Goal: Entertainment & Leisure: Browse casually

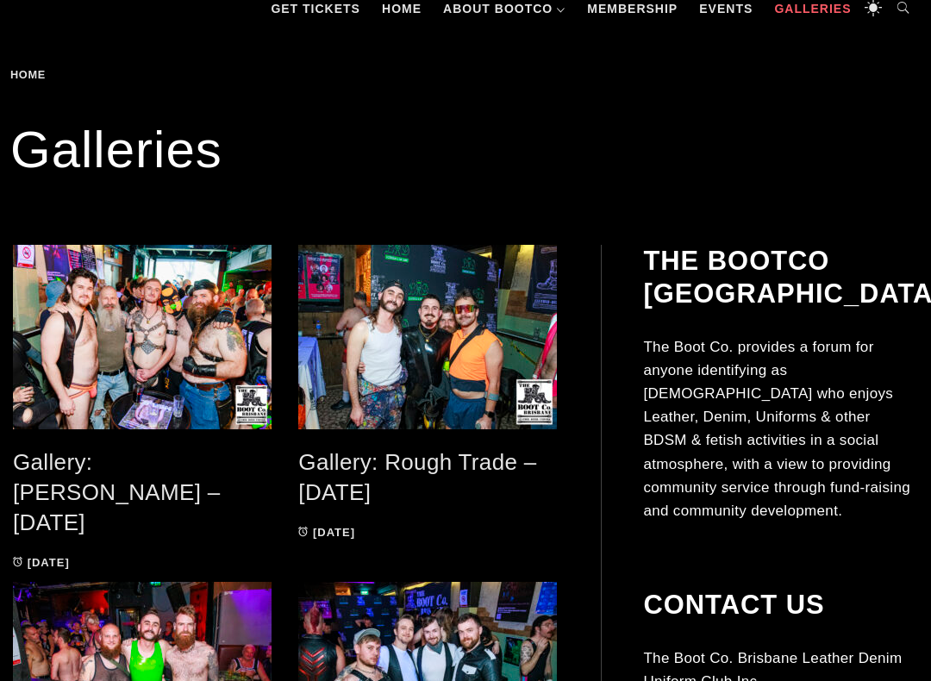
scroll to position [253, 0]
click at [176, 466] on link "Gallery: [PERSON_NAME] – [DATE]" at bounding box center [117, 491] width 208 height 85
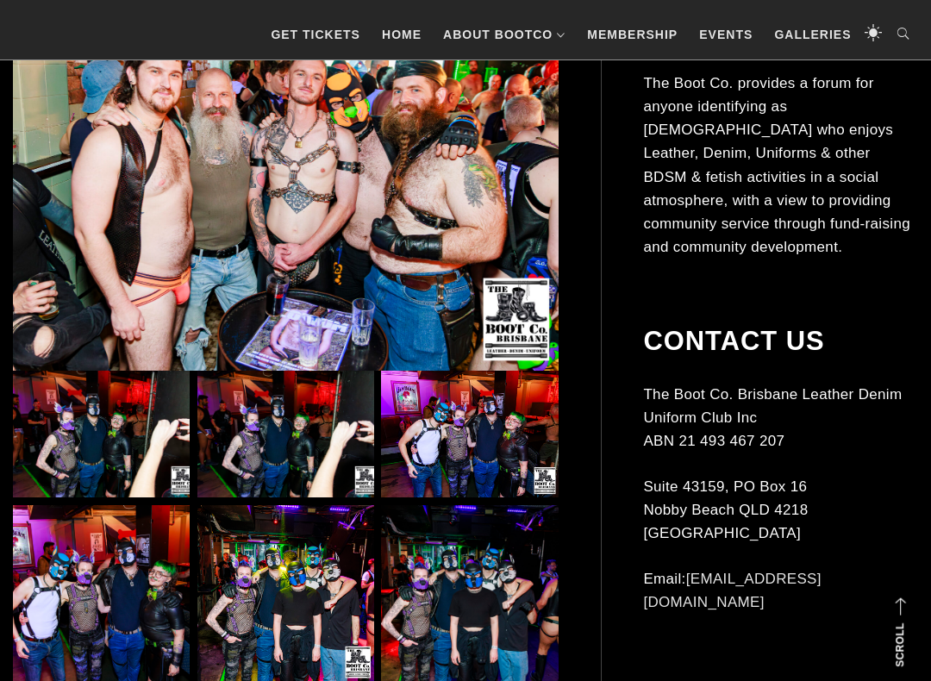
click at [111, 448] on img at bounding box center [101, 435] width 177 height 127
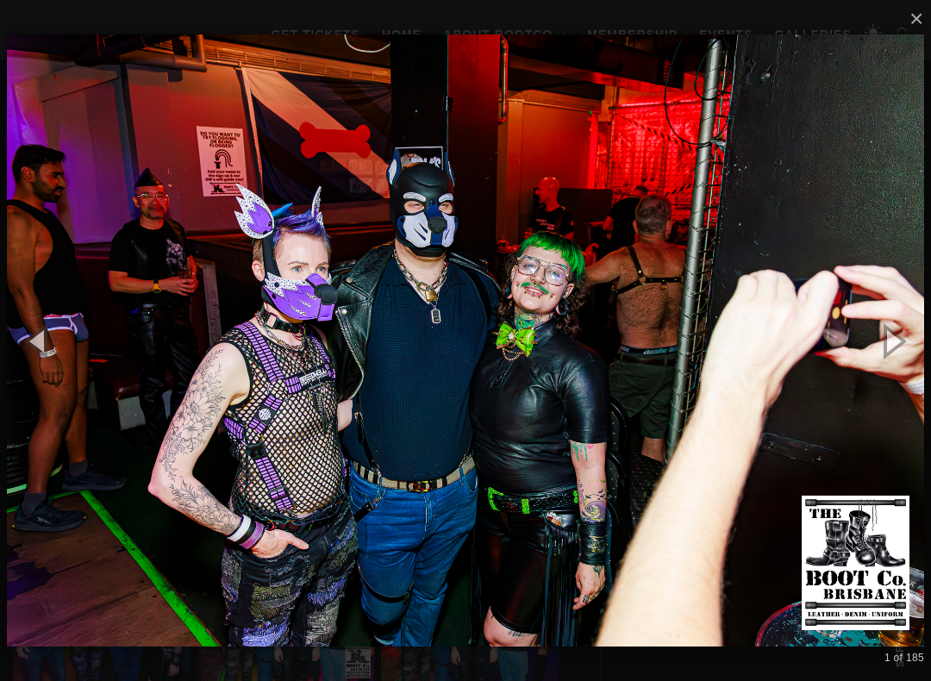
click at [901, 342] on button "button" at bounding box center [893, 340] width 78 height 95
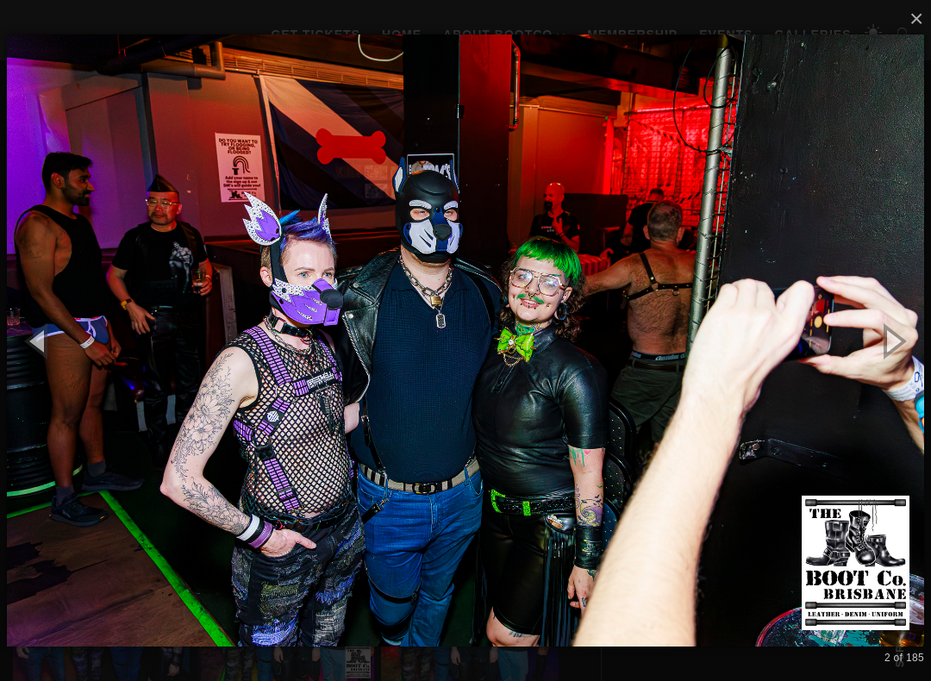
click at [904, 341] on button "button" at bounding box center [893, 340] width 78 height 95
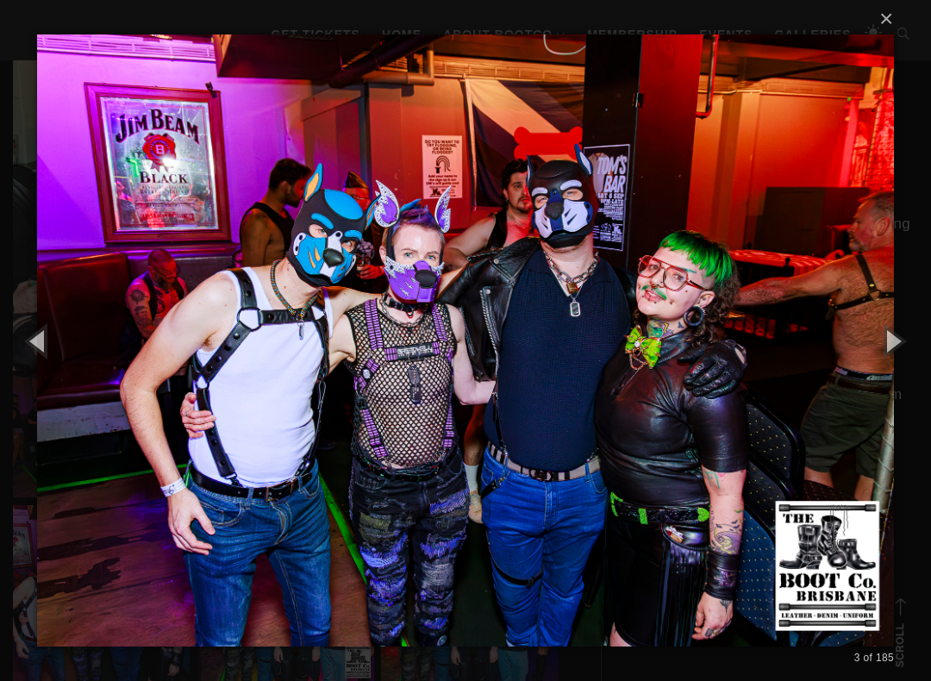
click at [895, 342] on button "button" at bounding box center [893, 340] width 78 height 95
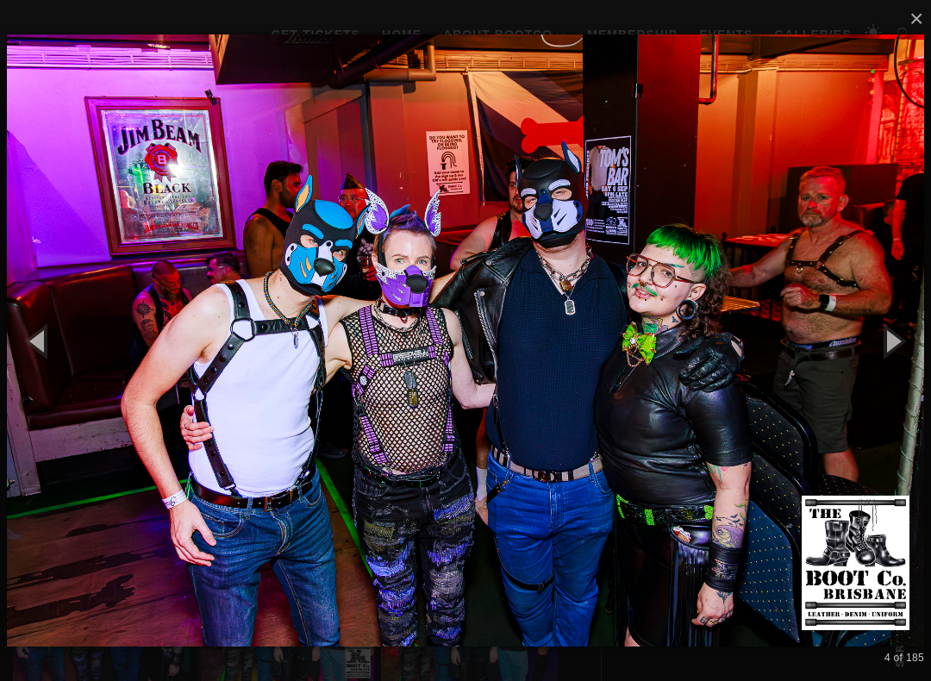
click at [896, 338] on button "button" at bounding box center [893, 340] width 78 height 95
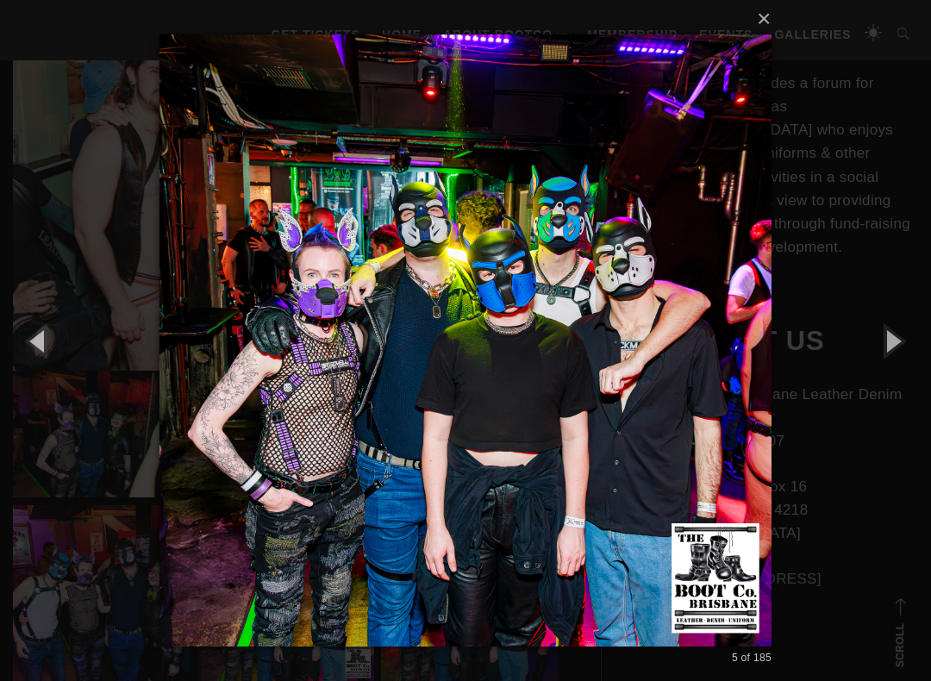
click at [896, 337] on button "button" at bounding box center [893, 340] width 78 height 95
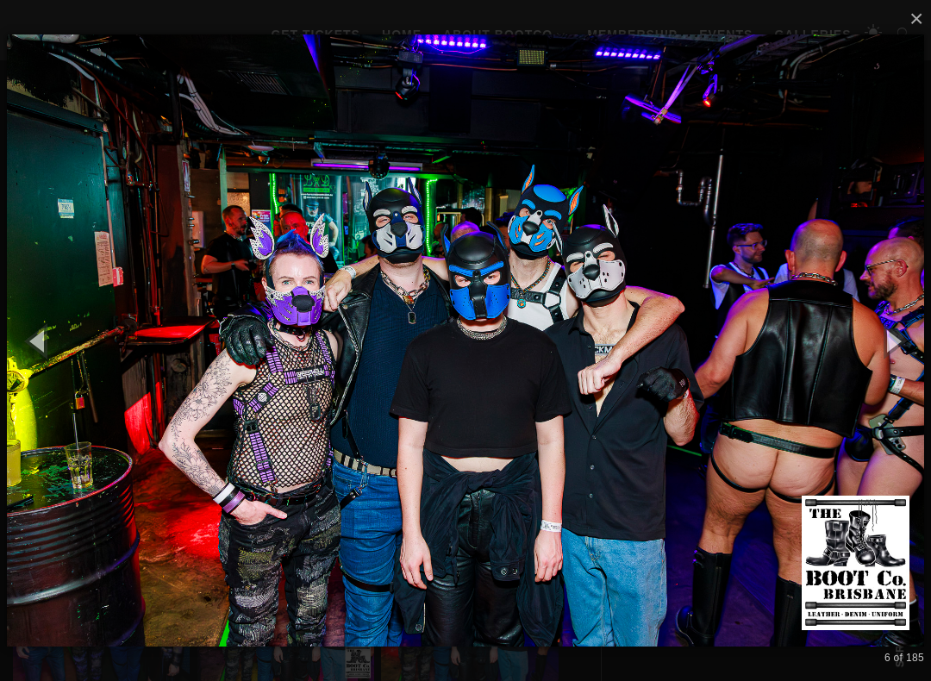
click at [897, 340] on button "button" at bounding box center [893, 340] width 78 height 95
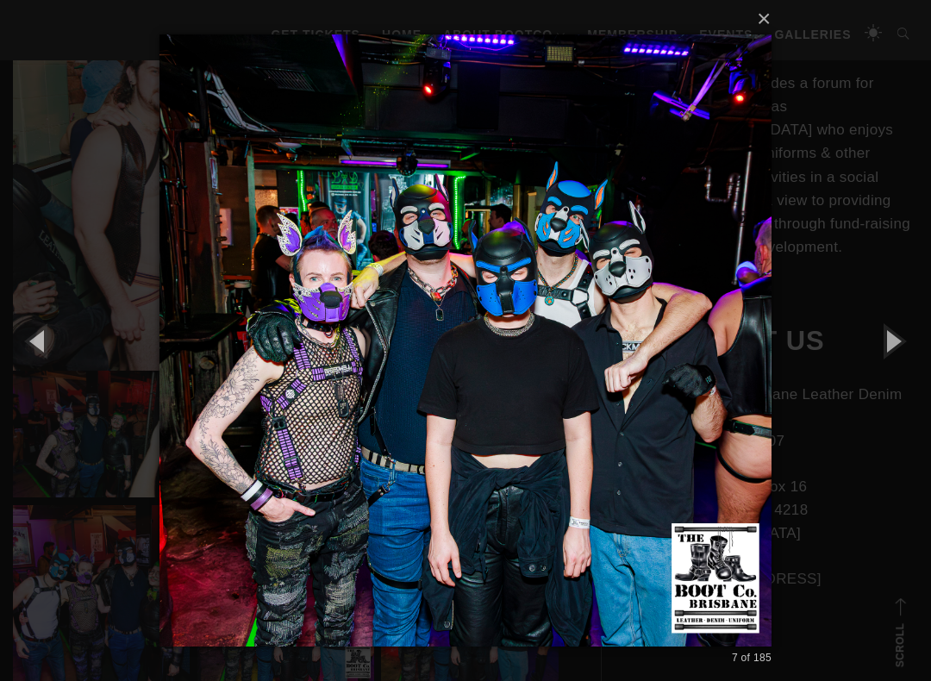
click at [899, 343] on button "button" at bounding box center [893, 340] width 78 height 95
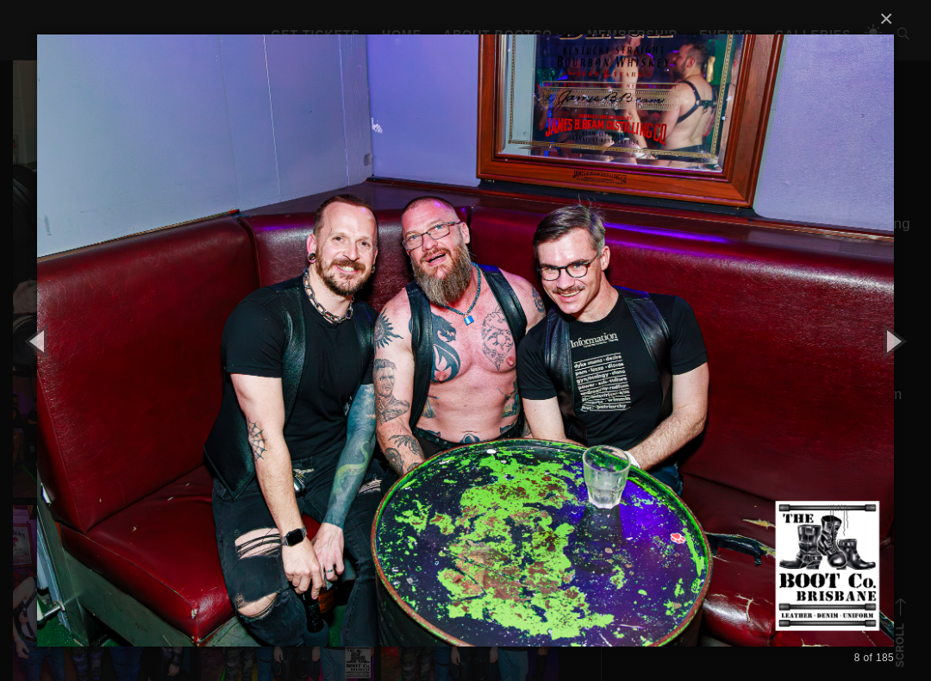
click at [900, 342] on button "button" at bounding box center [893, 340] width 78 height 95
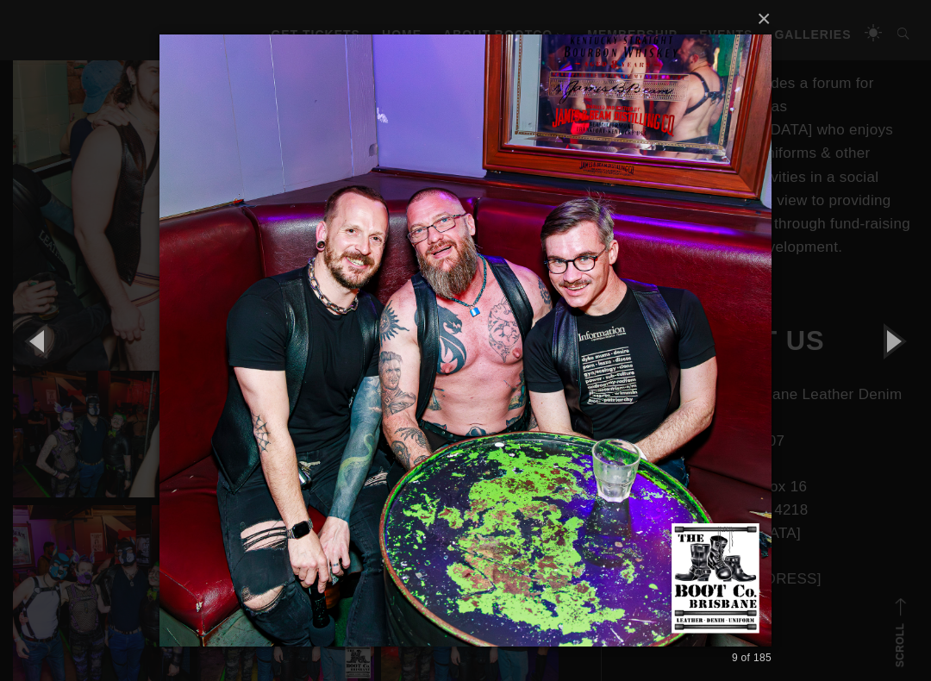
click at [895, 345] on button "button" at bounding box center [893, 340] width 78 height 95
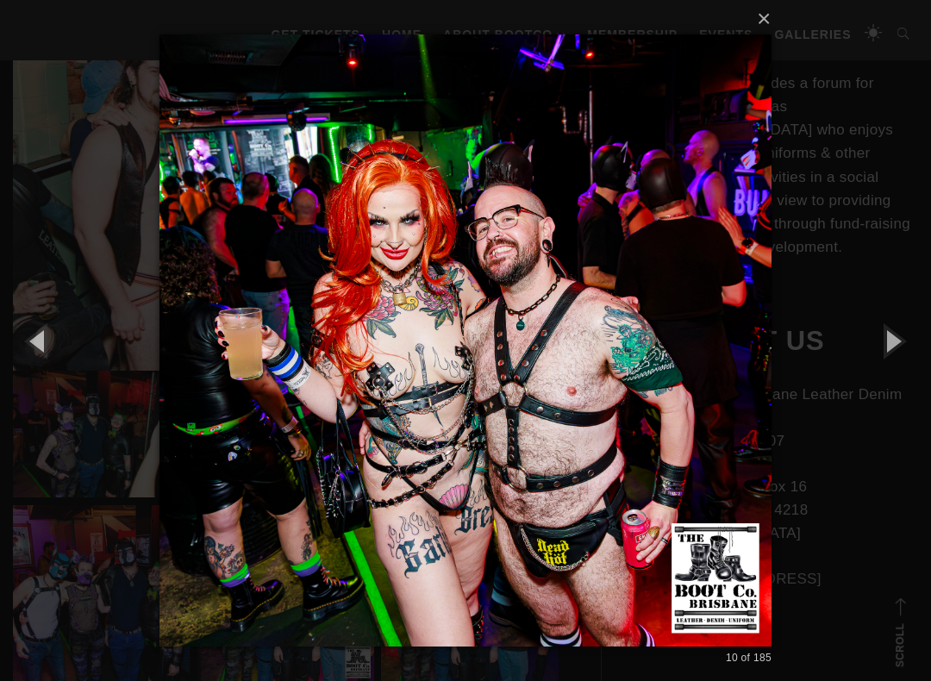
click at [900, 339] on button "button" at bounding box center [893, 340] width 78 height 95
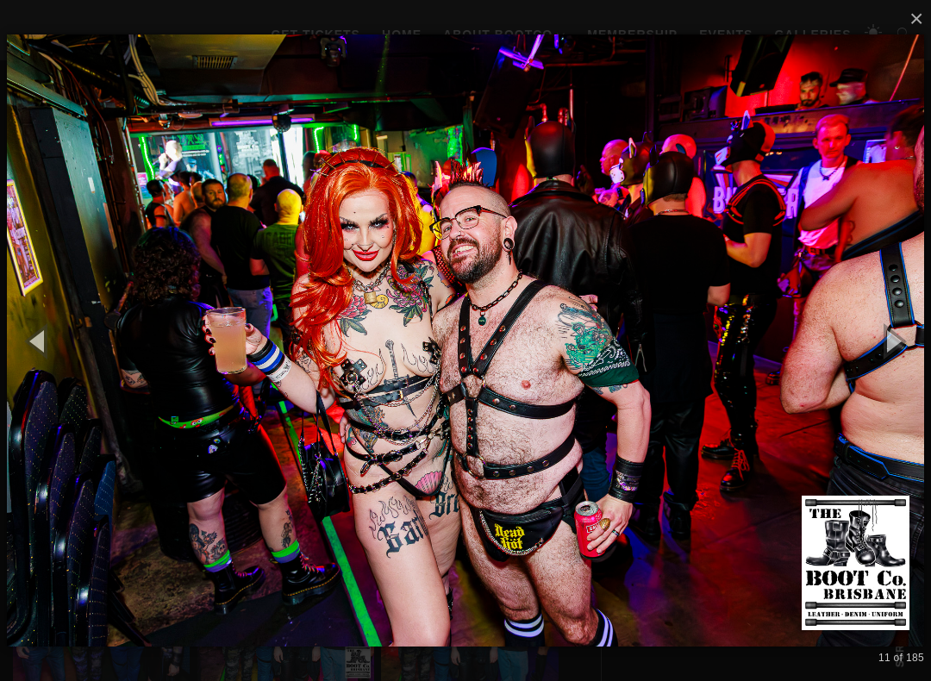
click at [894, 342] on button "button" at bounding box center [893, 340] width 78 height 95
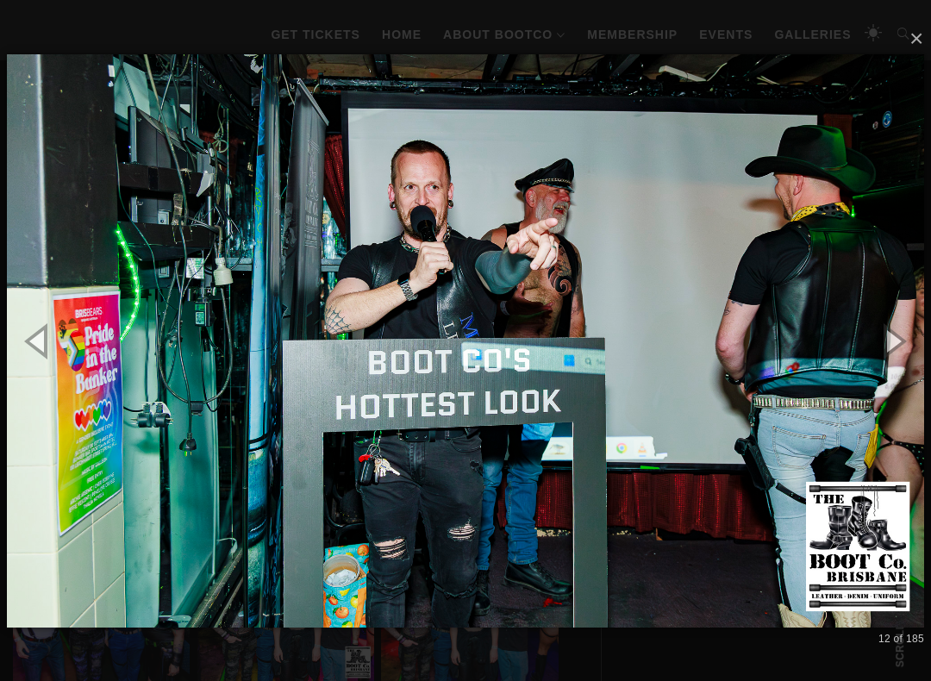
click at [903, 341] on button "button" at bounding box center [893, 340] width 78 height 95
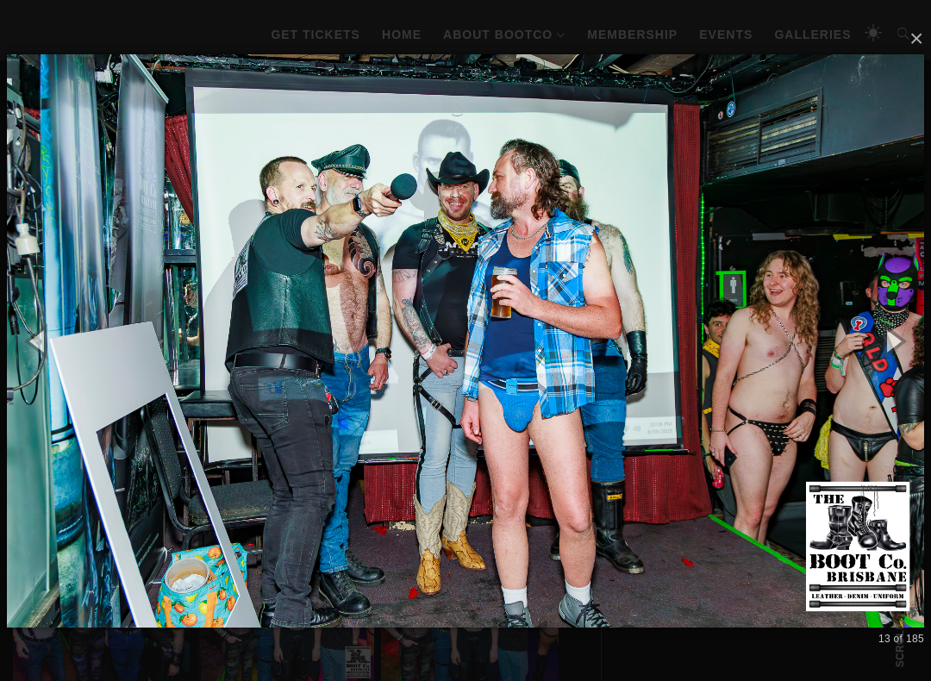
click at [900, 336] on button "button" at bounding box center [893, 340] width 78 height 95
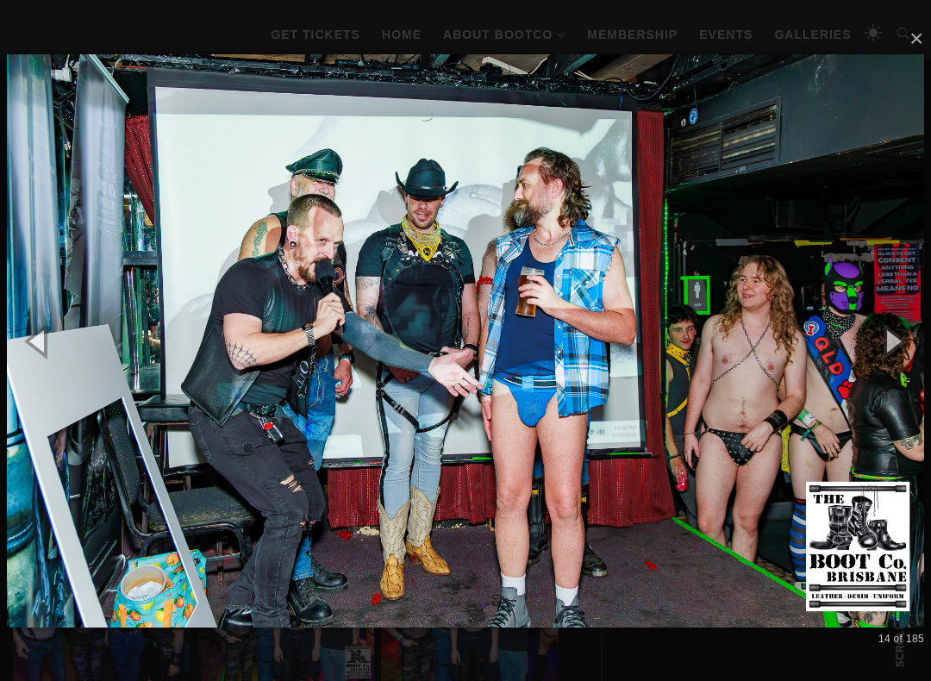
click at [900, 338] on button "button" at bounding box center [893, 340] width 78 height 95
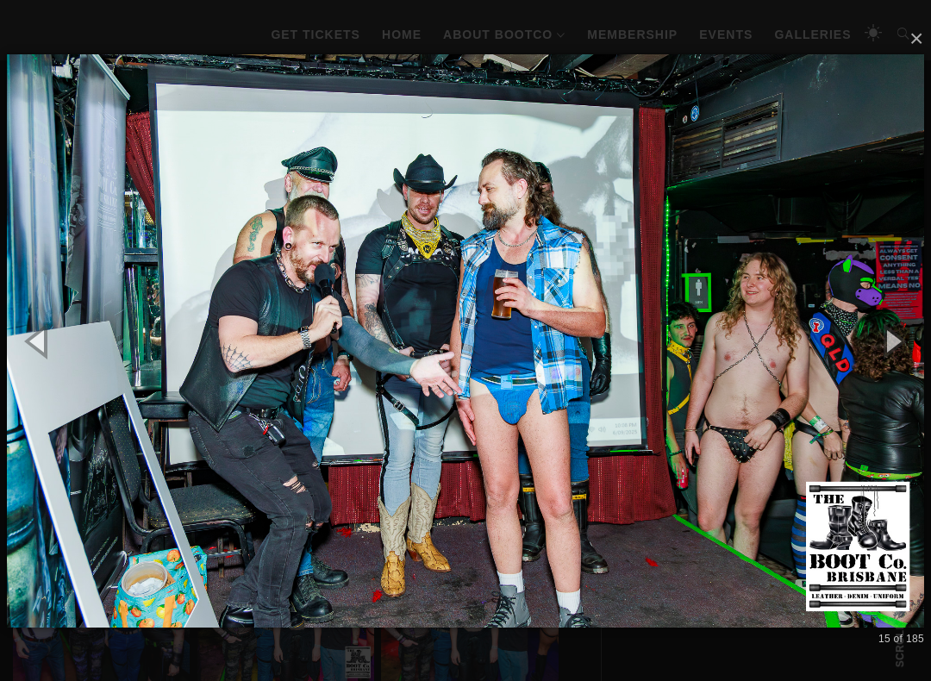
click at [895, 342] on button "button" at bounding box center [893, 340] width 78 height 95
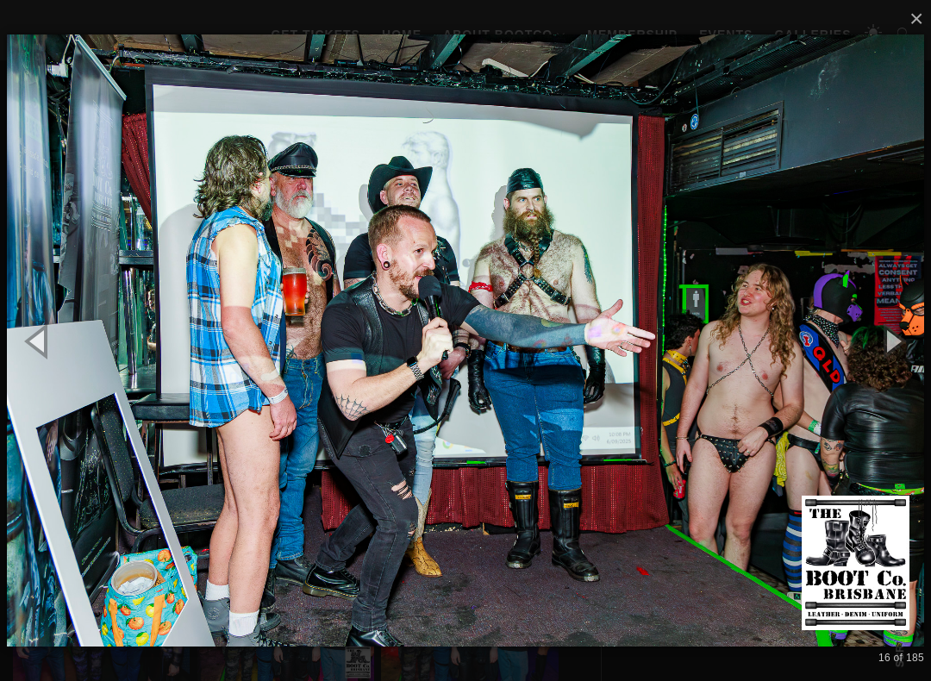
click at [897, 342] on button "button" at bounding box center [893, 340] width 78 height 95
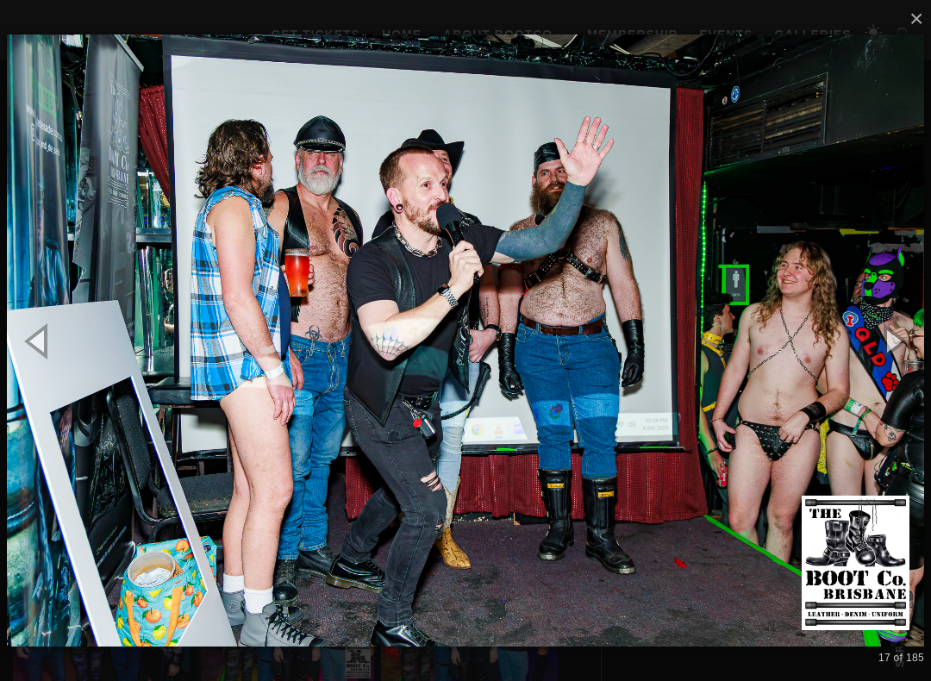
click at [901, 339] on button "button" at bounding box center [893, 340] width 78 height 95
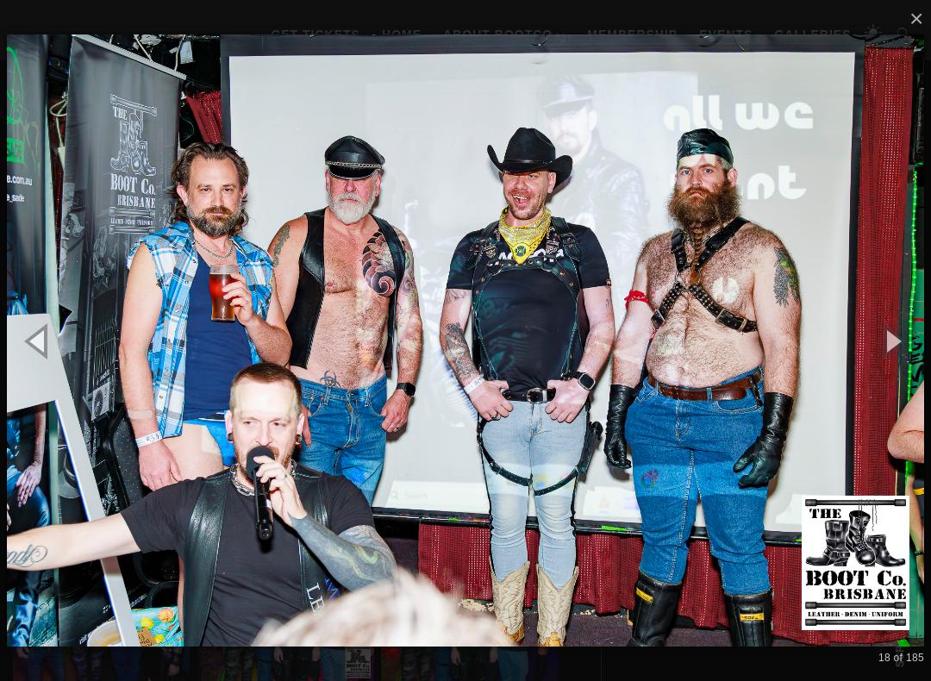
click at [900, 336] on button "button" at bounding box center [893, 340] width 78 height 95
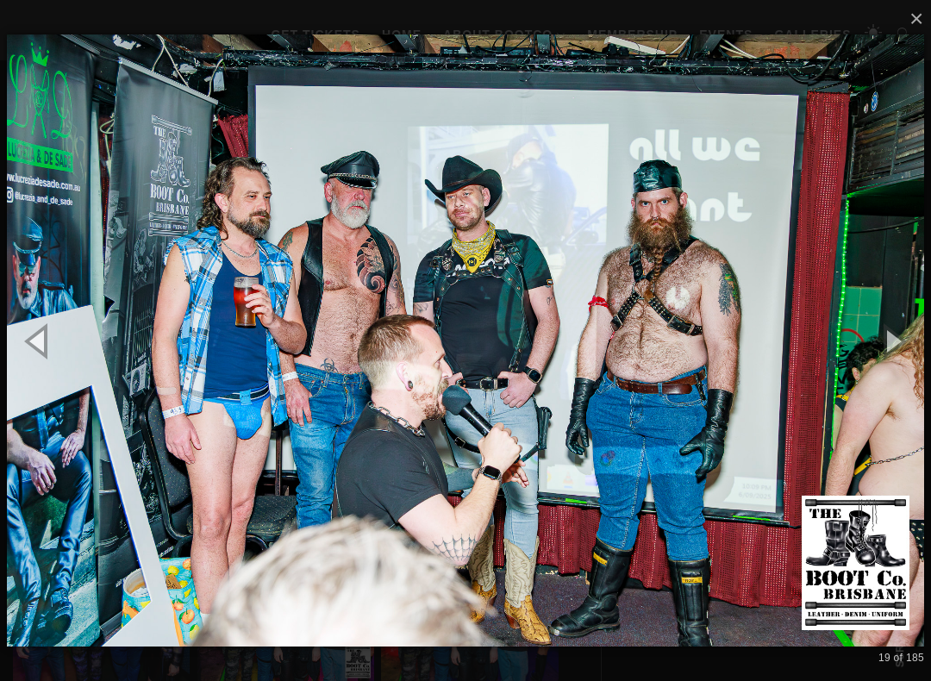
click at [897, 341] on button "button" at bounding box center [893, 340] width 78 height 95
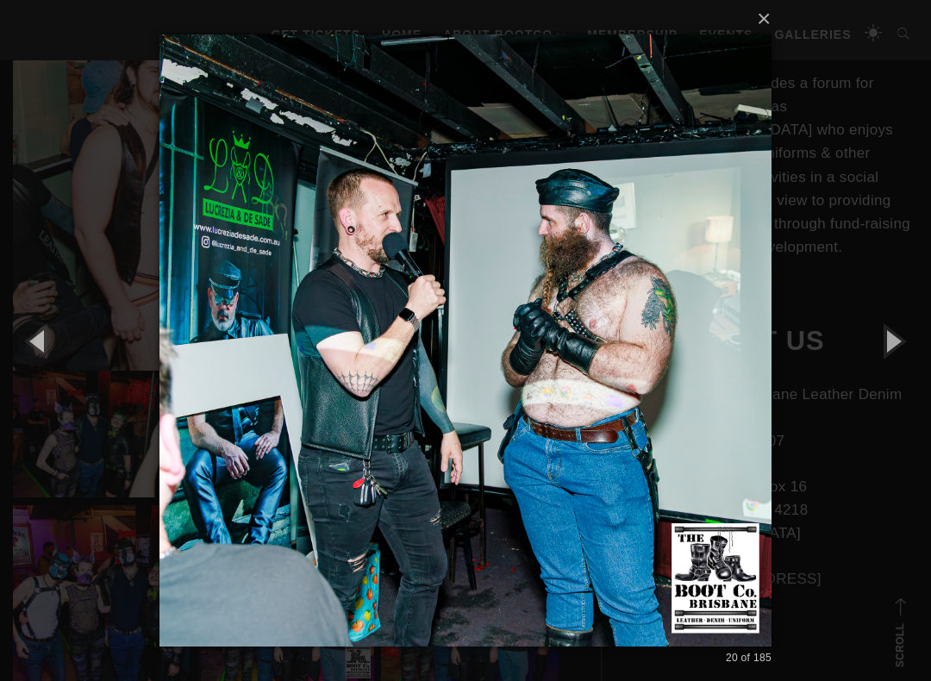
click at [900, 339] on button "button" at bounding box center [893, 340] width 78 height 95
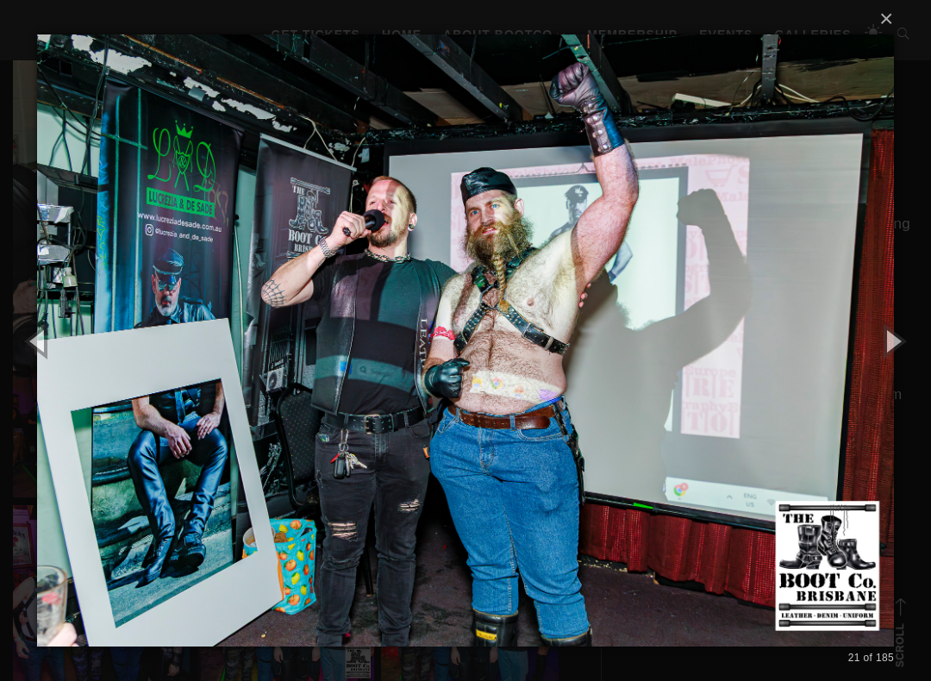
click at [900, 340] on button "button" at bounding box center [893, 340] width 78 height 95
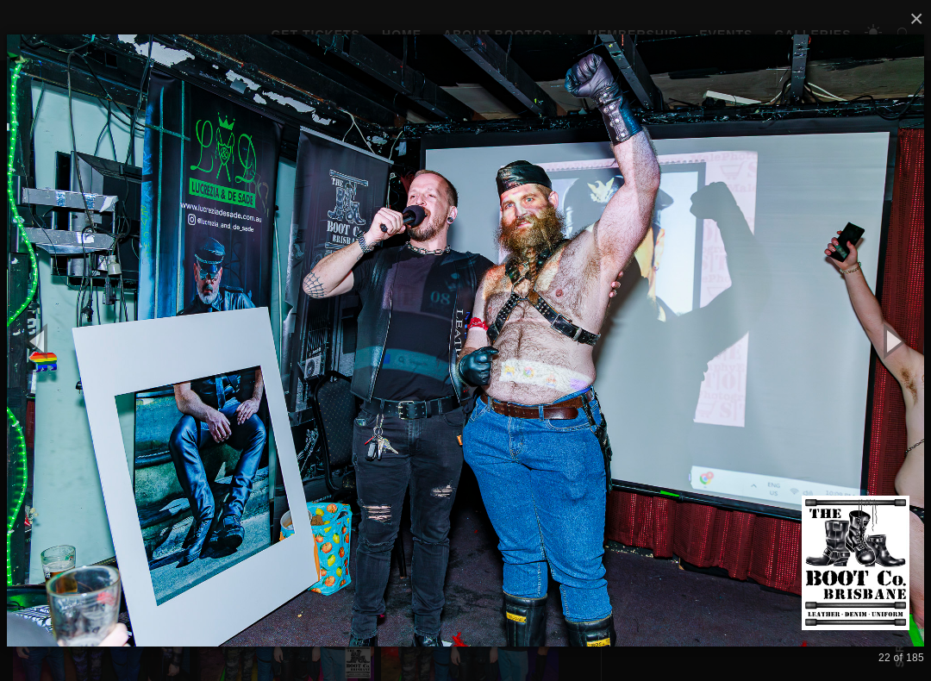
click at [900, 339] on button "button" at bounding box center [893, 340] width 78 height 95
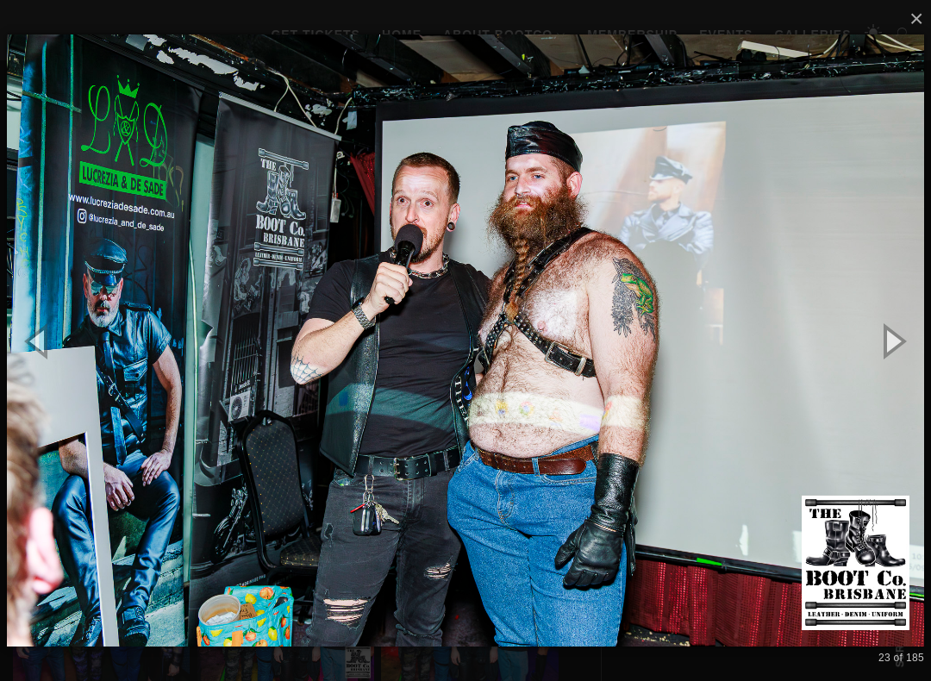
click at [900, 340] on button "button" at bounding box center [893, 340] width 78 height 95
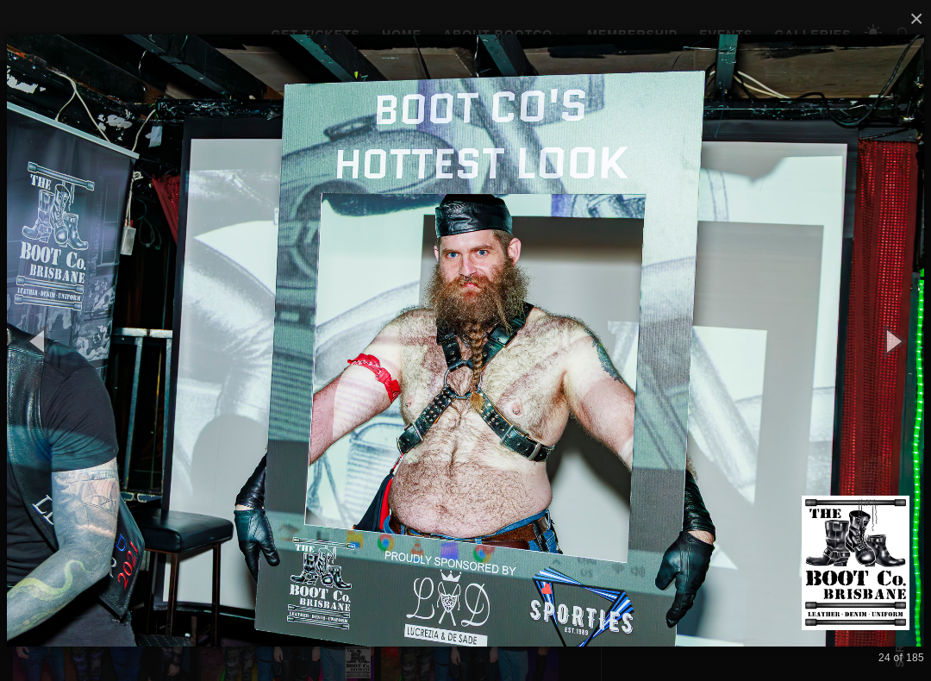
click at [898, 336] on button "button" at bounding box center [893, 340] width 78 height 95
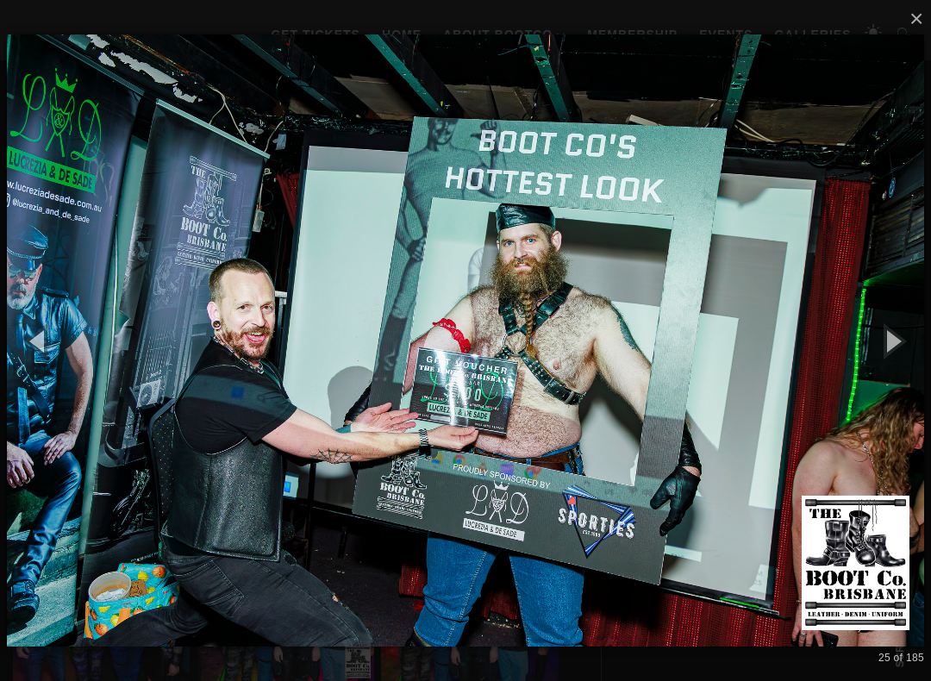
click at [898, 339] on button "button" at bounding box center [893, 340] width 78 height 95
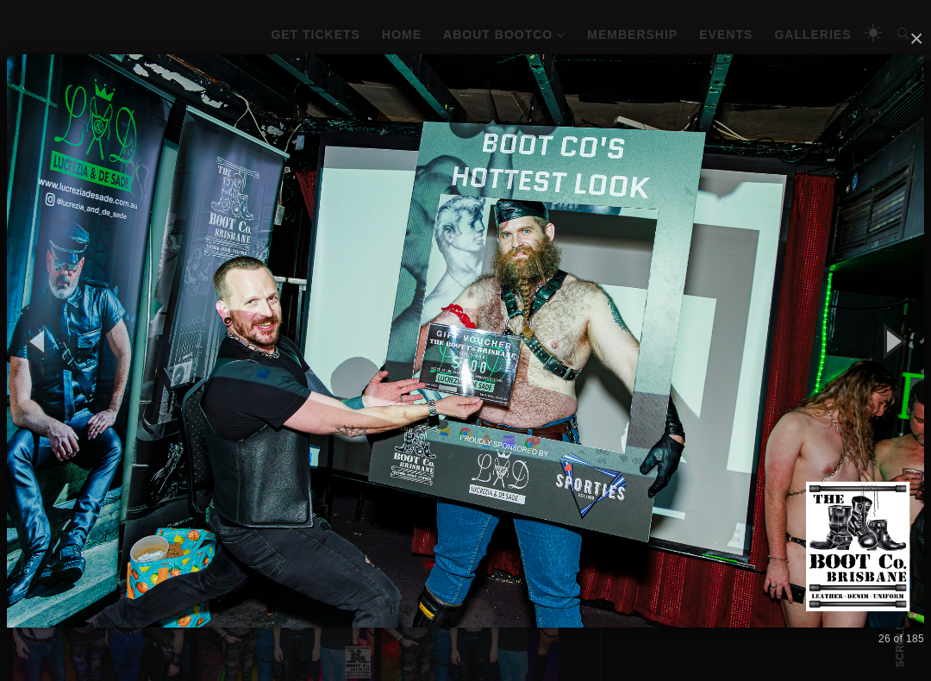
click at [898, 339] on button "button" at bounding box center [893, 340] width 78 height 95
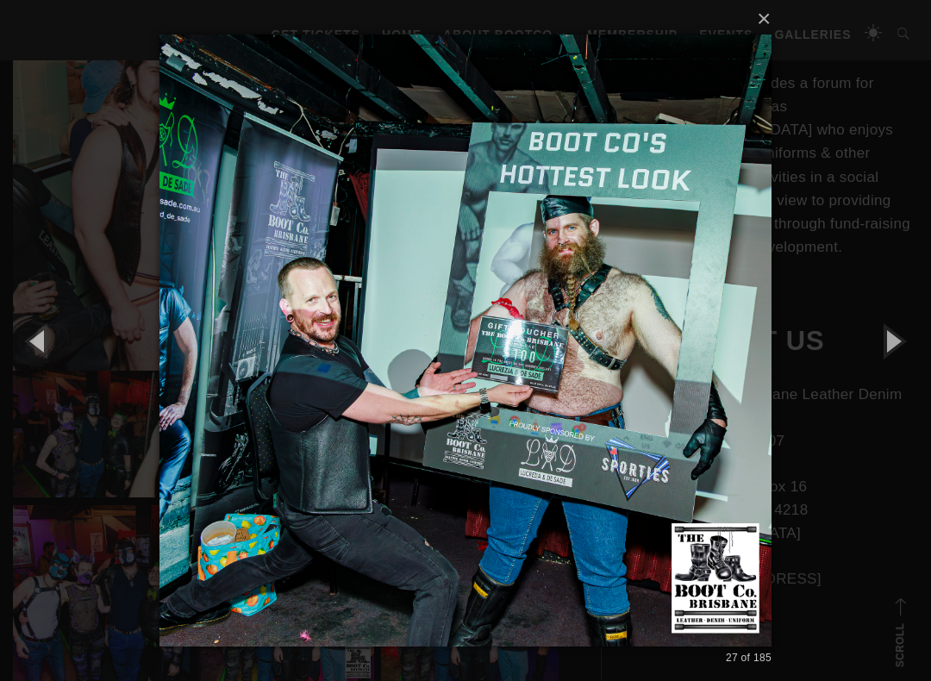
click at [898, 339] on button "button" at bounding box center [893, 340] width 78 height 95
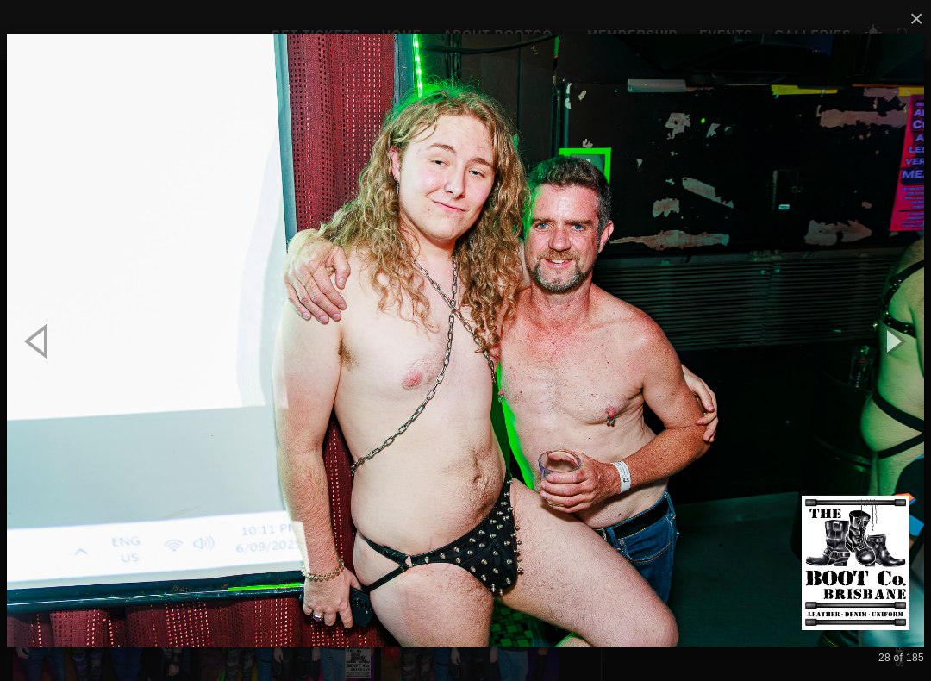
click at [899, 338] on button "button" at bounding box center [893, 340] width 78 height 95
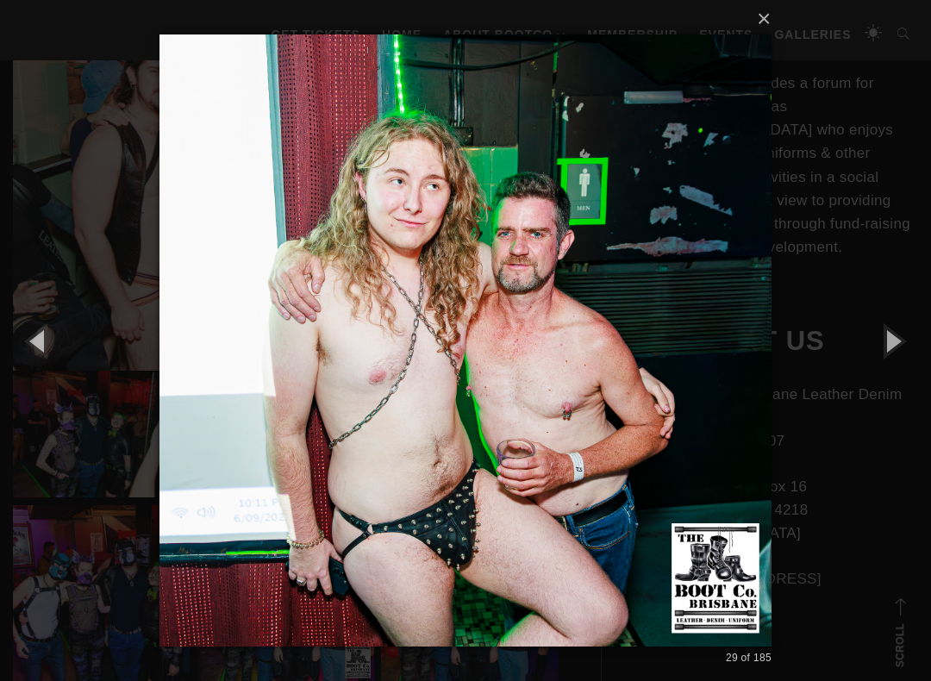
click at [899, 337] on button "button" at bounding box center [893, 340] width 78 height 95
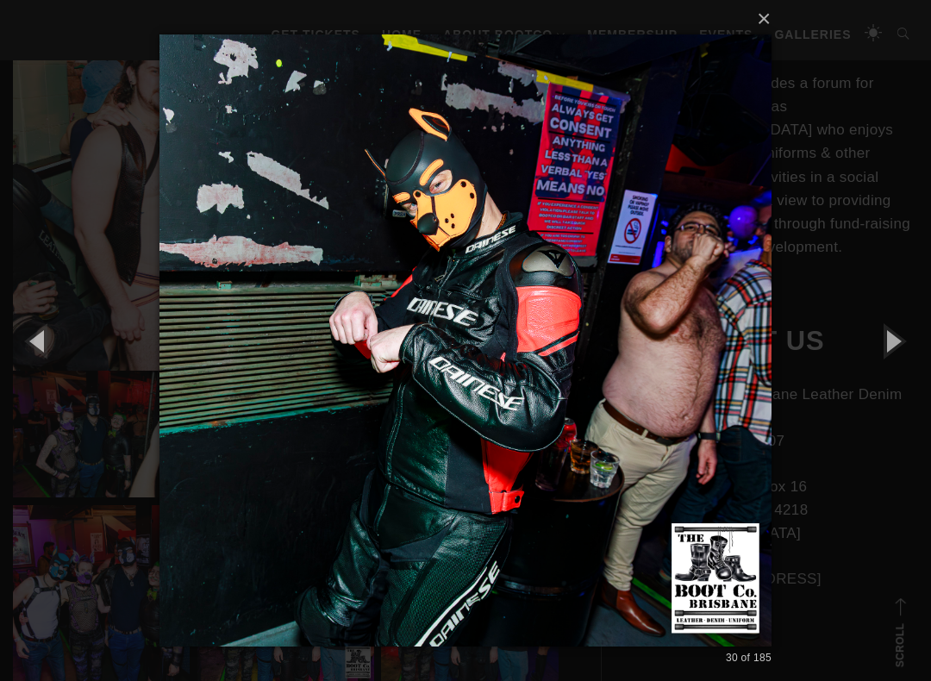
click at [900, 338] on button "button" at bounding box center [893, 340] width 78 height 95
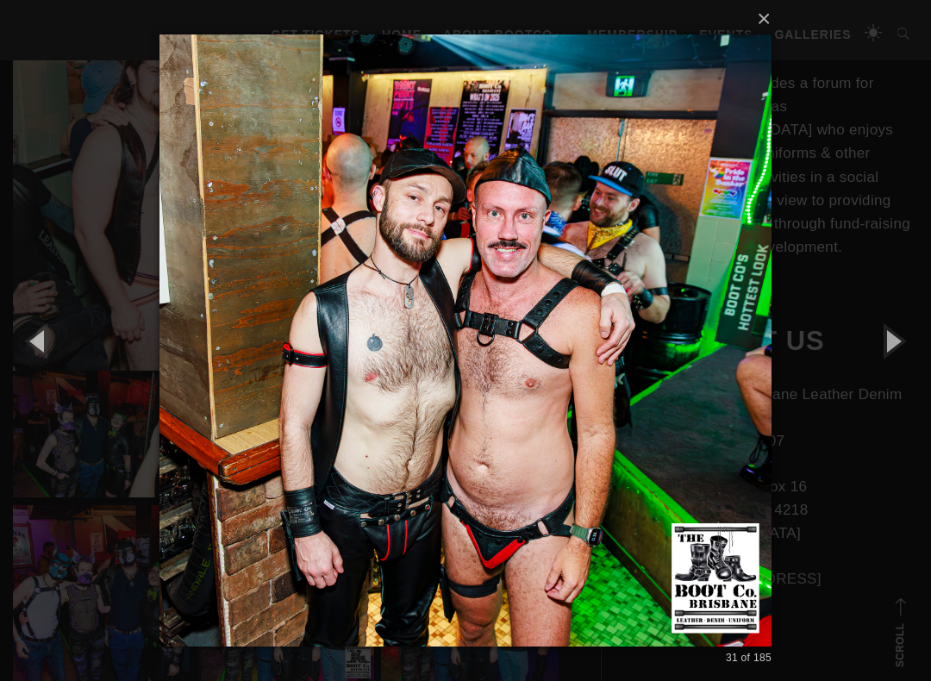
click at [901, 336] on button "button" at bounding box center [893, 340] width 78 height 95
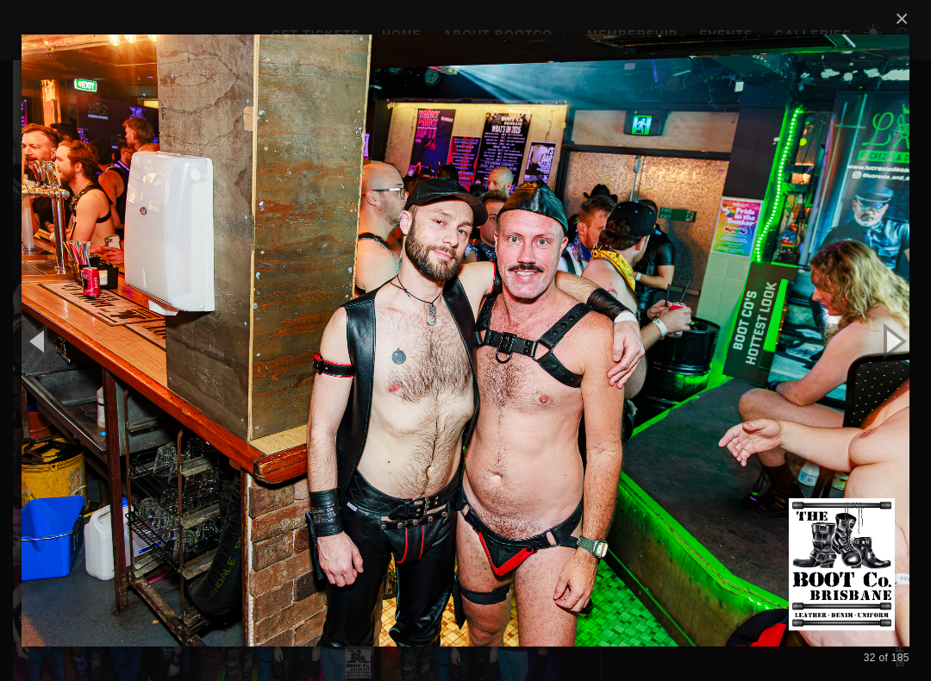
click at [899, 335] on button "button" at bounding box center [893, 340] width 78 height 95
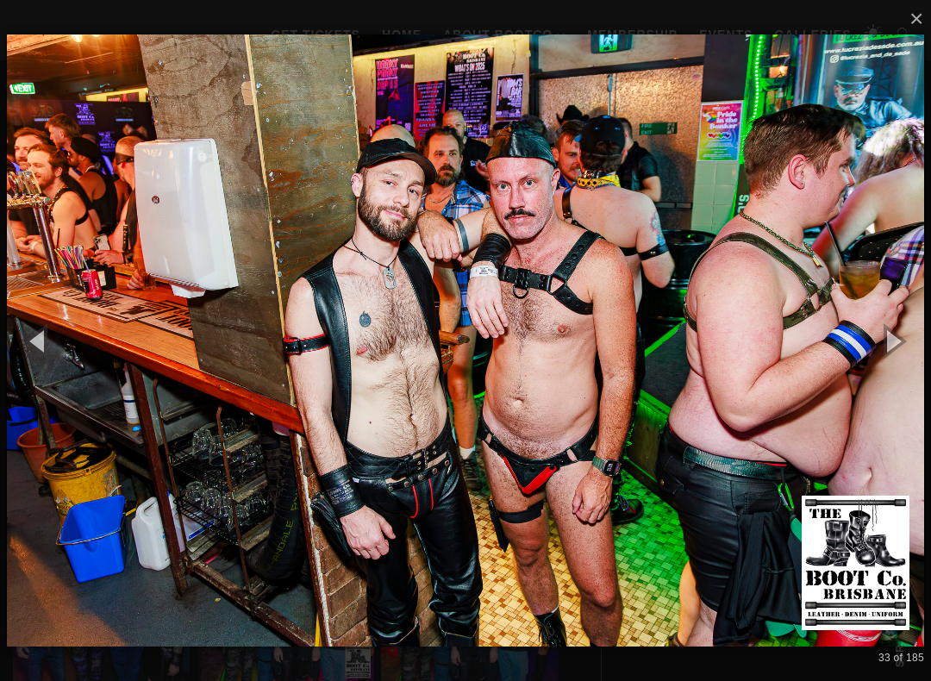
click at [924, 323] on button "button" at bounding box center [893, 340] width 78 height 95
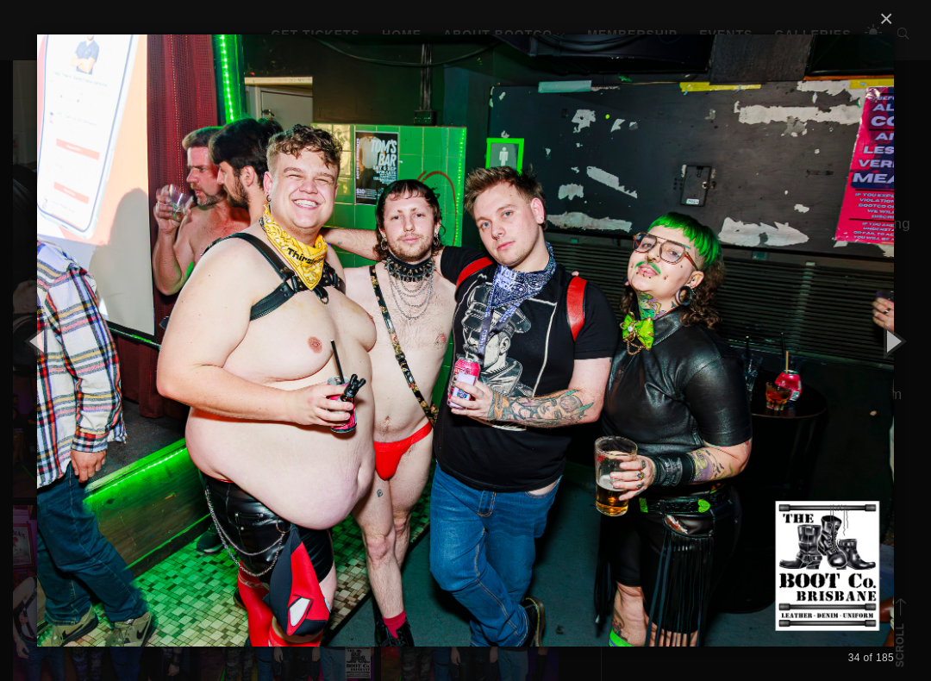
click at [908, 328] on button "button" at bounding box center [893, 340] width 78 height 95
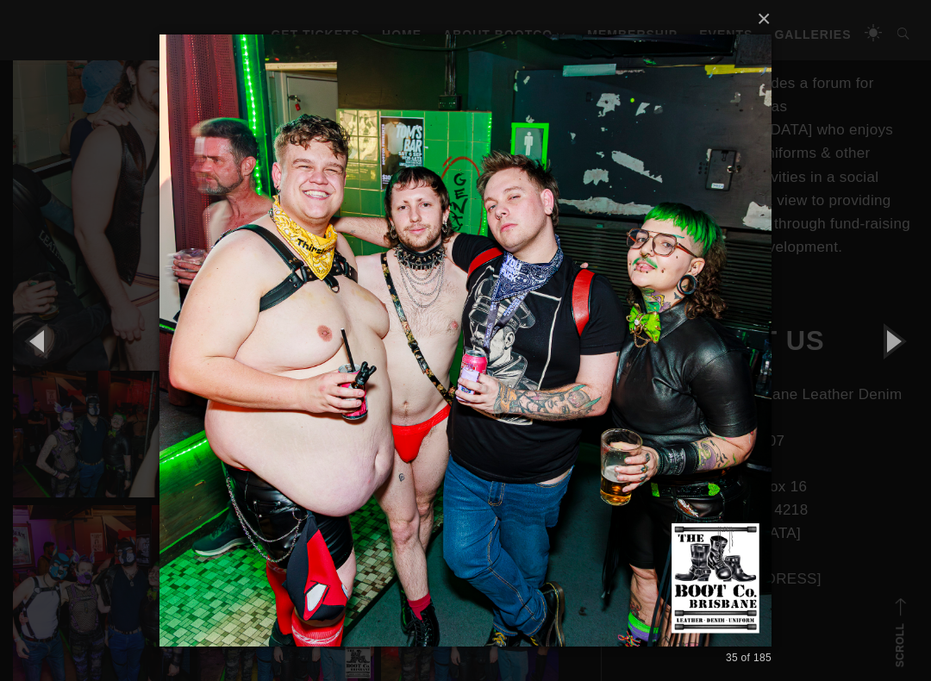
click at [906, 324] on button "button" at bounding box center [893, 340] width 78 height 95
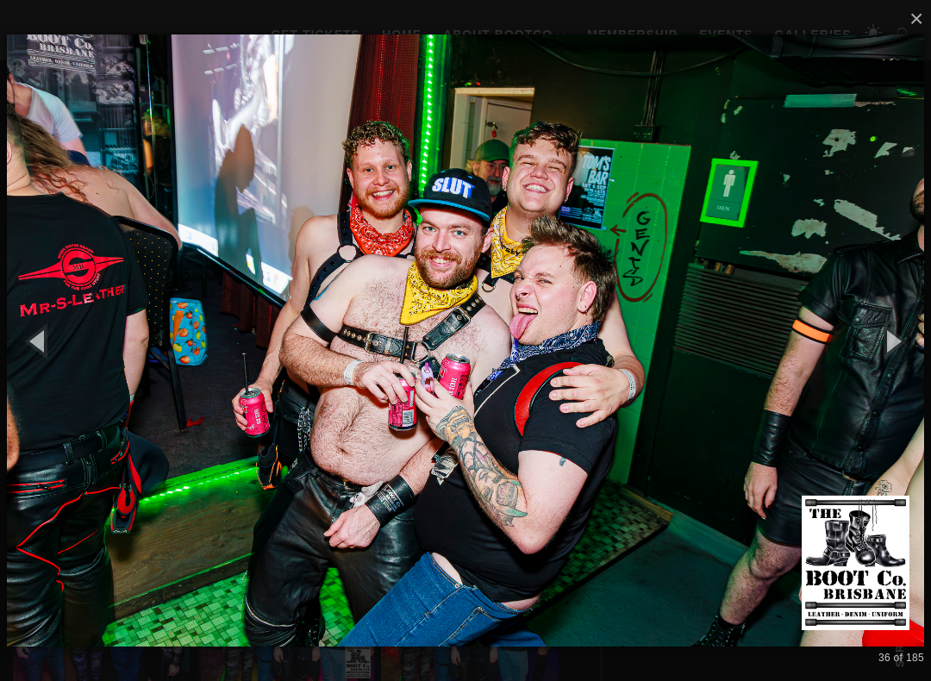
click at [903, 328] on button "button" at bounding box center [893, 340] width 78 height 95
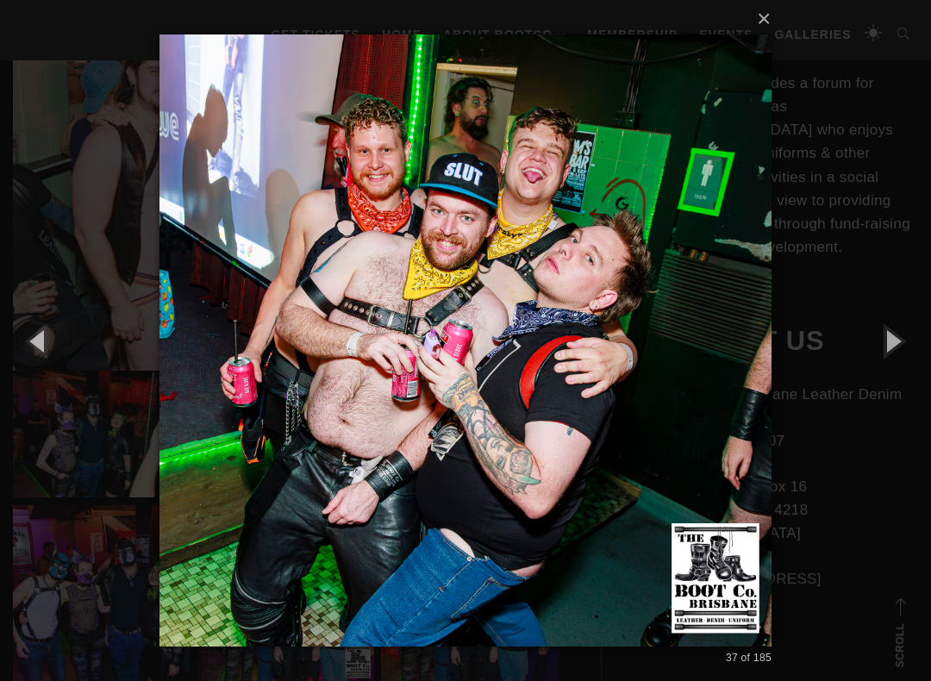
click at [903, 329] on button "button" at bounding box center [893, 340] width 78 height 95
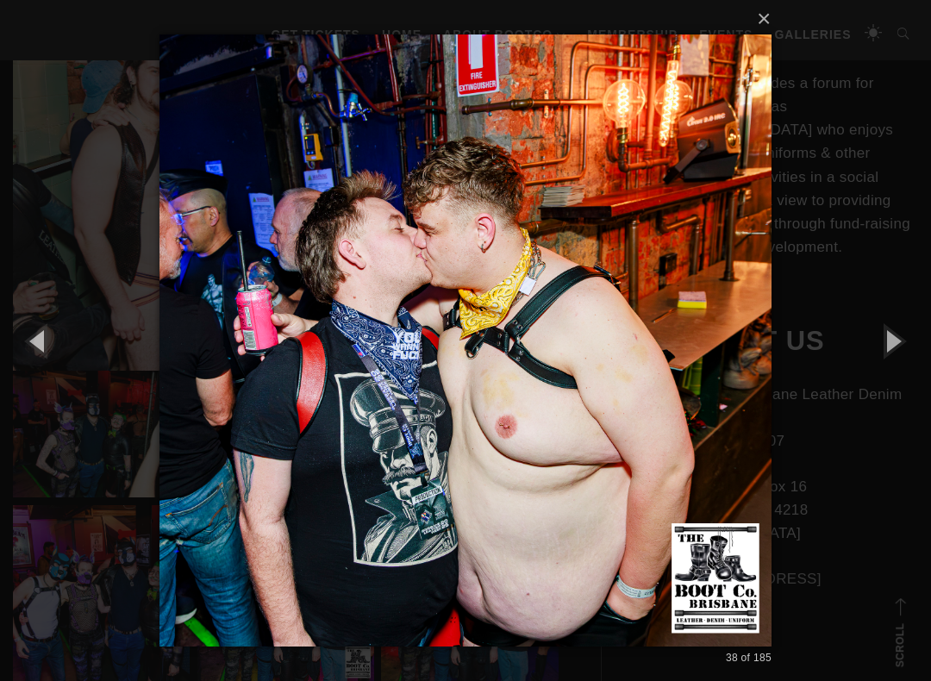
click at [903, 330] on button "button" at bounding box center [893, 340] width 78 height 95
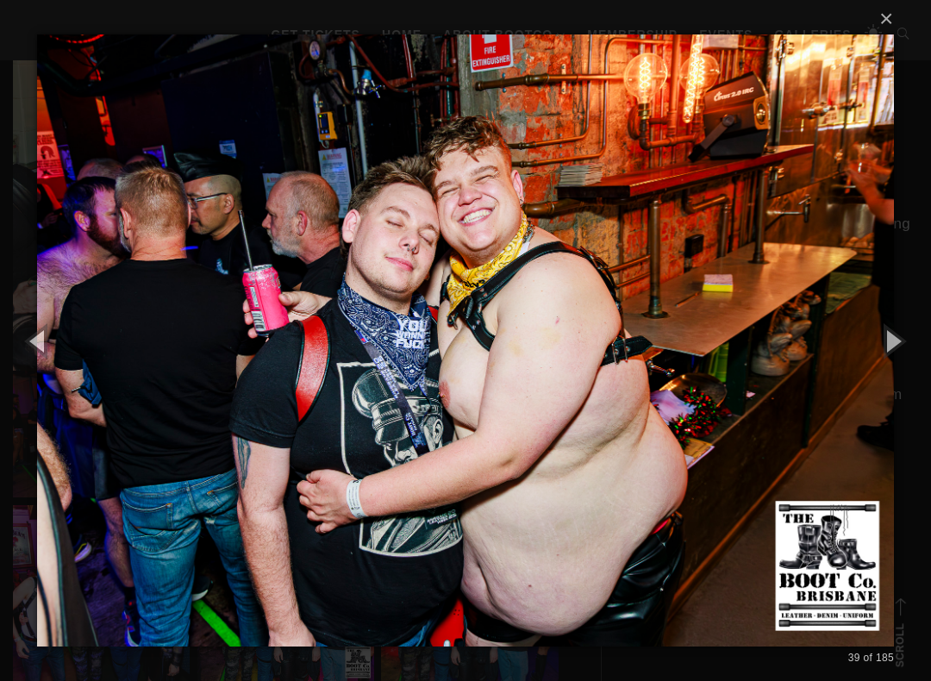
click at [902, 330] on button "button" at bounding box center [893, 340] width 78 height 95
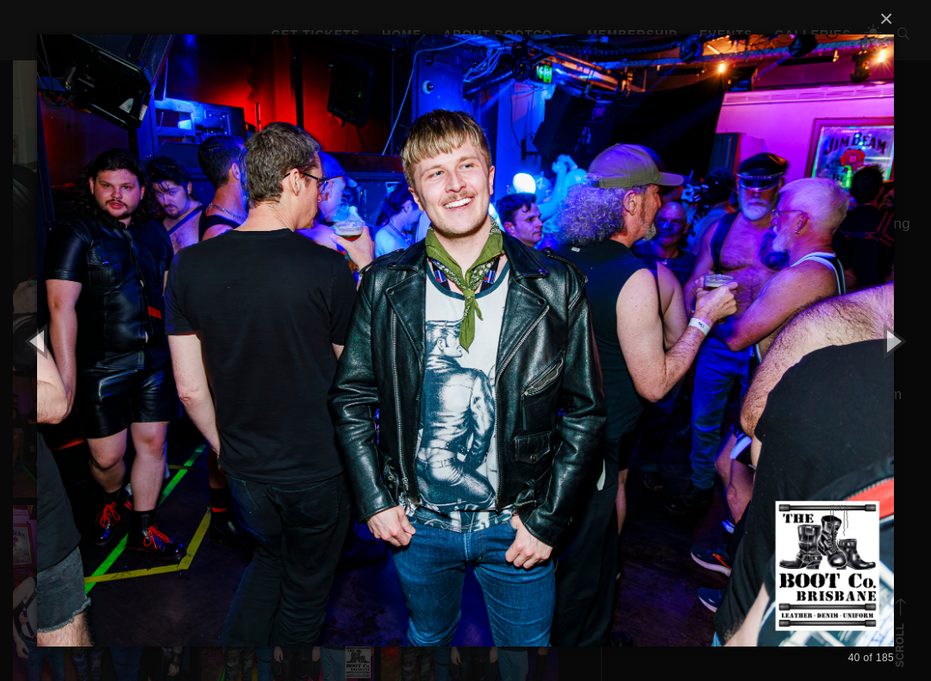
click at [902, 331] on button "button" at bounding box center [893, 340] width 78 height 95
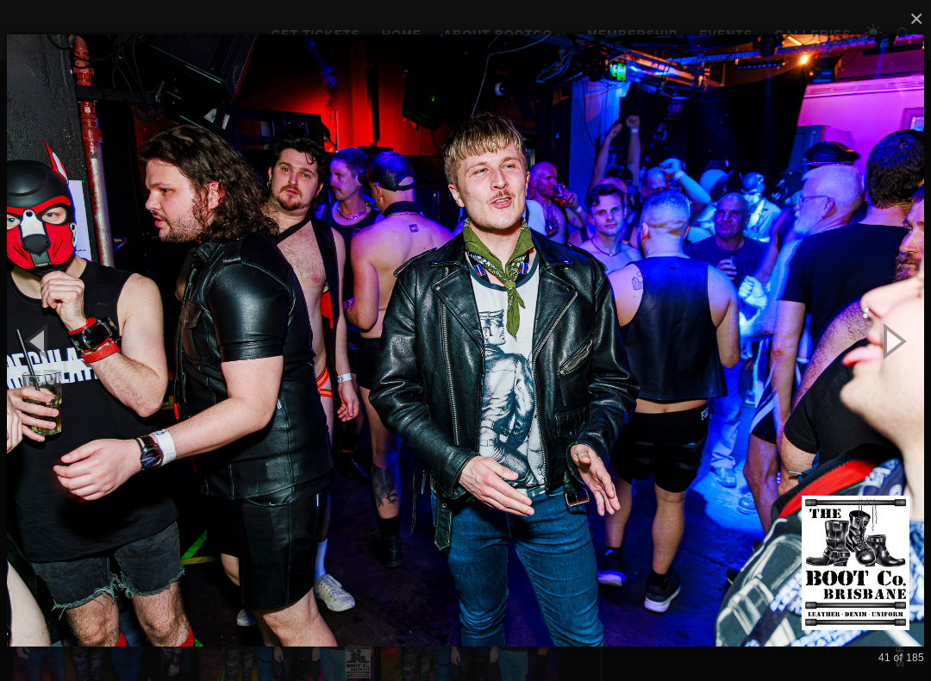
click at [900, 328] on button "button" at bounding box center [893, 340] width 78 height 95
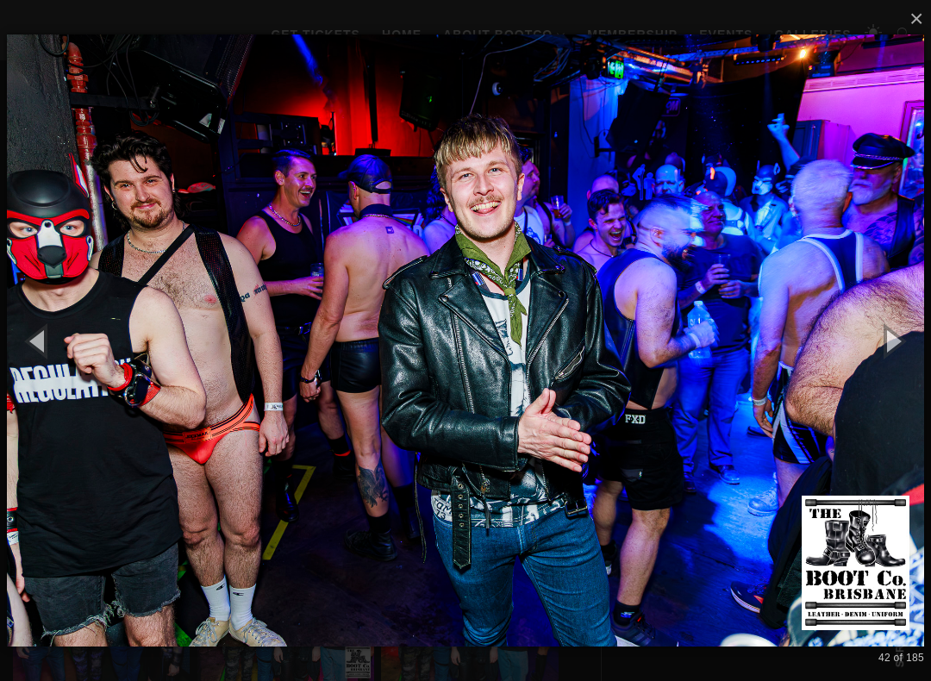
click at [900, 328] on button "button" at bounding box center [893, 340] width 78 height 95
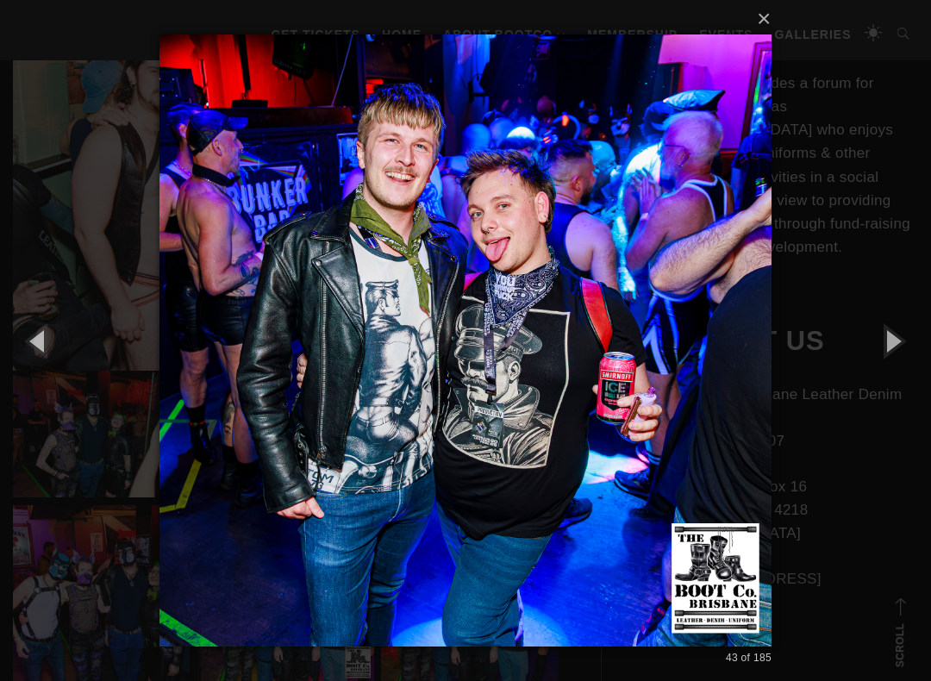
click at [903, 327] on button "button" at bounding box center [893, 340] width 78 height 95
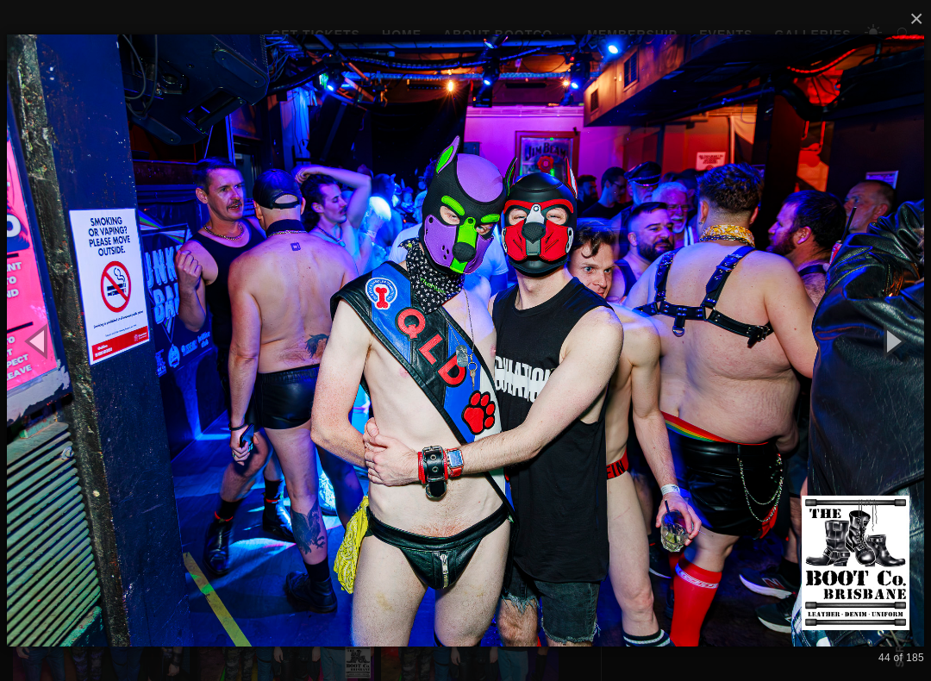
click at [902, 325] on button "button" at bounding box center [893, 340] width 78 height 95
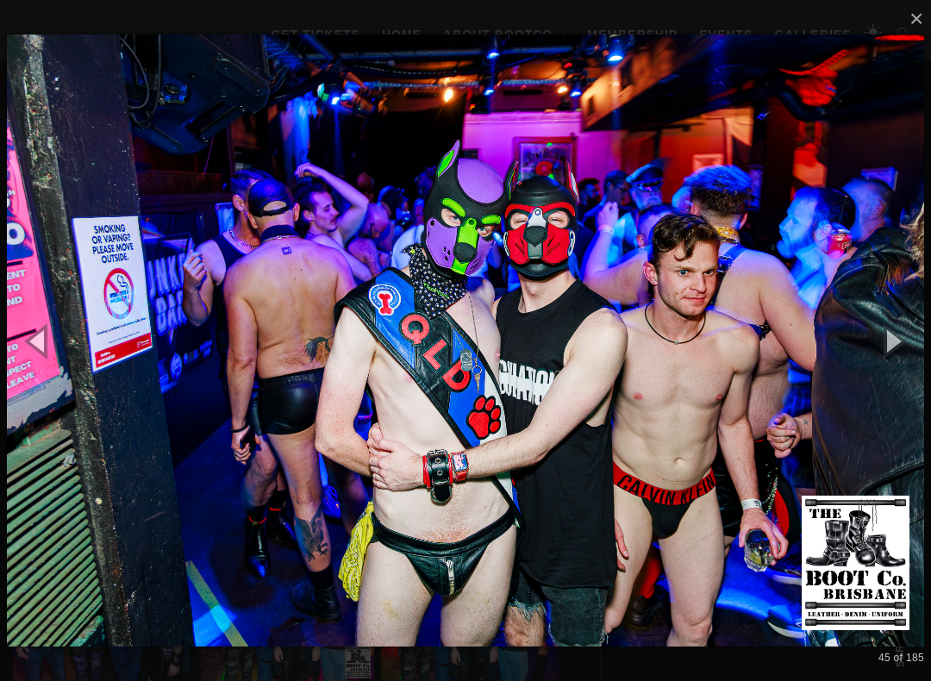
click at [904, 323] on button "button" at bounding box center [893, 340] width 78 height 95
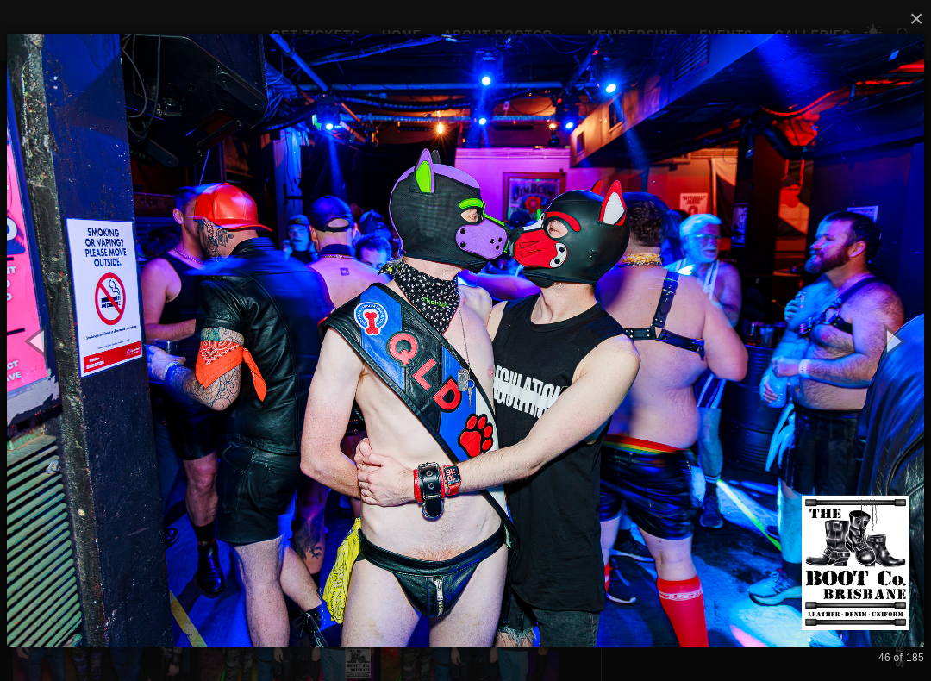
click at [903, 323] on button "button" at bounding box center [893, 340] width 78 height 95
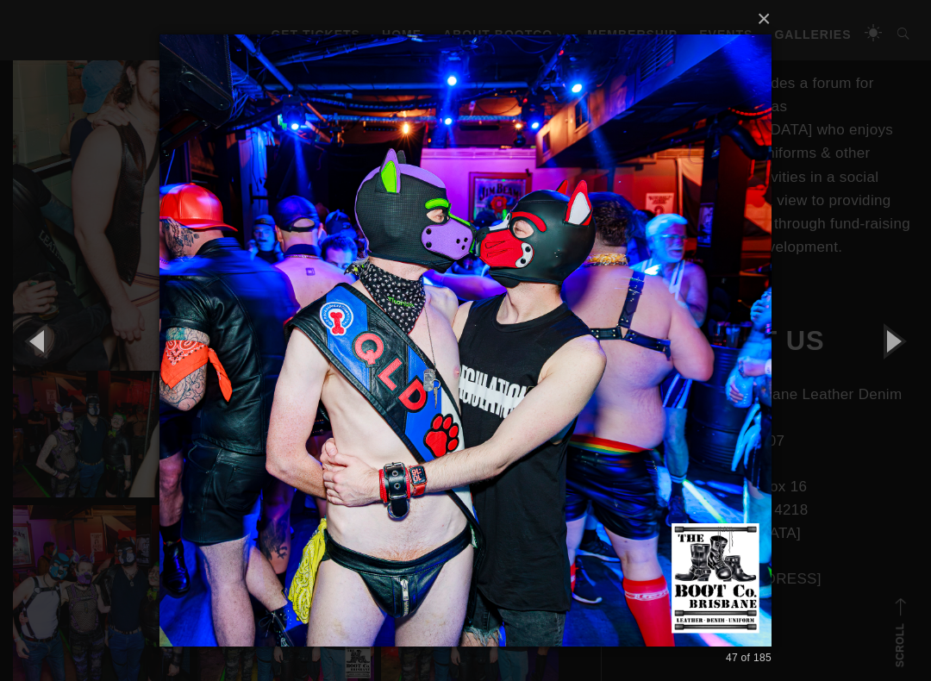
click at [902, 325] on button "button" at bounding box center [893, 340] width 78 height 95
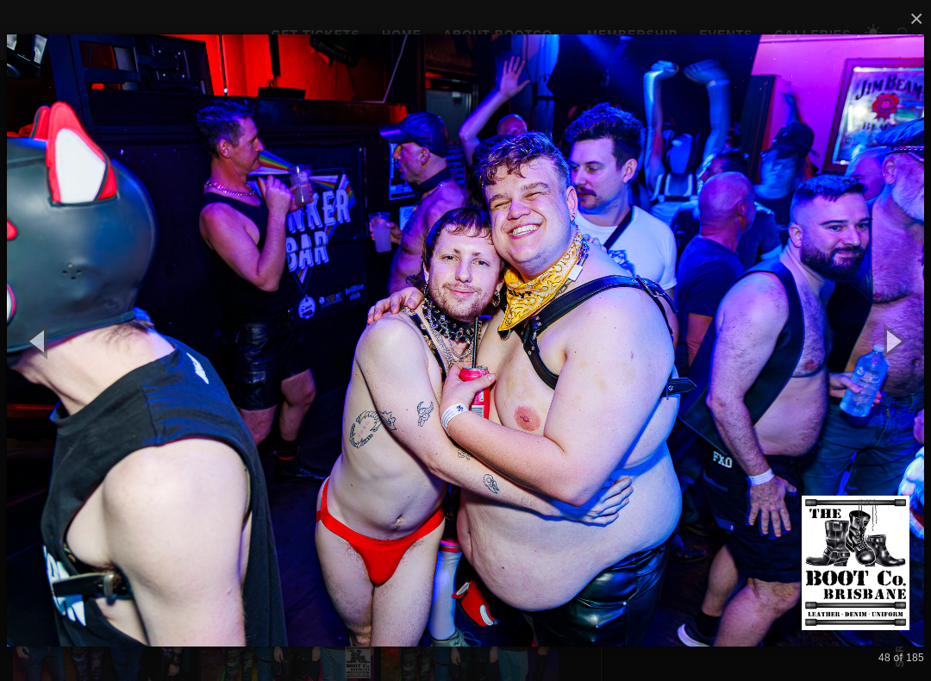
click at [905, 323] on button "button" at bounding box center [893, 340] width 78 height 95
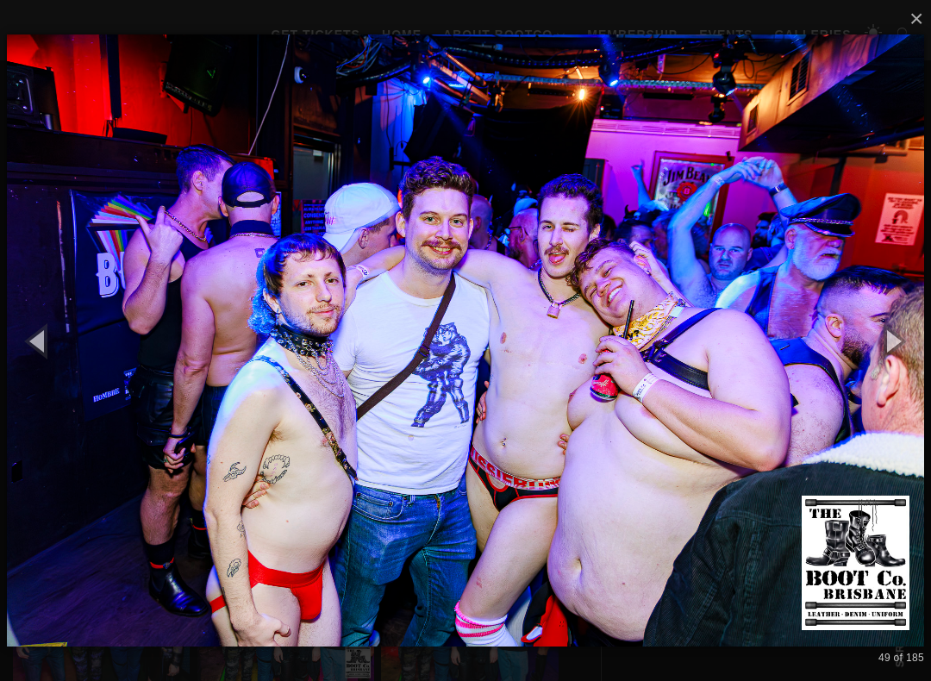
click at [907, 323] on button "button" at bounding box center [893, 340] width 78 height 95
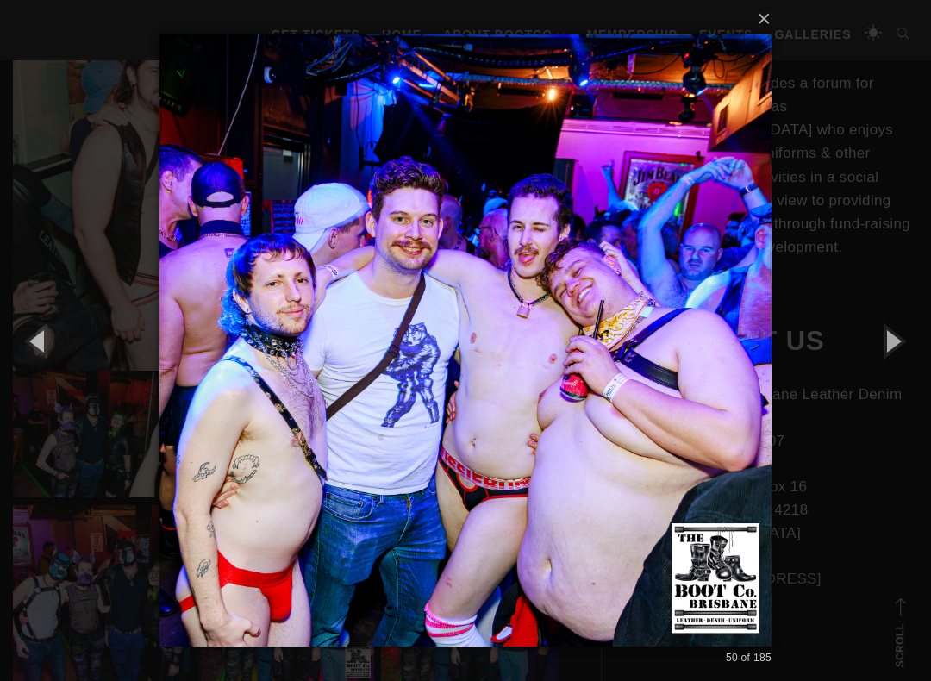
click at [911, 318] on button "button" at bounding box center [893, 340] width 78 height 95
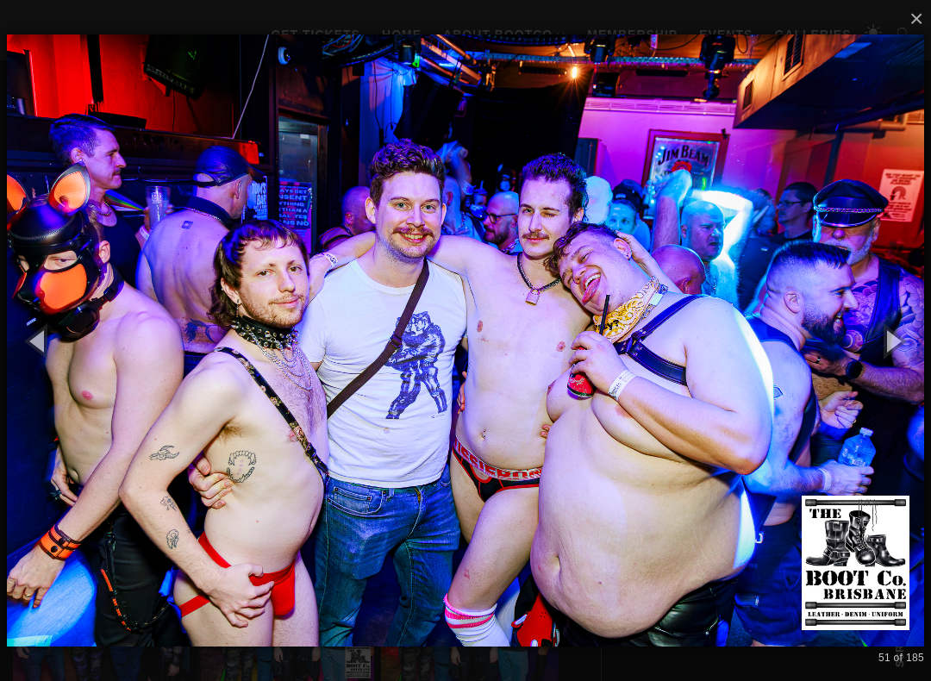
click at [906, 327] on button "button" at bounding box center [893, 340] width 78 height 95
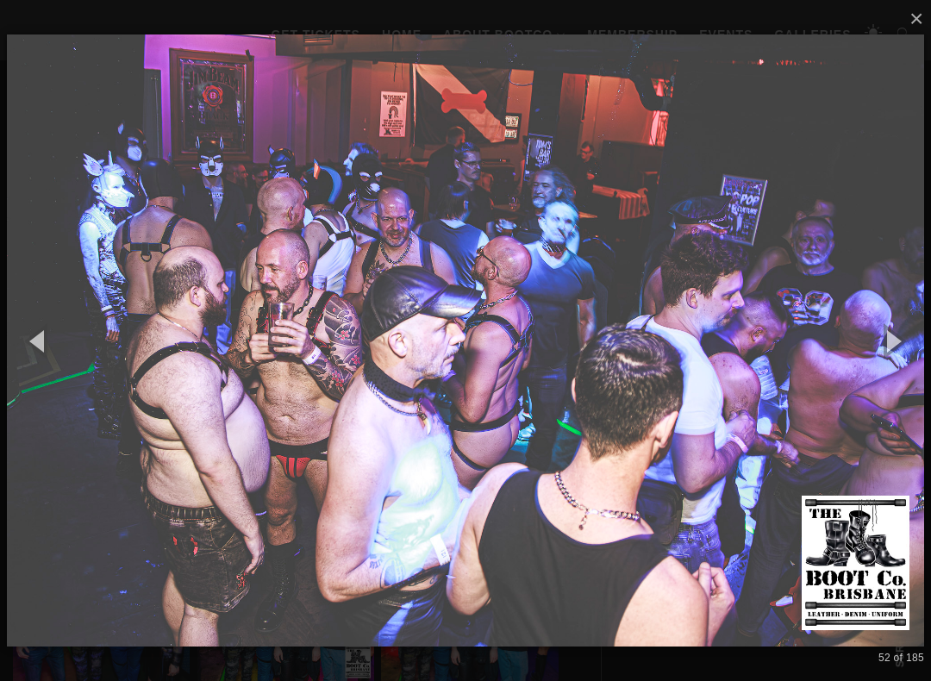
click at [906, 322] on button "button" at bounding box center [893, 340] width 78 height 95
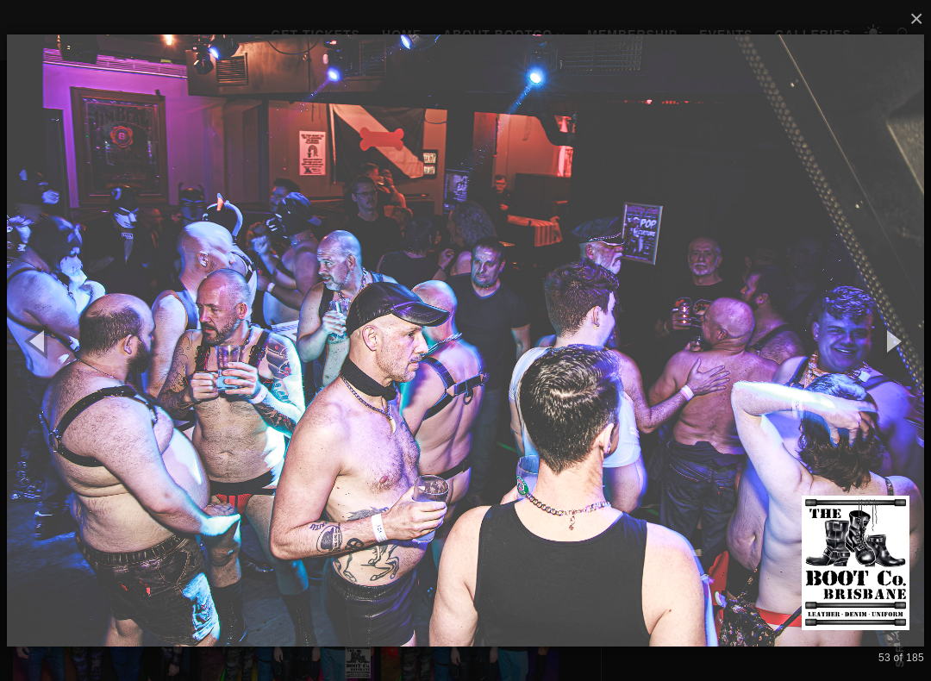
click at [905, 321] on button "button" at bounding box center [893, 340] width 78 height 95
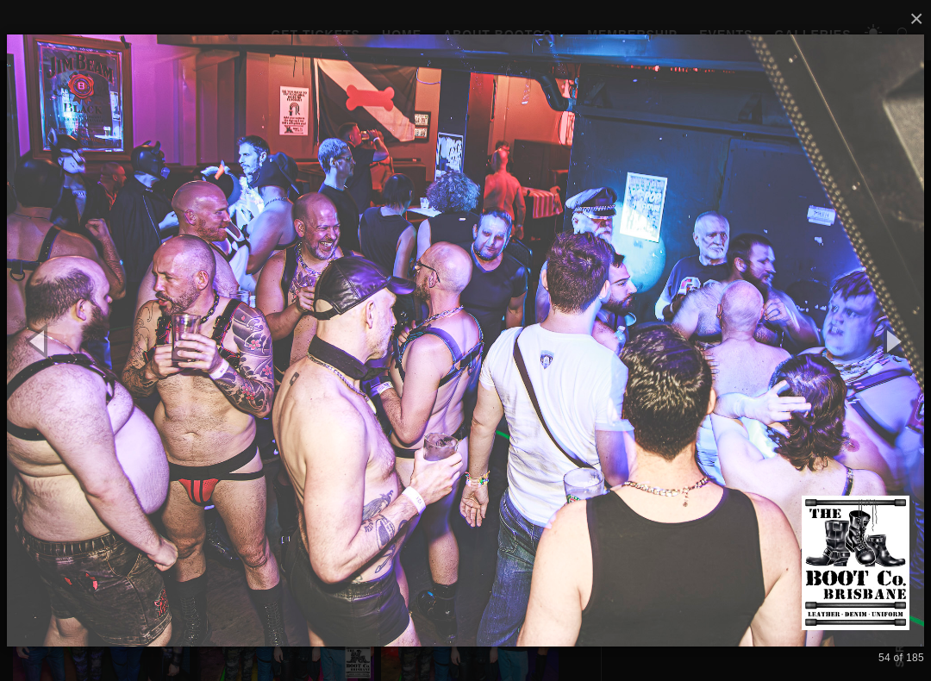
click at [911, 315] on button "button" at bounding box center [893, 340] width 78 height 95
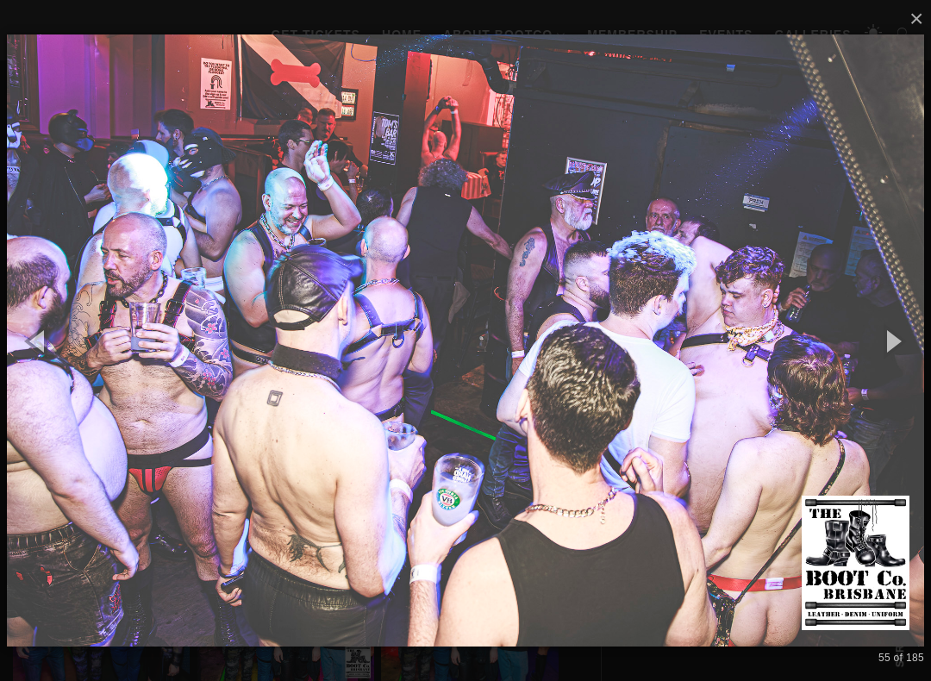
click at [915, 316] on button "button" at bounding box center [893, 340] width 78 height 95
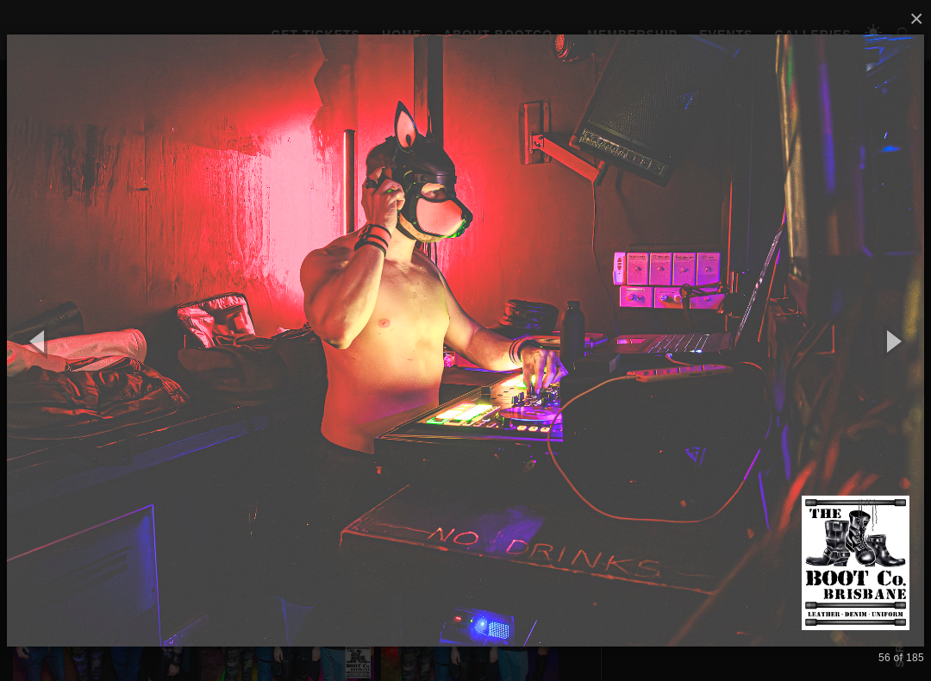
click at [905, 330] on button "button" at bounding box center [893, 340] width 78 height 95
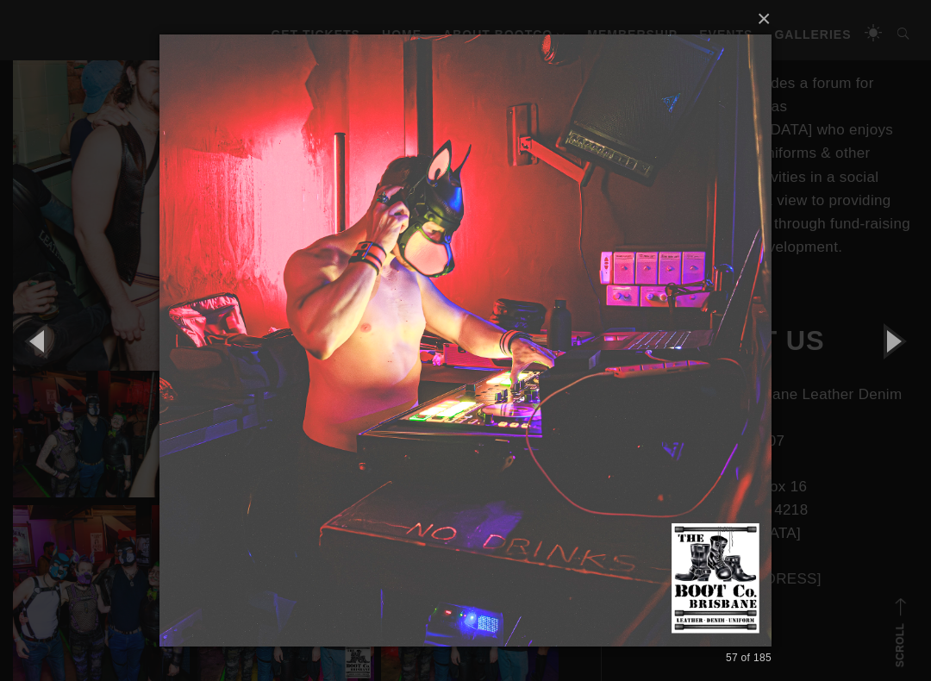
click at [909, 327] on button "button" at bounding box center [893, 340] width 78 height 95
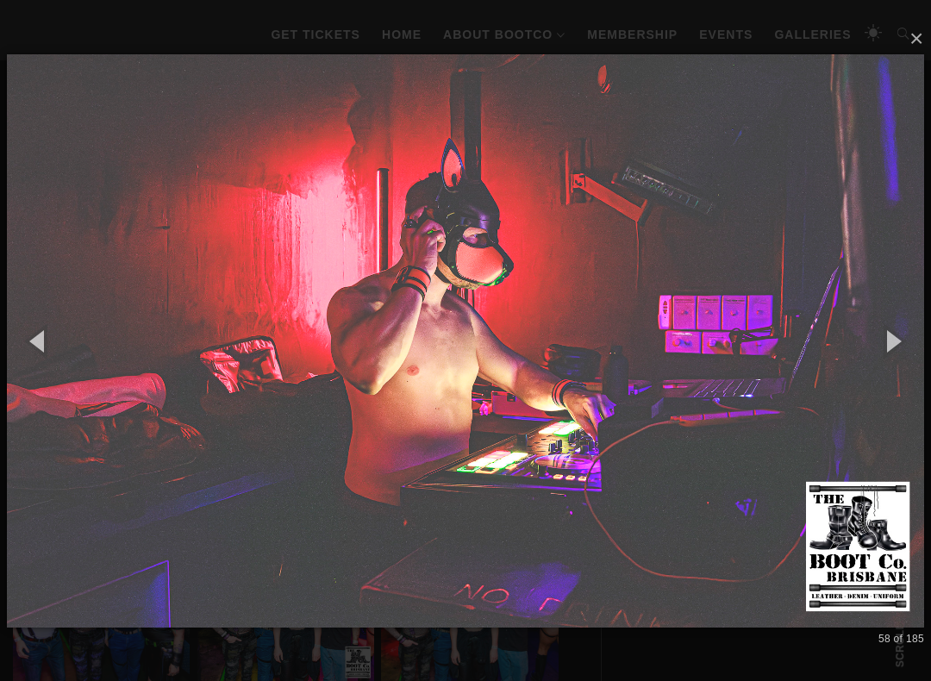
click at [906, 327] on button "button" at bounding box center [893, 340] width 78 height 95
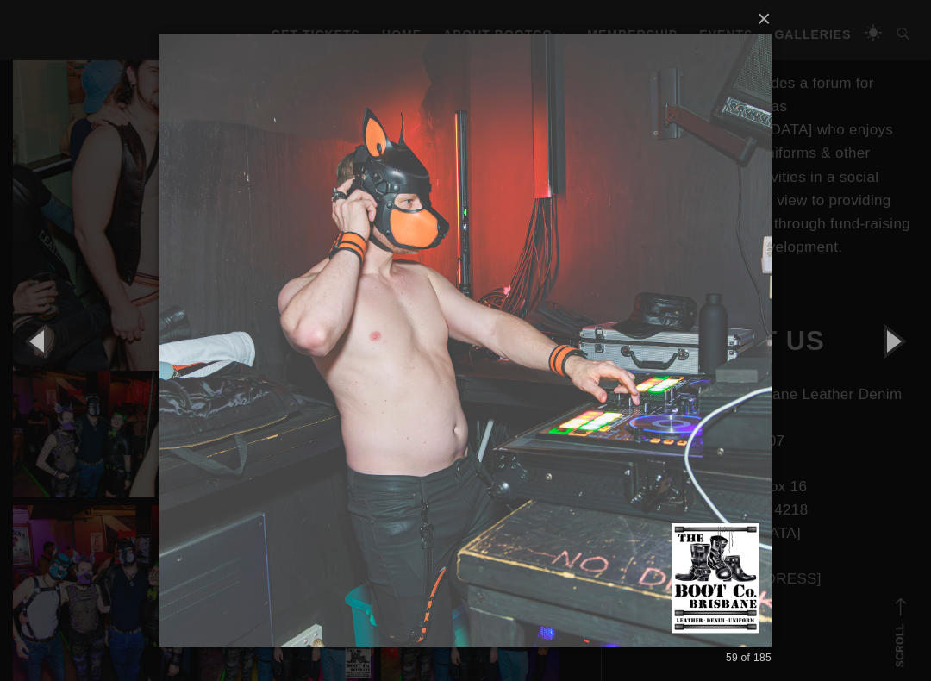
click at [908, 327] on button "button" at bounding box center [893, 340] width 78 height 95
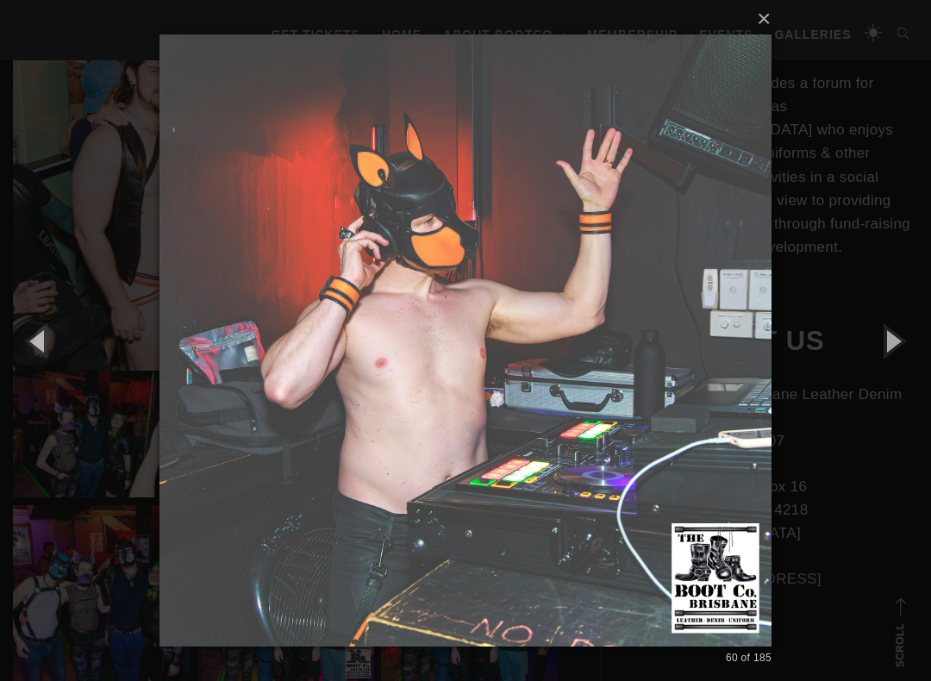
click at [918, 326] on button "button" at bounding box center [893, 340] width 78 height 95
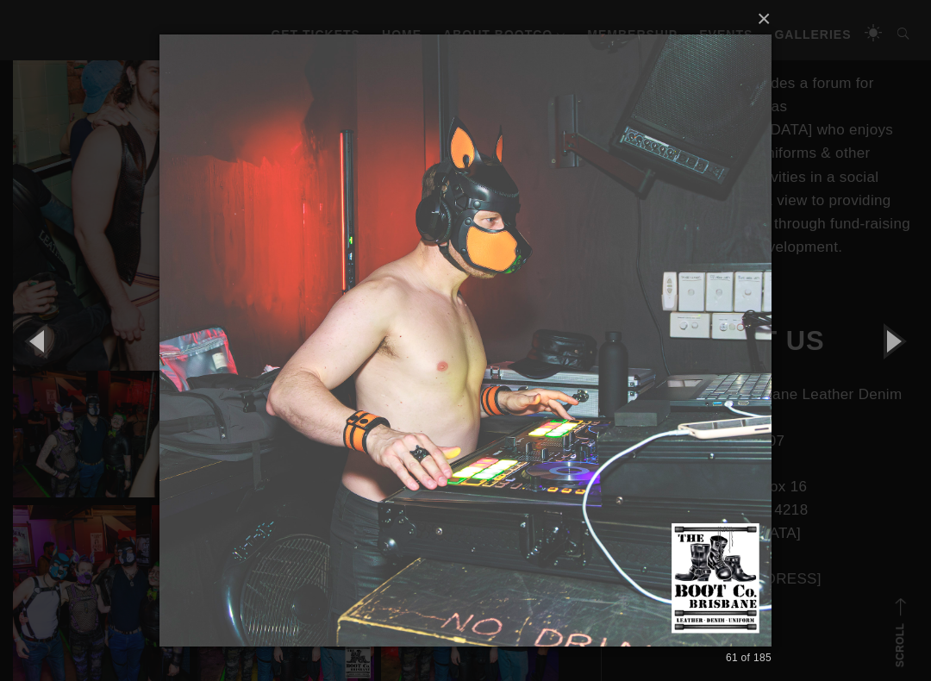
click at [906, 329] on button "button" at bounding box center [893, 340] width 78 height 95
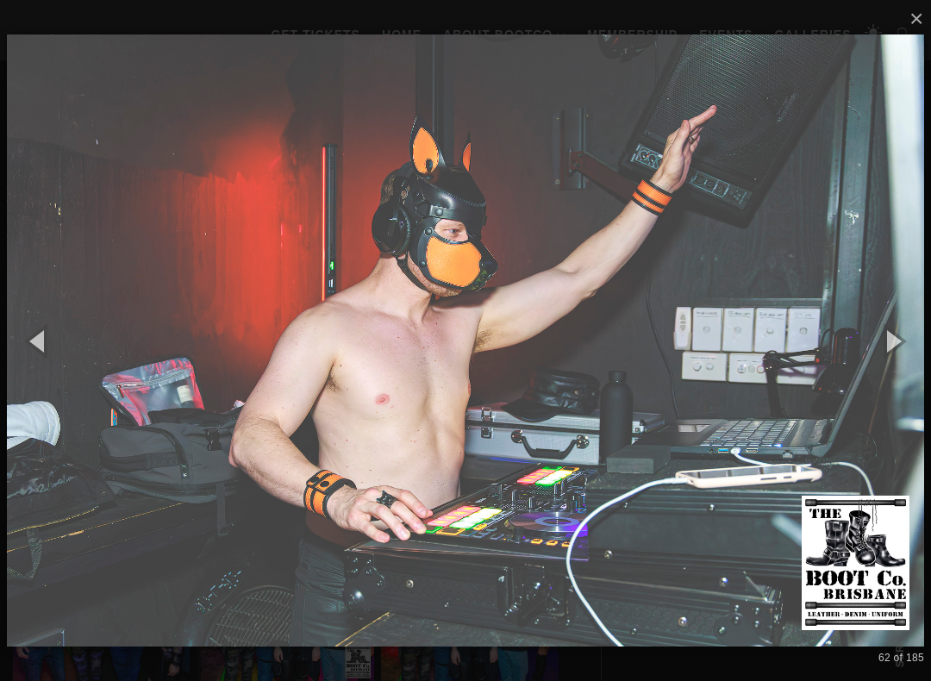
click at [907, 328] on button "button" at bounding box center [893, 340] width 78 height 95
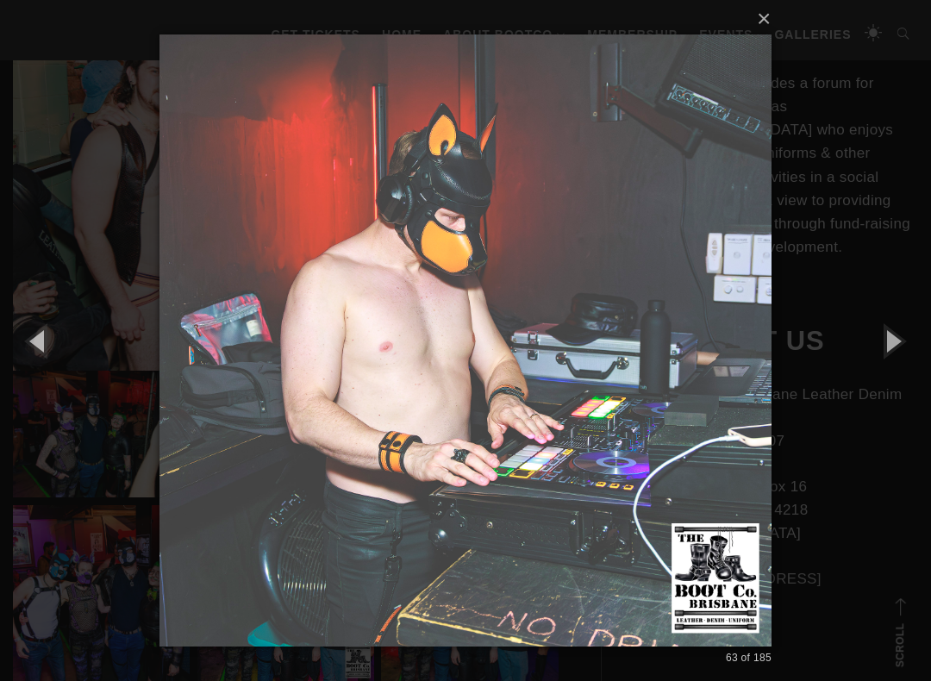
click at [903, 330] on button "button" at bounding box center [893, 340] width 78 height 95
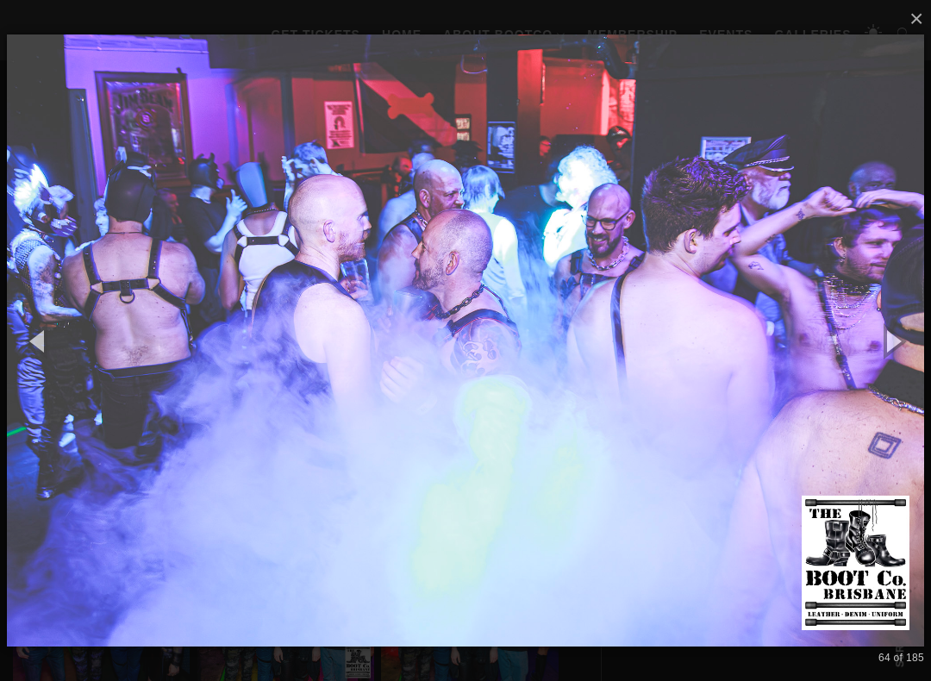
click at [904, 330] on button "button" at bounding box center [893, 340] width 78 height 95
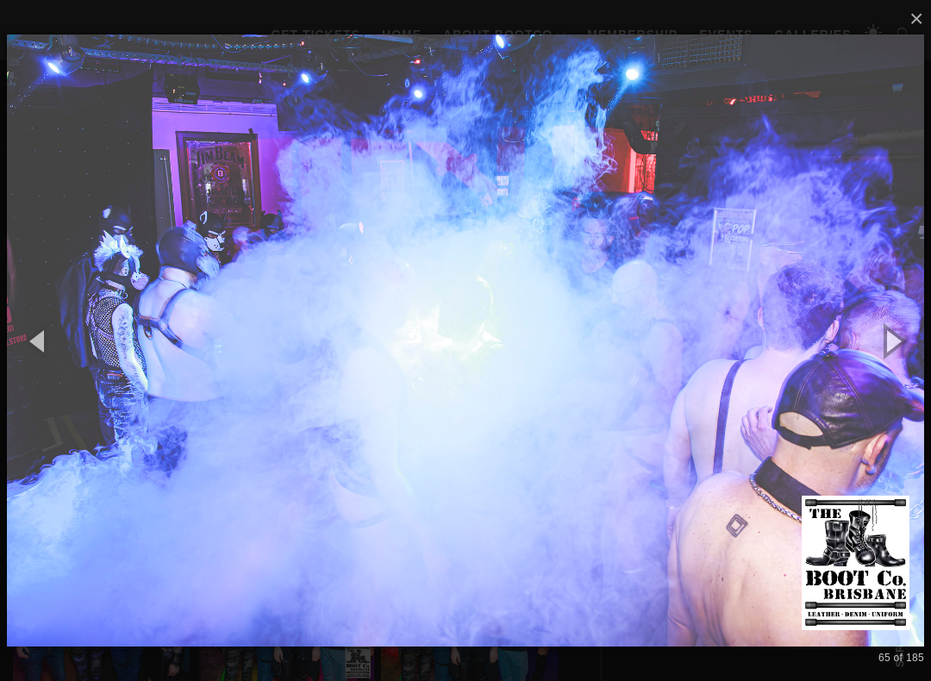
click at [906, 330] on button "button" at bounding box center [893, 340] width 78 height 95
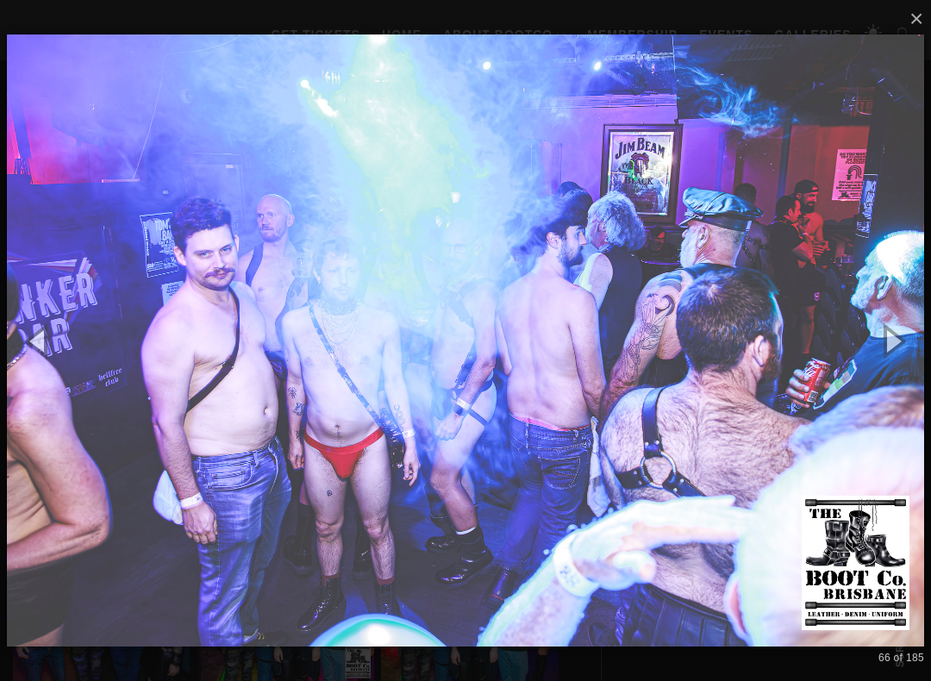
click at [909, 331] on button "button" at bounding box center [893, 340] width 78 height 95
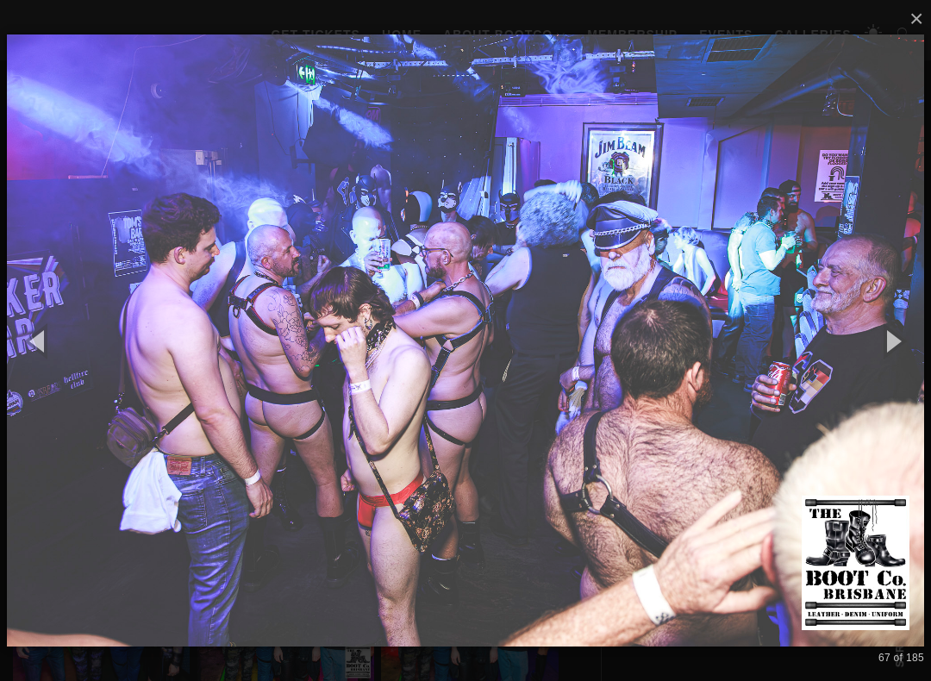
click at [907, 333] on button "button" at bounding box center [893, 340] width 78 height 95
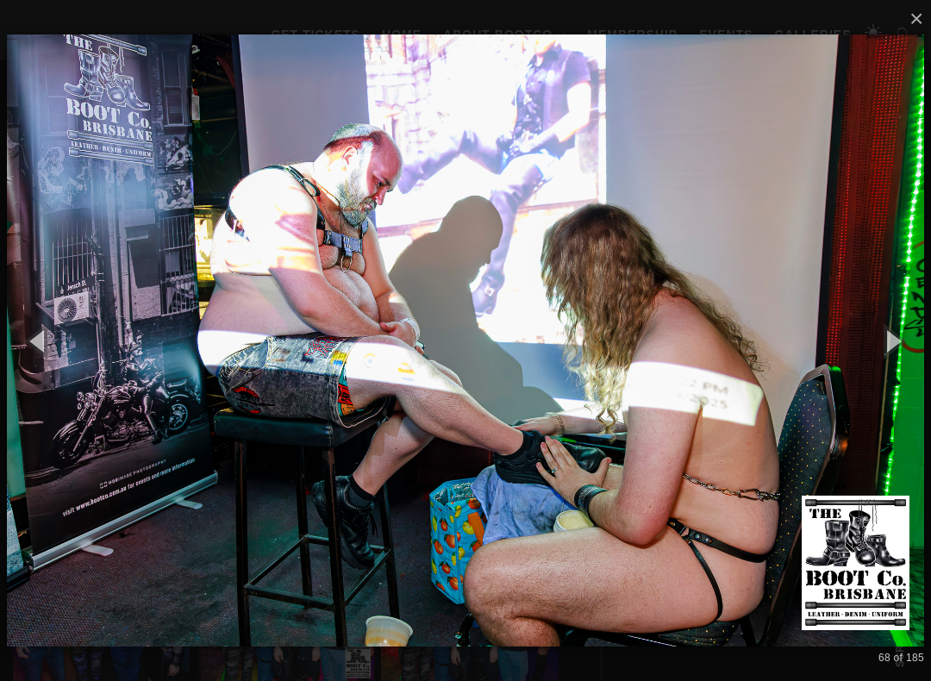
click at [906, 334] on button "button" at bounding box center [893, 340] width 78 height 95
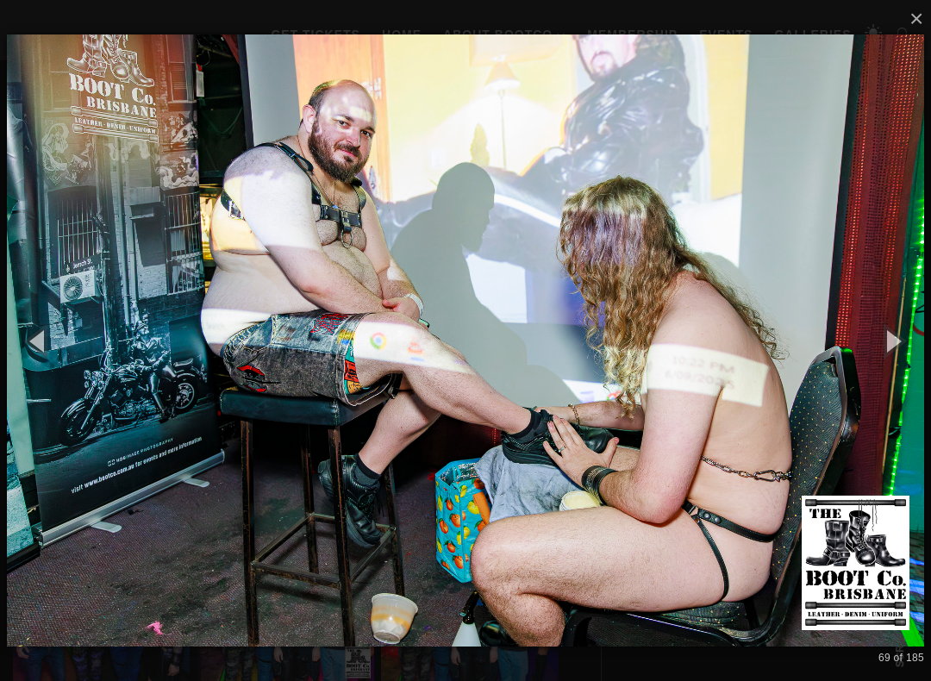
click at [908, 336] on button "button" at bounding box center [893, 340] width 78 height 95
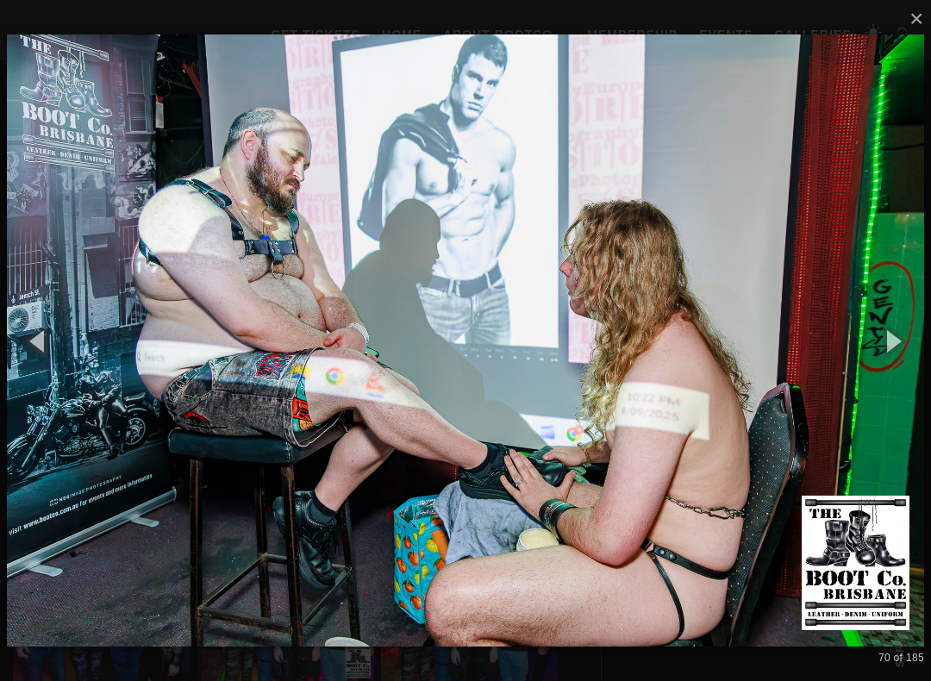
click at [907, 335] on button "button" at bounding box center [893, 340] width 78 height 95
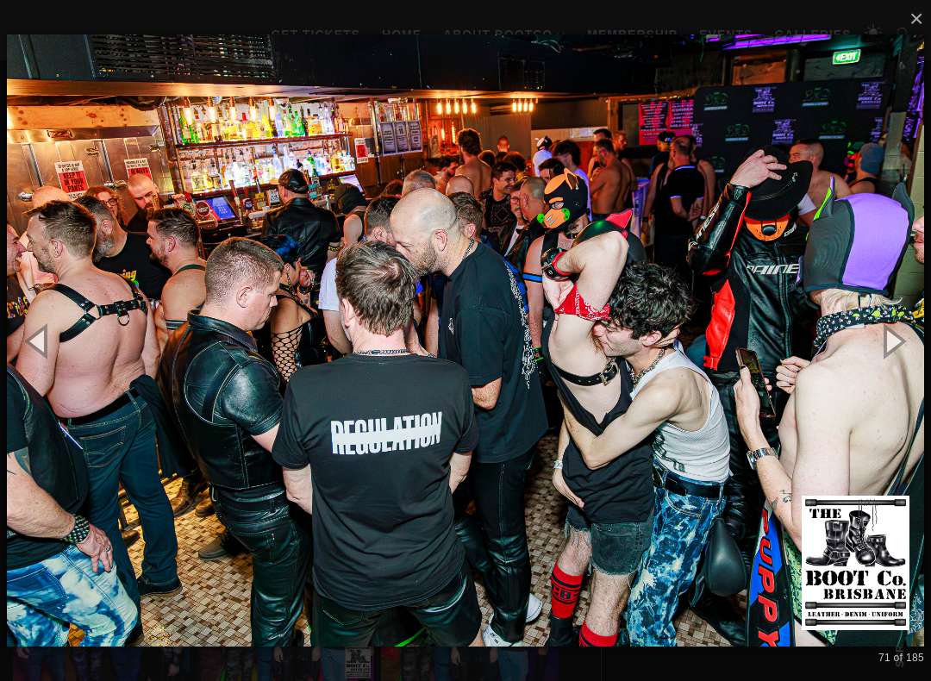
click at [900, 345] on button "button" at bounding box center [893, 340] width 78 height 95
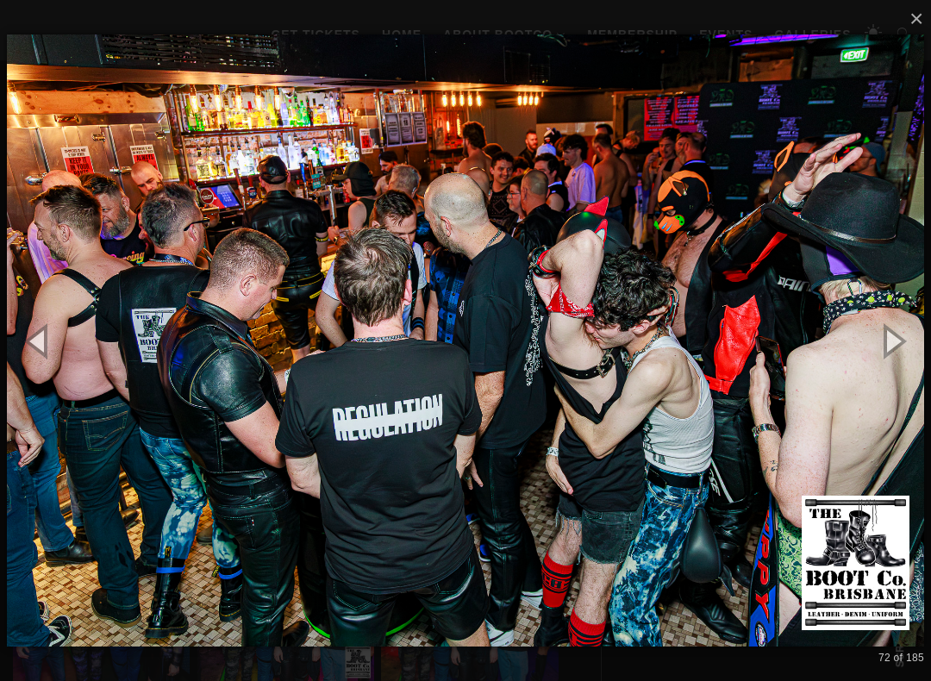
click at [900, 344] on button "button" at bounding box center [893, 340] width 78 height 95
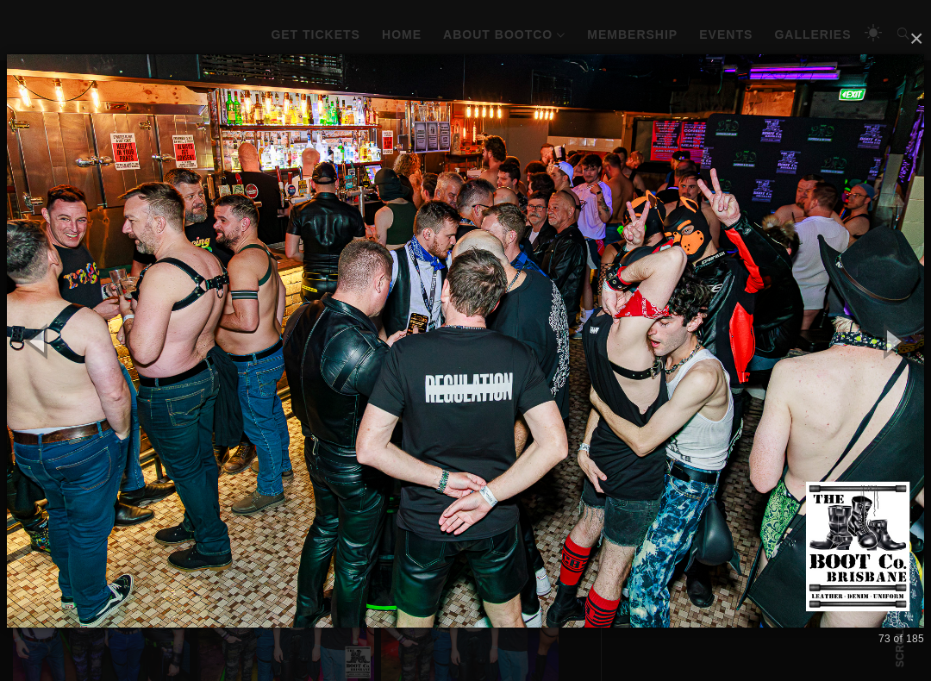
click at [900, 341] on button "button" at bounding box center [893, 340] width 78 height 95
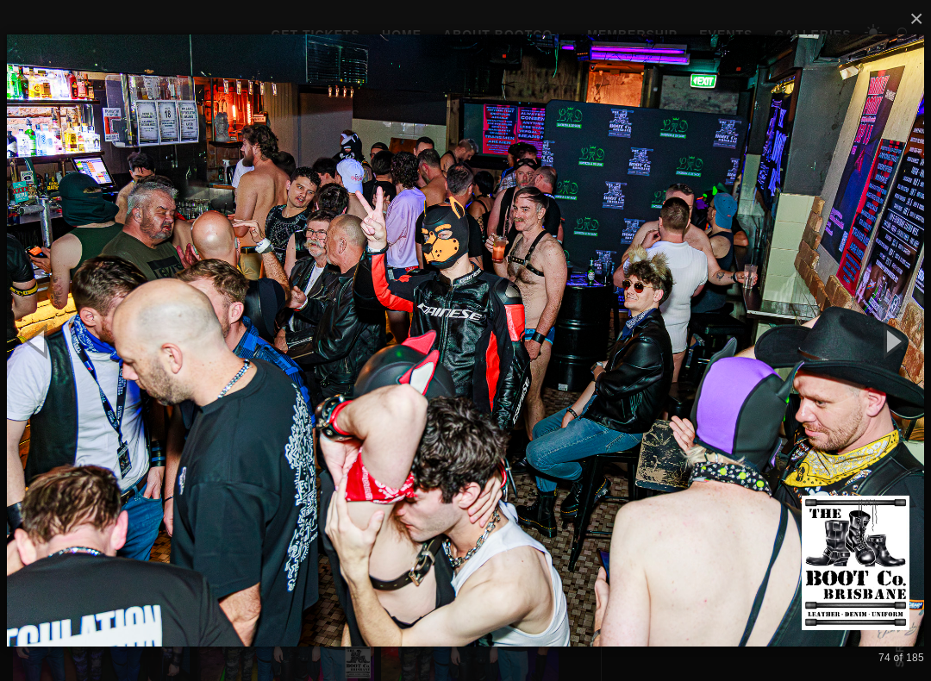
click at [903, 337] on button "button" at bounding box center [893, 340] width 78 height 95
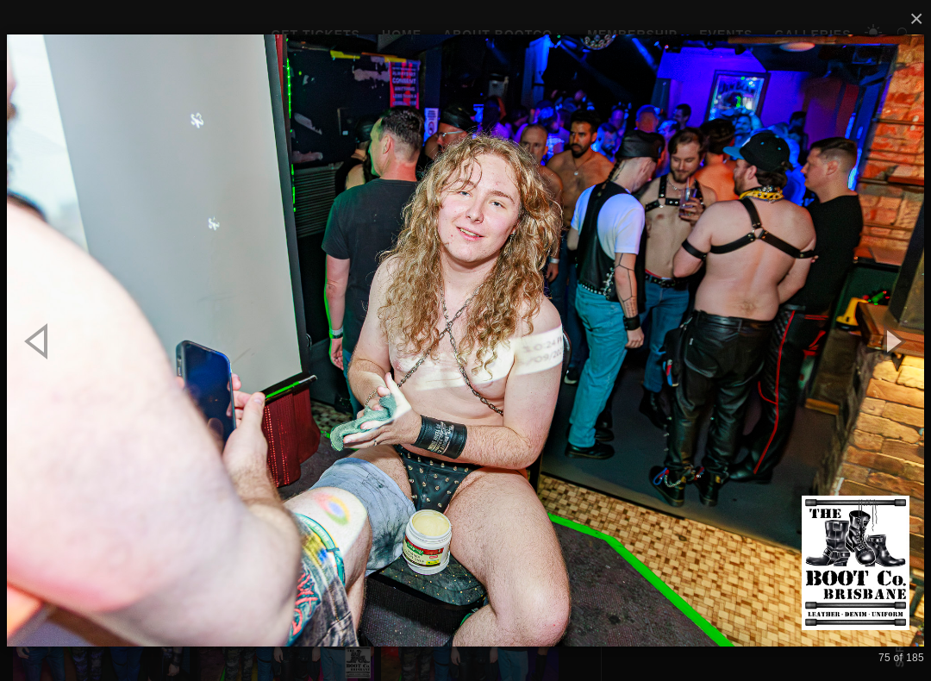
click at [900, 341] on button "button" at bounding box center [893, 340] width 78 height 95
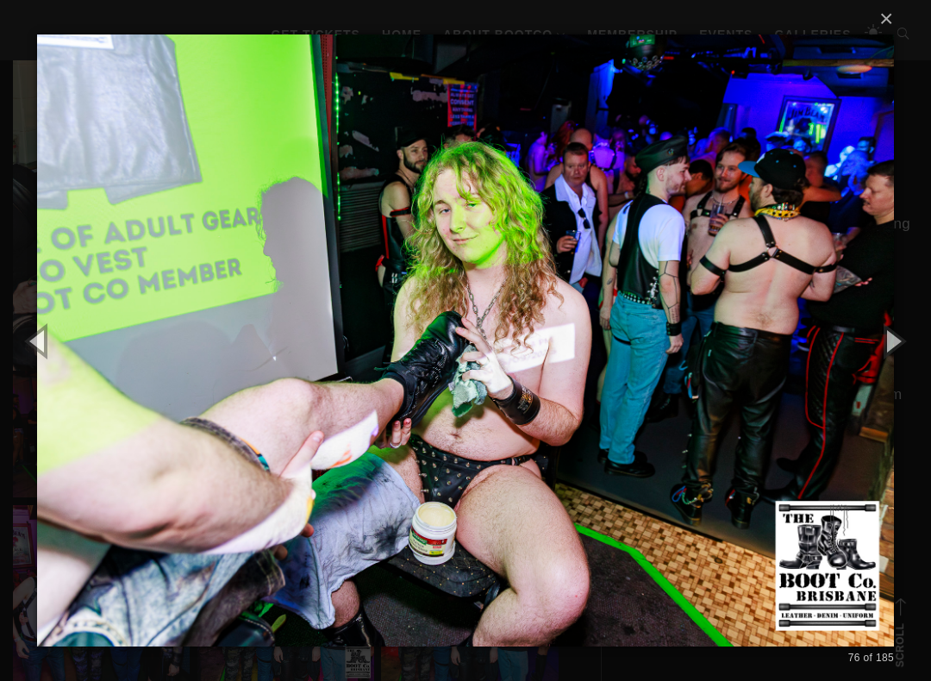
click at [900, 341] on button "button" at bounding box center [893, 340] width 78 height 95
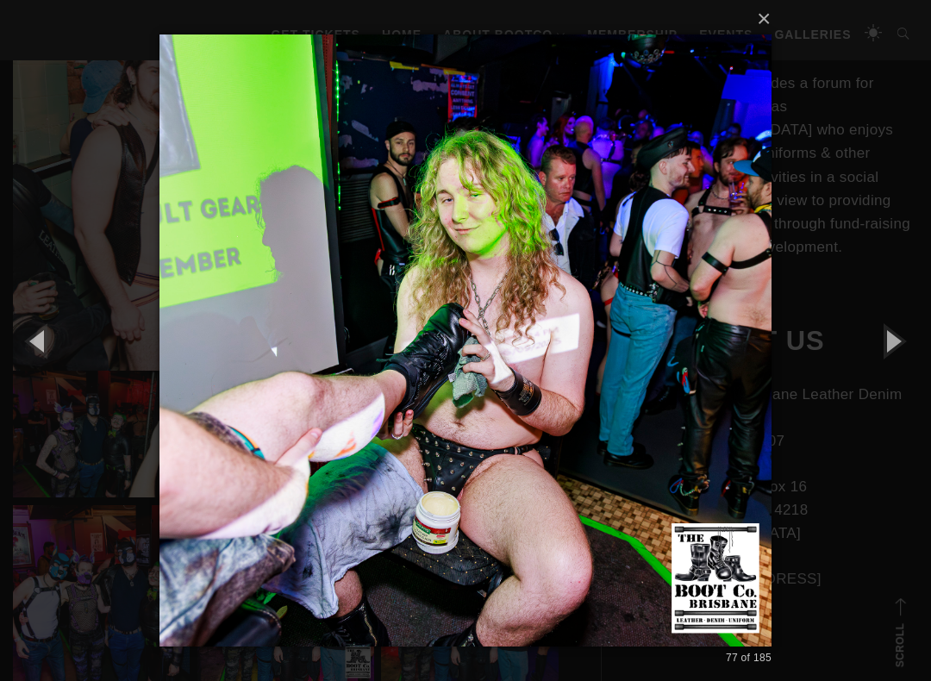
click at [903, 338] on button "button" at bounding box center [893, 340] width 78 height 95
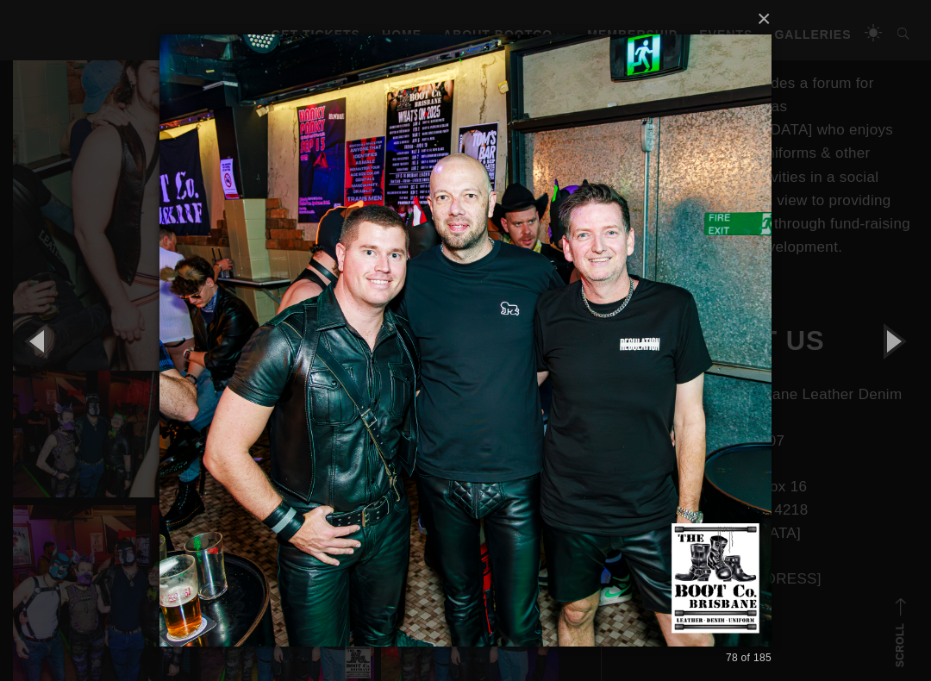
click at [912, 336] on button "button" at bounding box center [893, 340] width 78 height 95
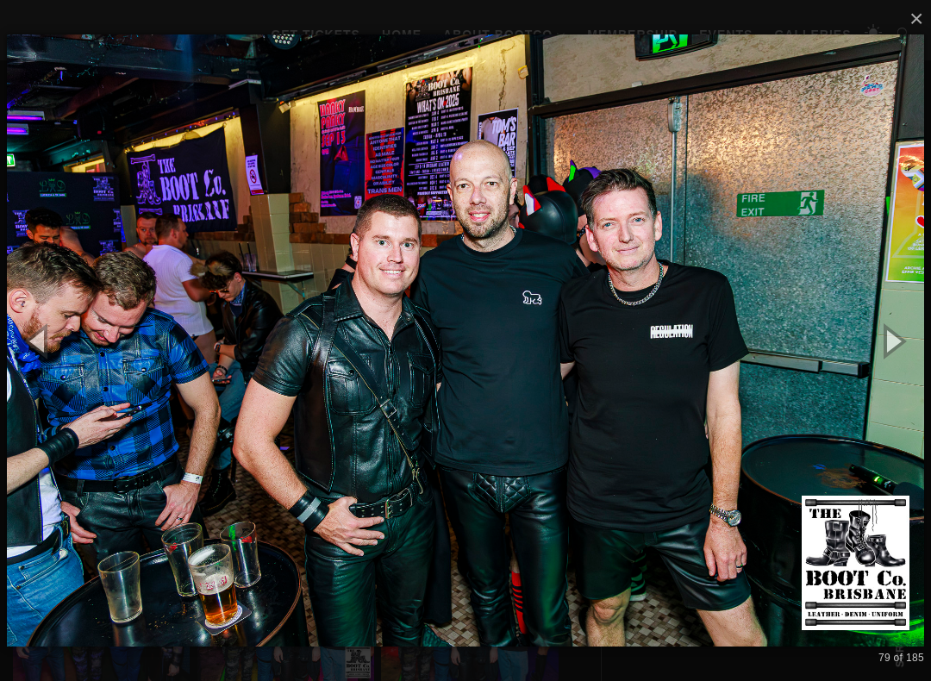
click at [916, 332] on button "button" at bounding box center [893, 340] width 78 height 95
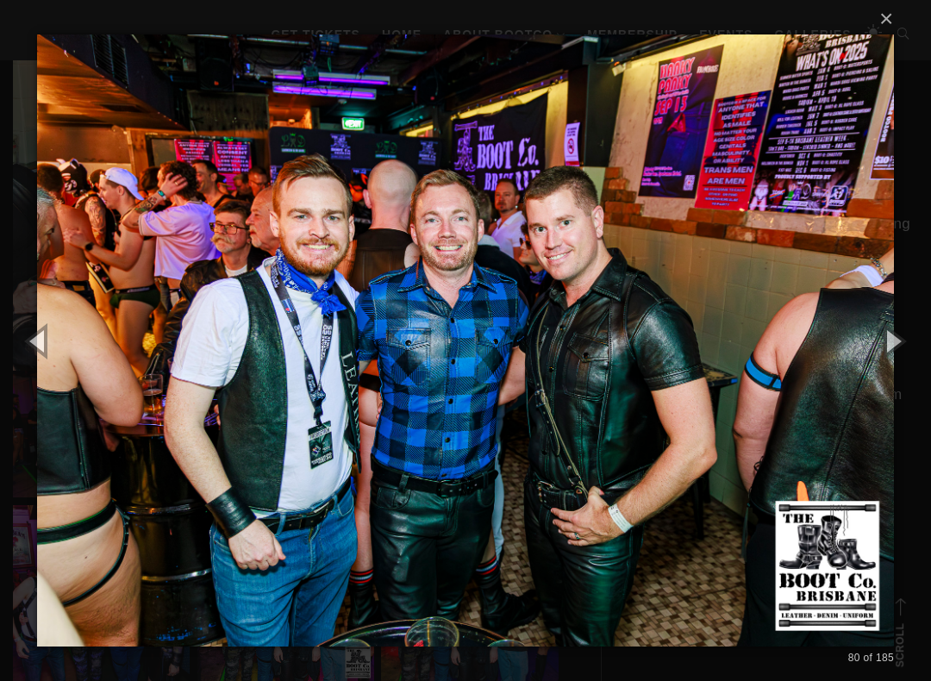
click at [916, 335] on button "button" at bounding box center [893, 340] width 78 height 95
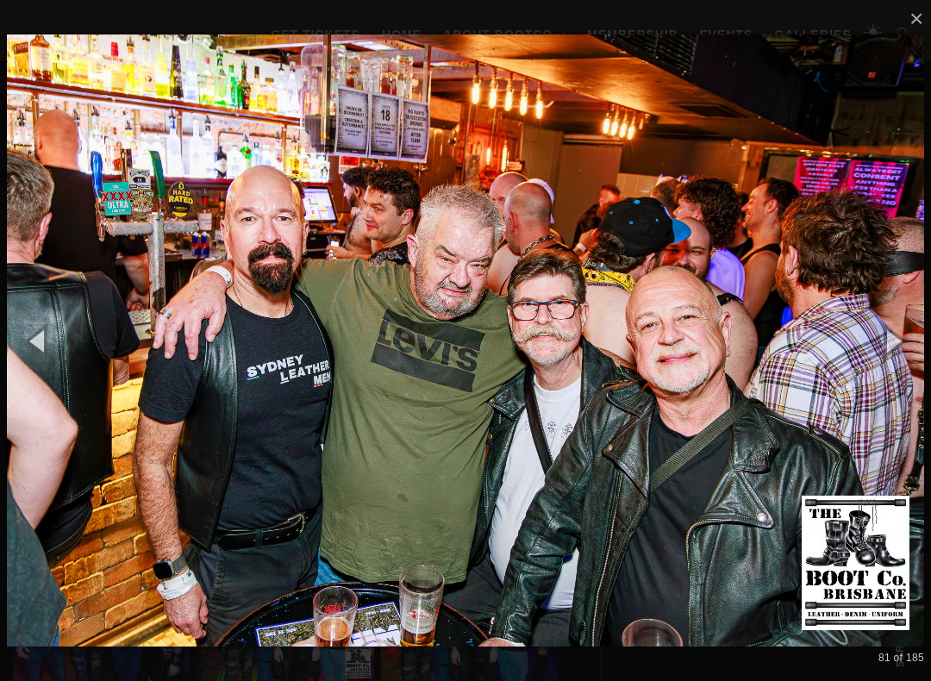
click at [914, 334] on button "button" at bounding box center [893, 340] width 78 height 95
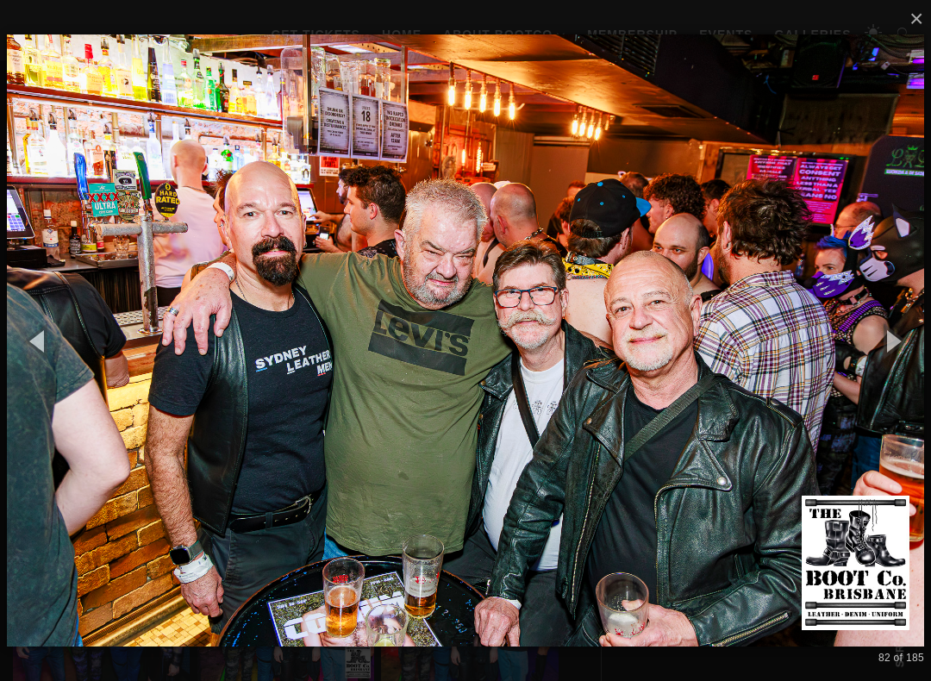
click at [905, 337] on button "button" at bounding box center [893, 340] width 78 height 95
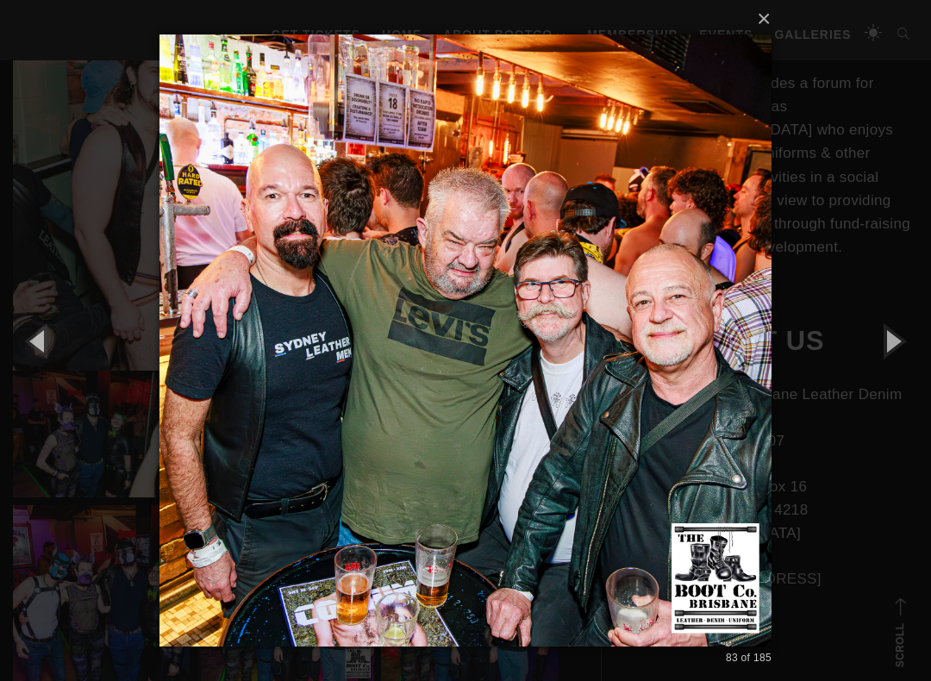
click at [903, 339] on button "button" at bounding box center [893, 340] width 78 height 95
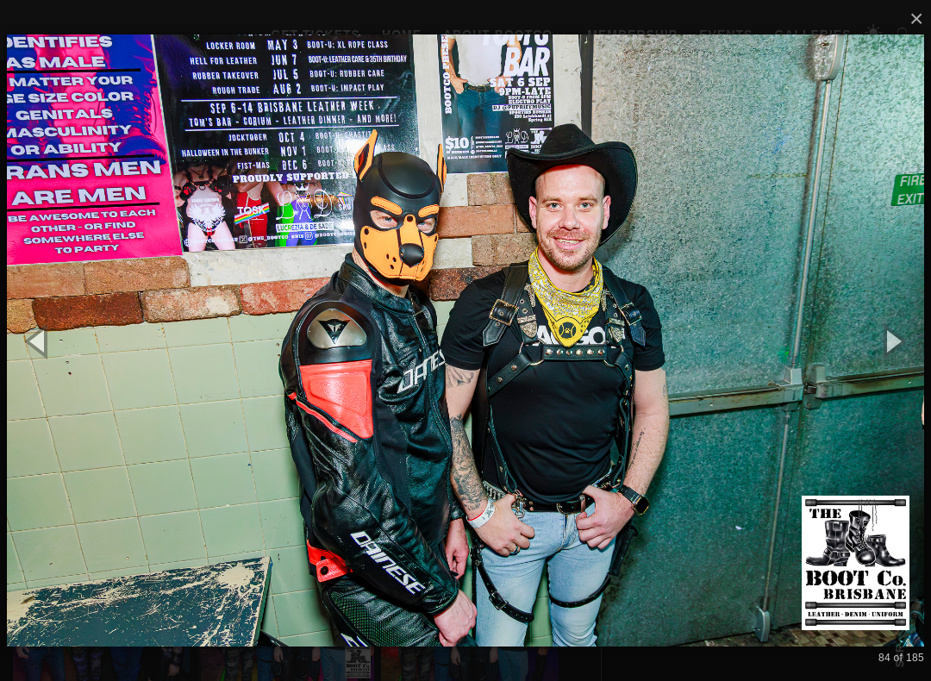
click at [903, 341] on button "button" at bounding box center [893, 340] width 78 height 95
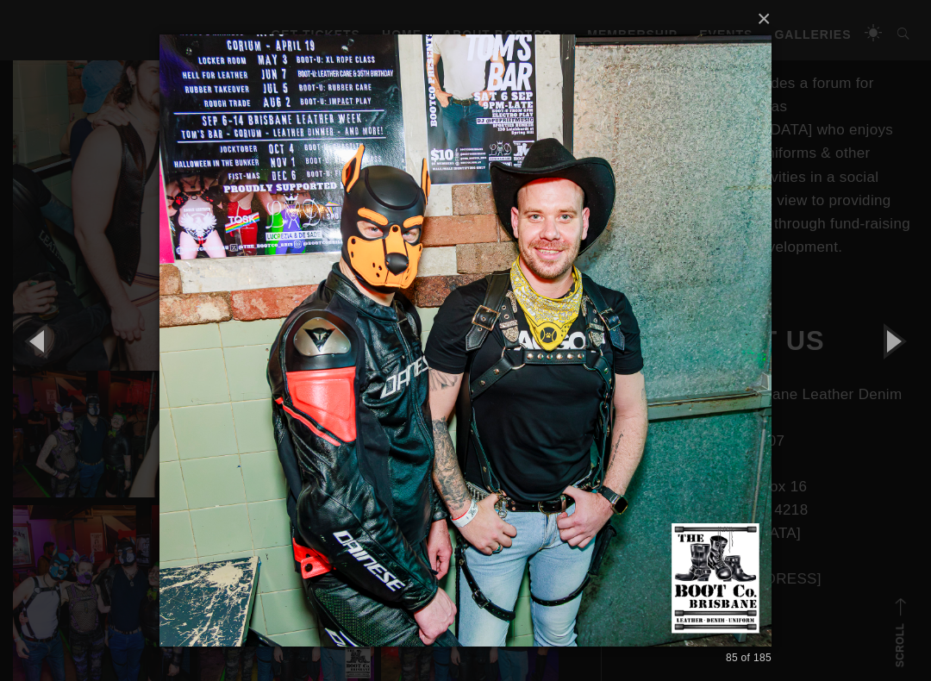
click at [902, 337] on button "button" at bounding box center [893, 340] width 78 height 95
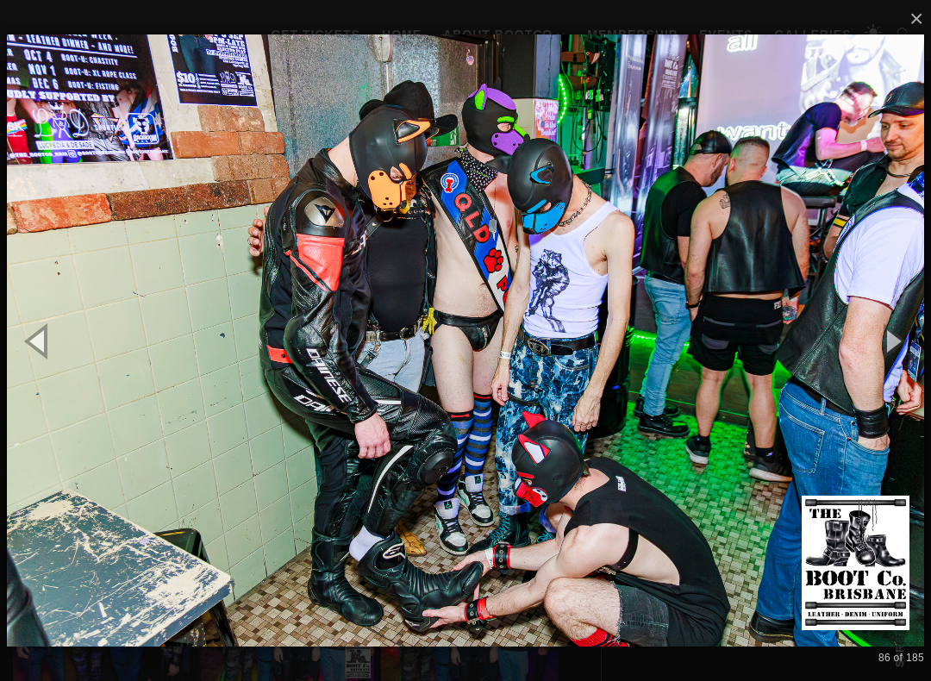
click at [902, 341] on button "button" at bounding box center [893, 340] width 78 height 95
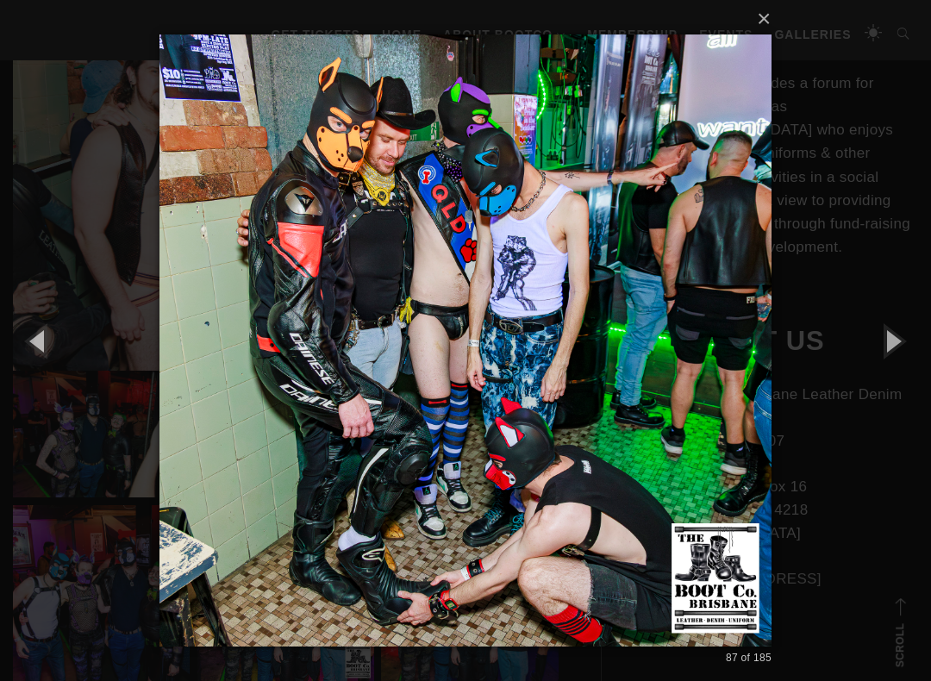
click at [900, 336] on button "button" at bounding box center [893, 340] width 78 height 95
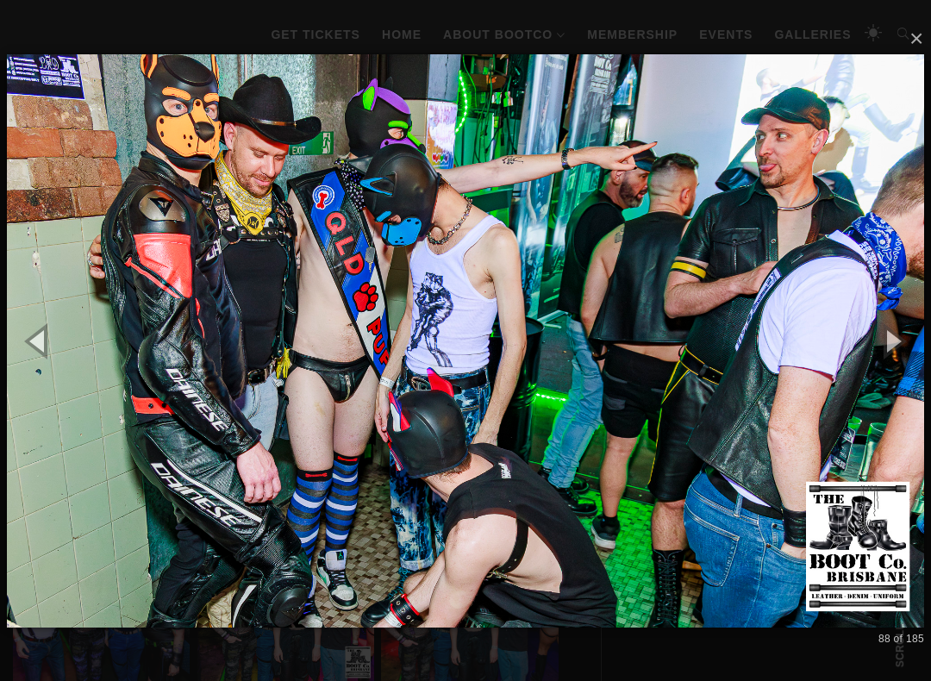
click at [901, 334] on button "button" at bounding box center [893, 340] width 78 height 95
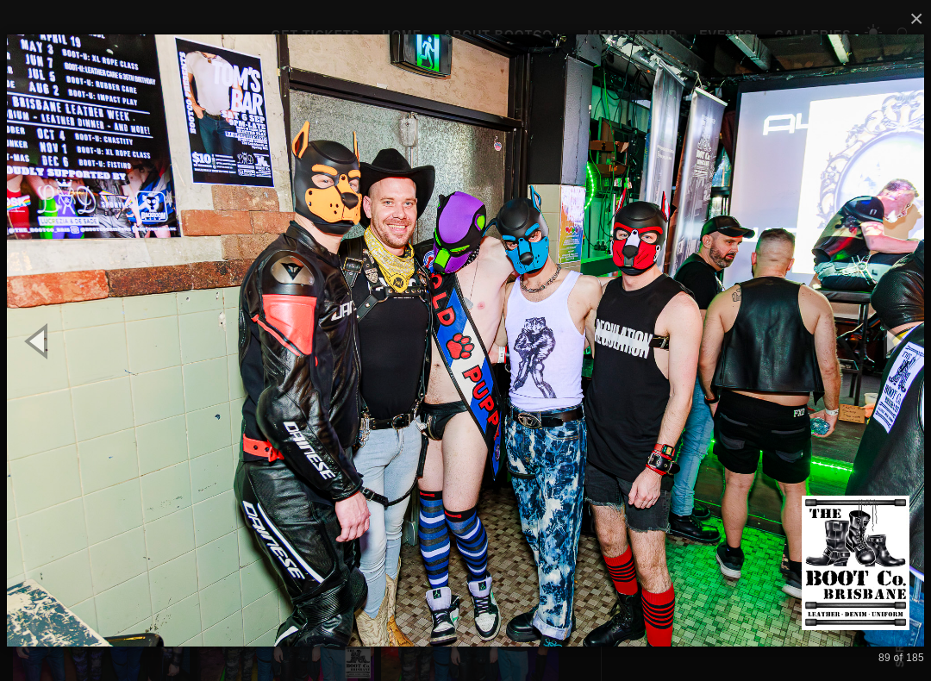
click at [917, 329] on button "button" at bounding box center [893, 340] width 78 height 95
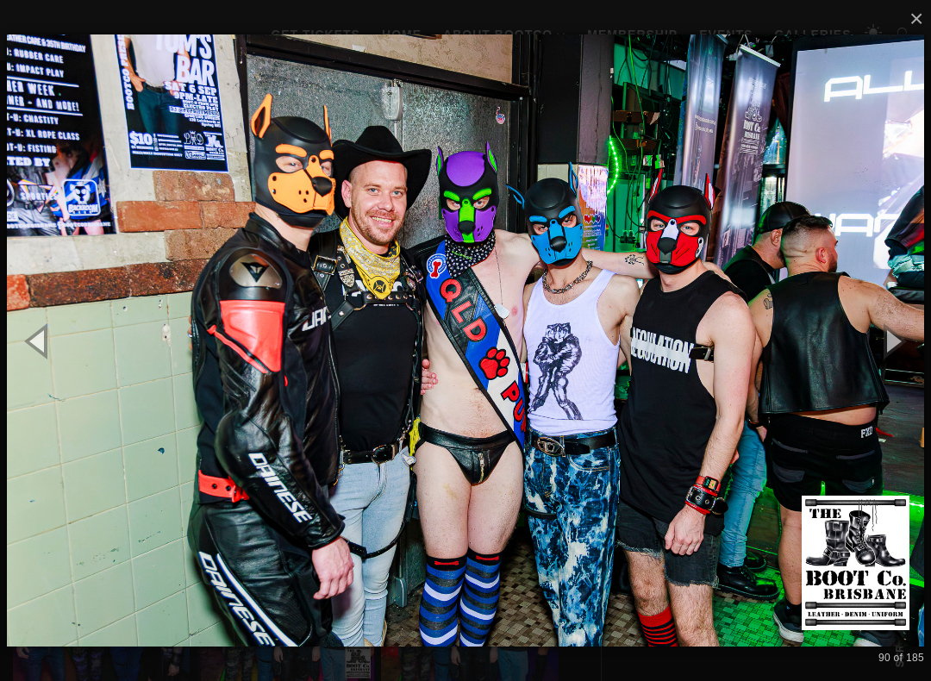
click at [895, 343] on button "button" at bounding box center [893, 340] width 78 height 95
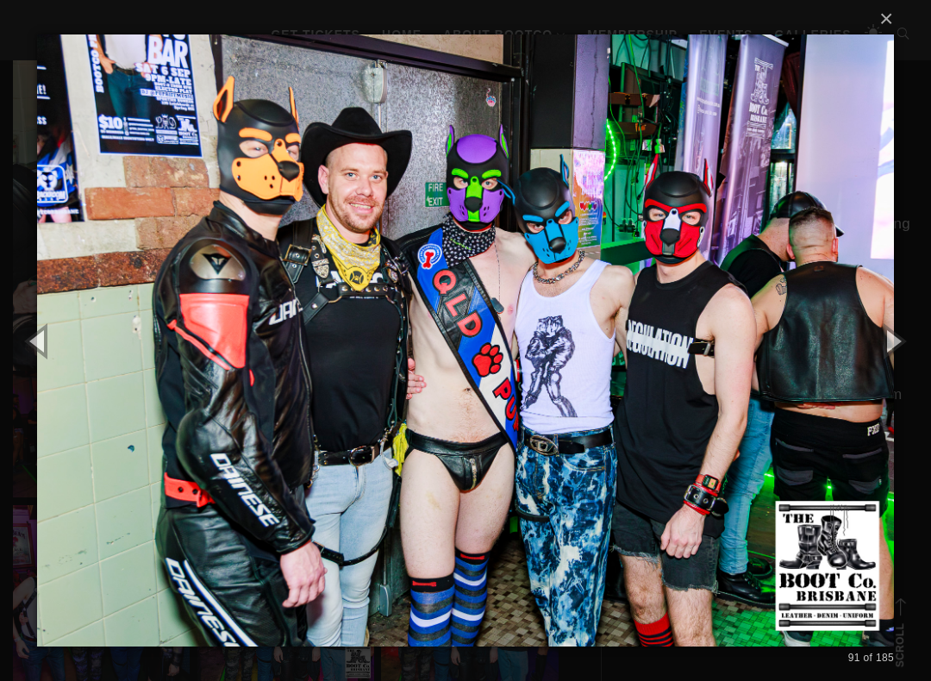
click at [879, 327] on button "button" at bounding box center [893, 340] width 78 height 95
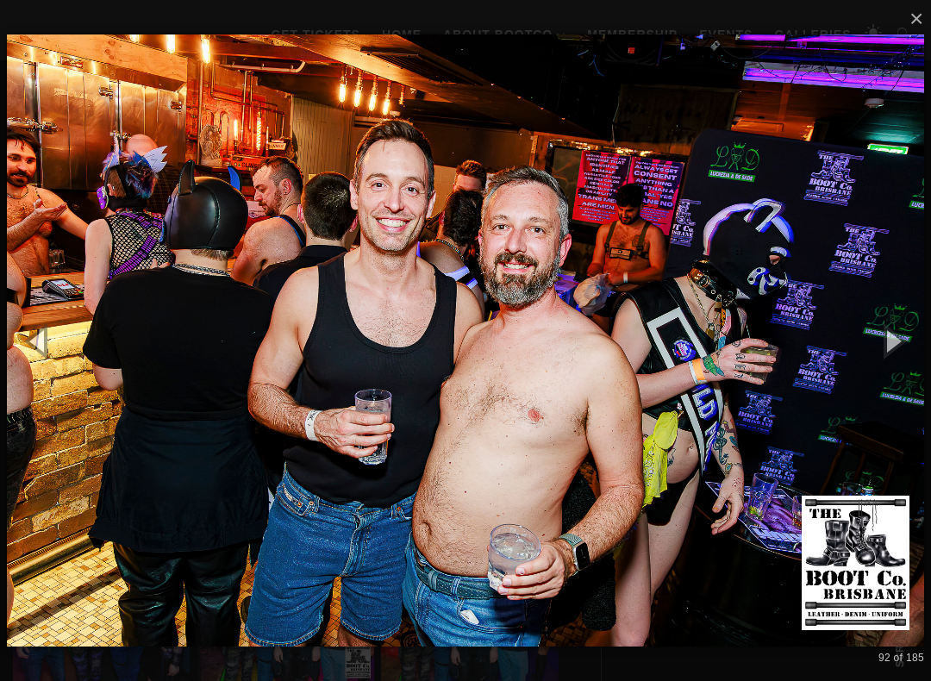
click at [909, 339] on button "button" at bounding box center [893, 340] width 78 height 95
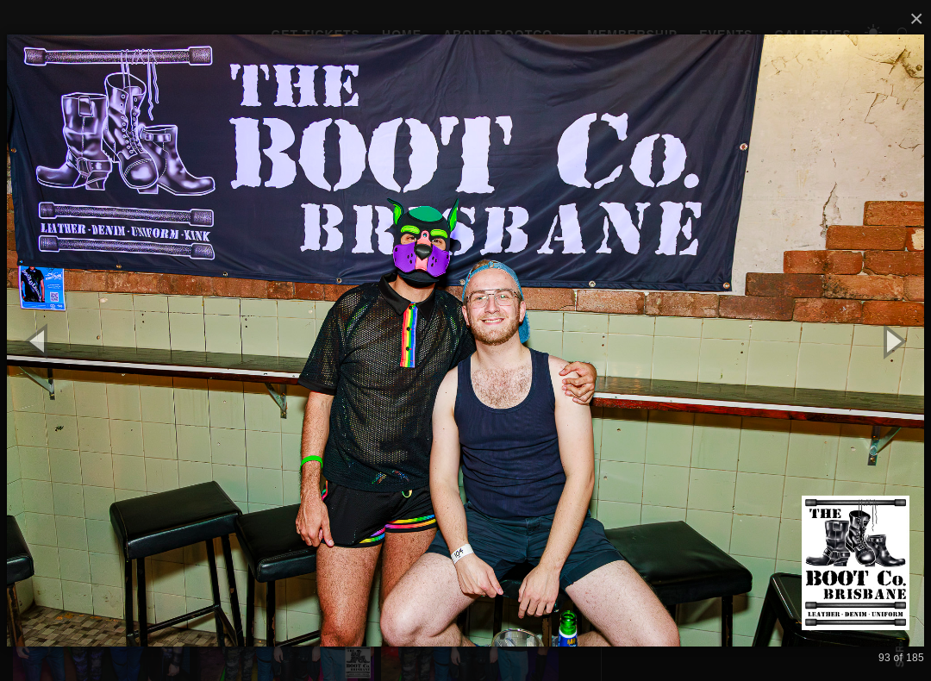
click at [910, 339] on button "button" at bounding box center [893, 340] width 78 height 95
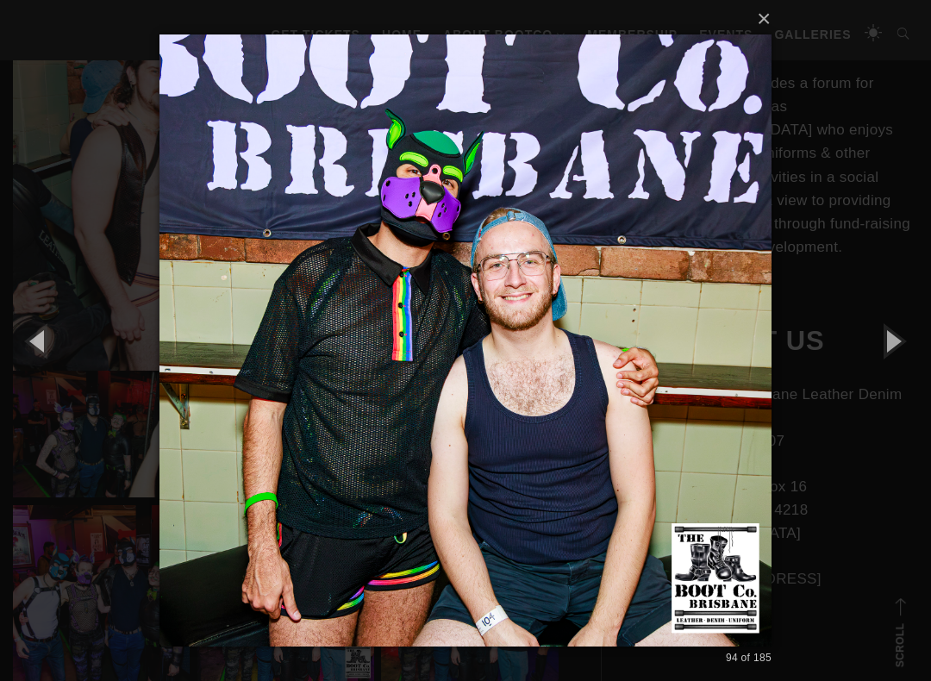
click at [912, 339] on button "button" at bounding box center [893, 340] width 78 height 95
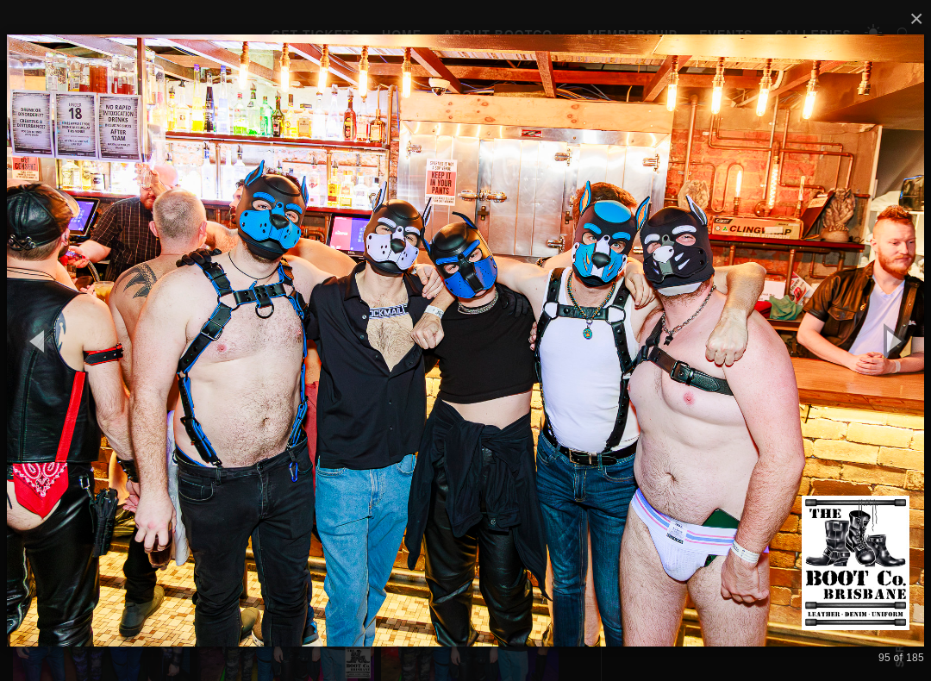
click at [906, 341] on button "button" at bounding box center [893, 340] width 78 height 95
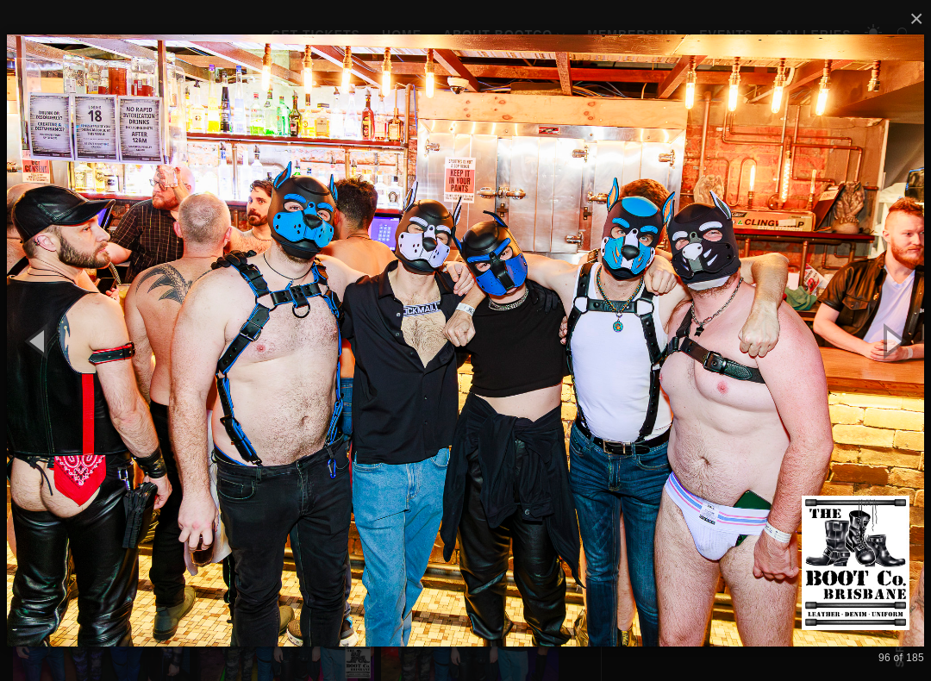
click at [907, 341] on button "button" at bounding box center [893, 340] width 78 height 95
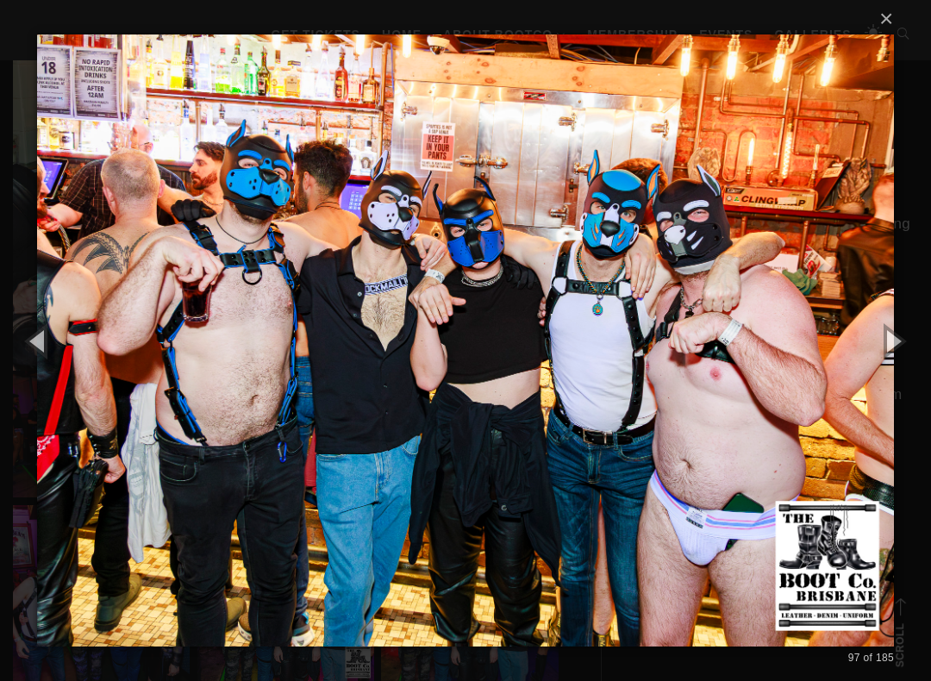
click at [908, 341] on button "button" at bounding box center [893, 340] width 78 height 95
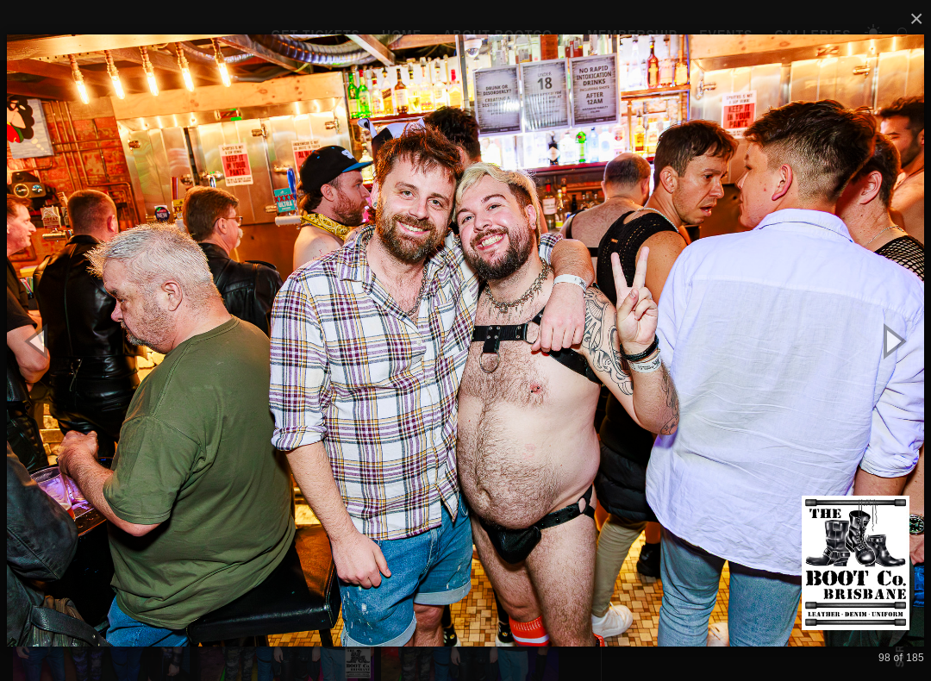
click at [912, 340] on button "button" at bounding box center [893, 340] width 78 height 95
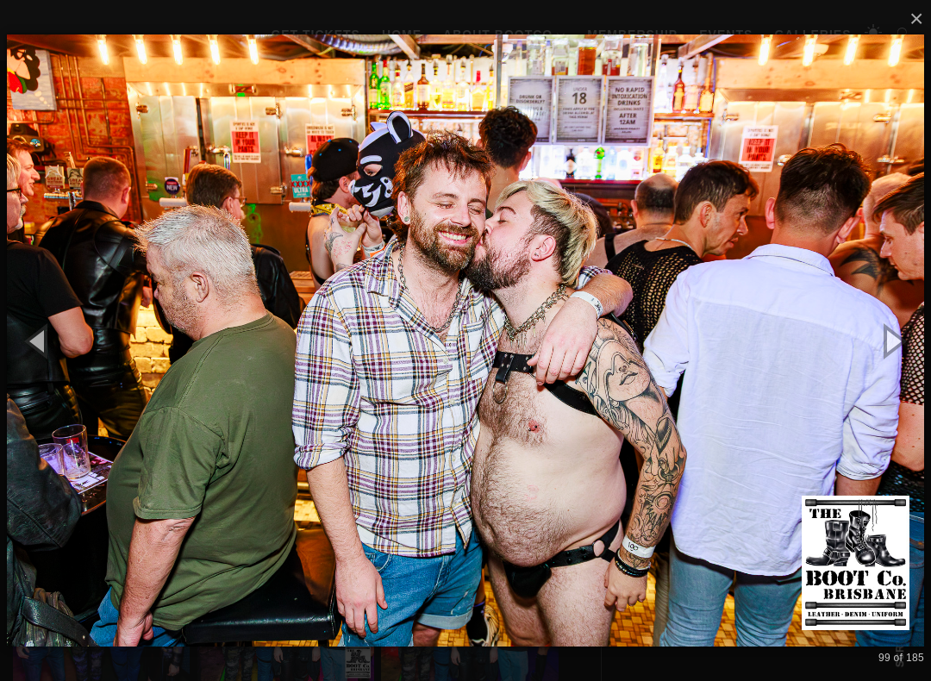
click at [916, 340] on button "button" at bounding box center [893, 340] width 78 height 95
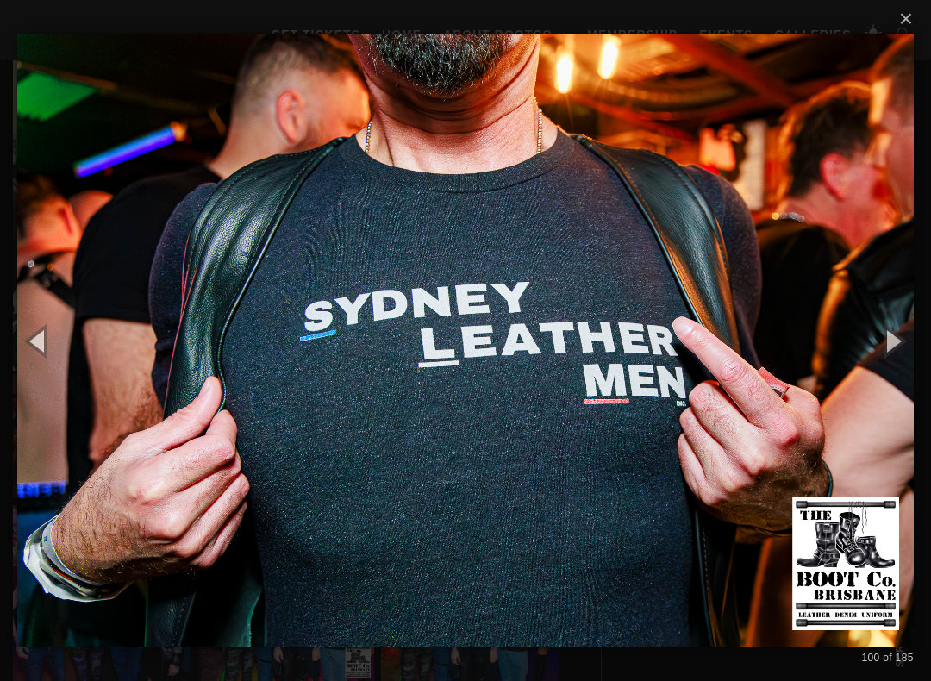
click at [916, 341] on button "button" at bounding box center [893, 340] width 78 height 95
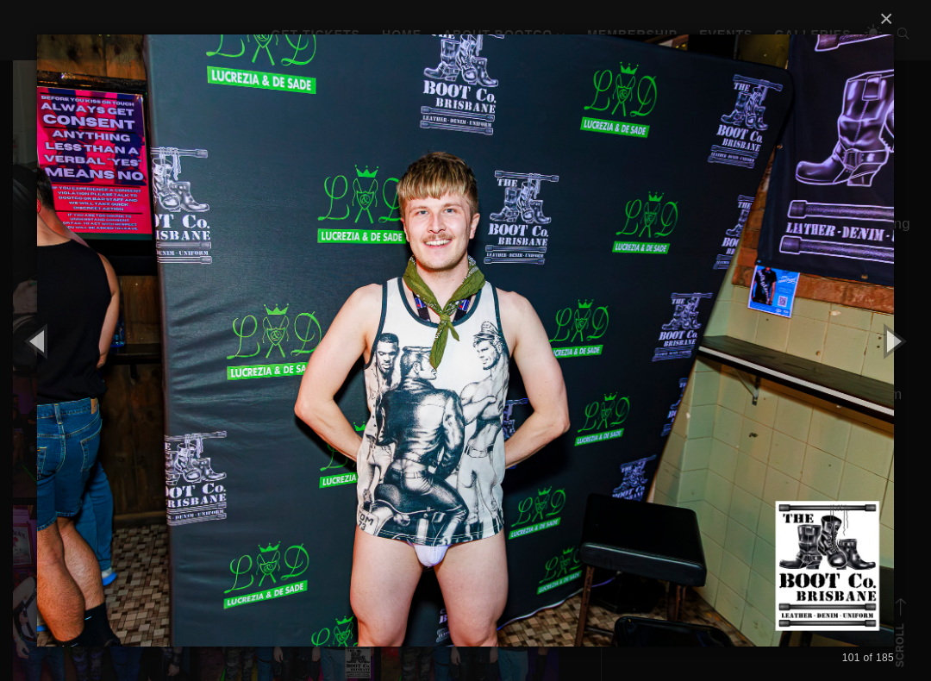
click at [910, 343] on button "button" at bounding box center [893, 340] width 78 height 95
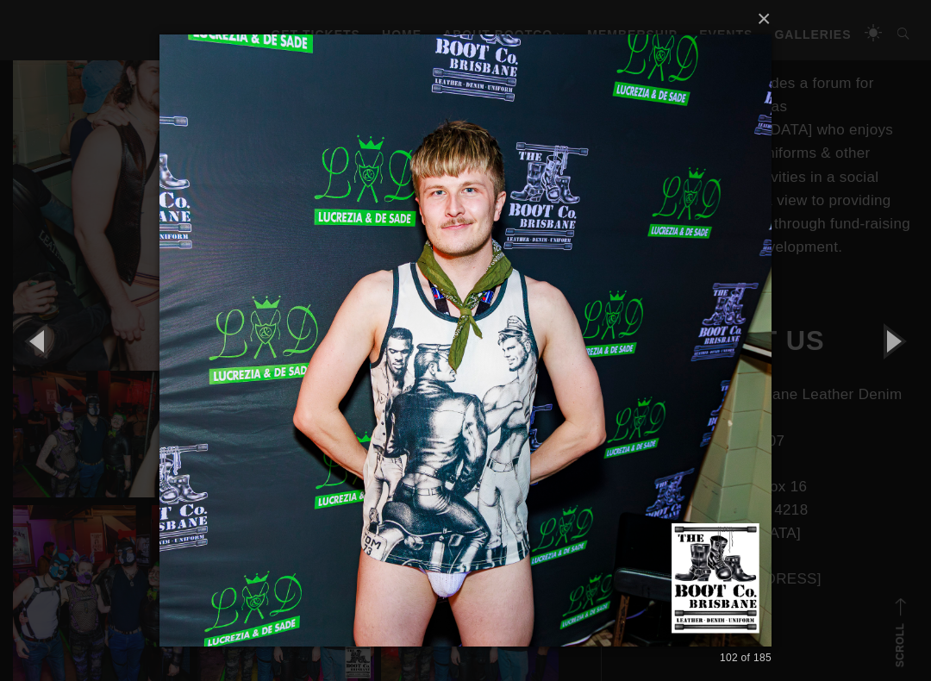
click at [906, 346] on button "button" at bounding box center [893, 340] width 78 height 95
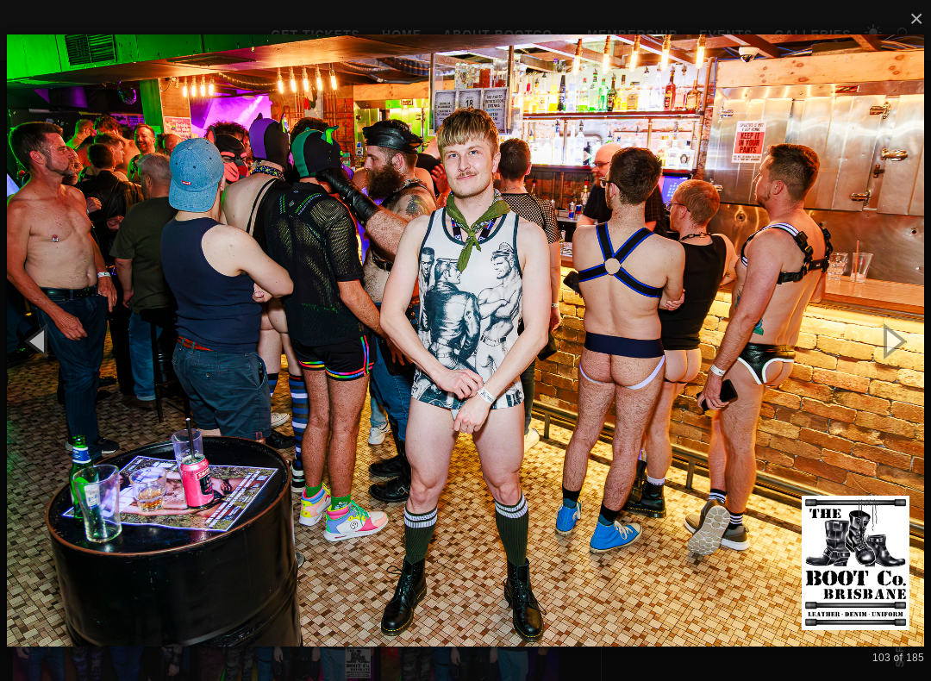
click at [906, 344] on button "button" at bounding box center [893, 340] width 78 height 95
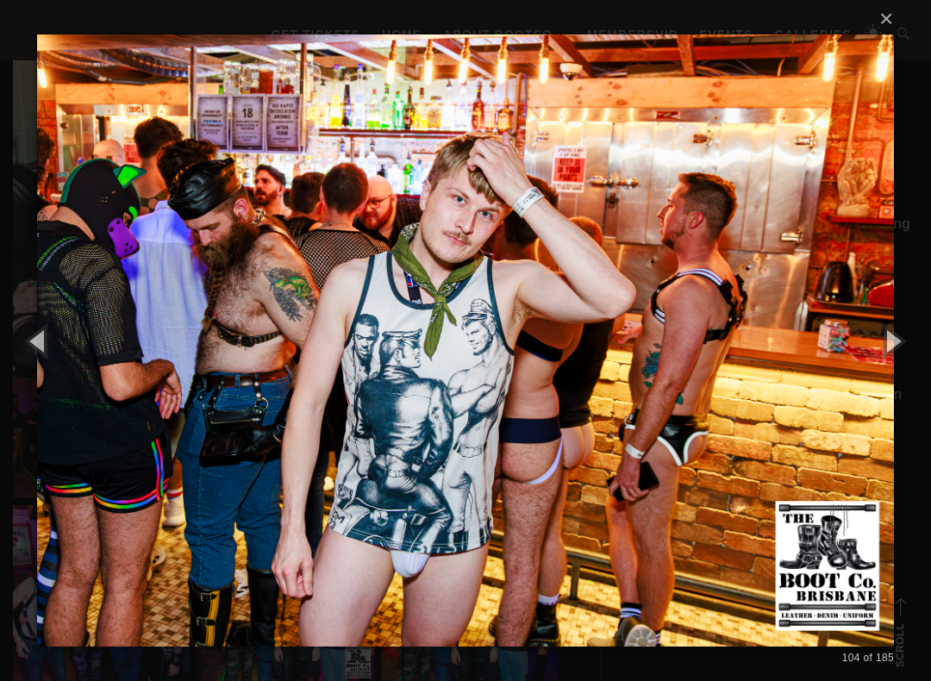
click at [906, 349] on button "button" at bounding box center [893, 340] width 78 height 95
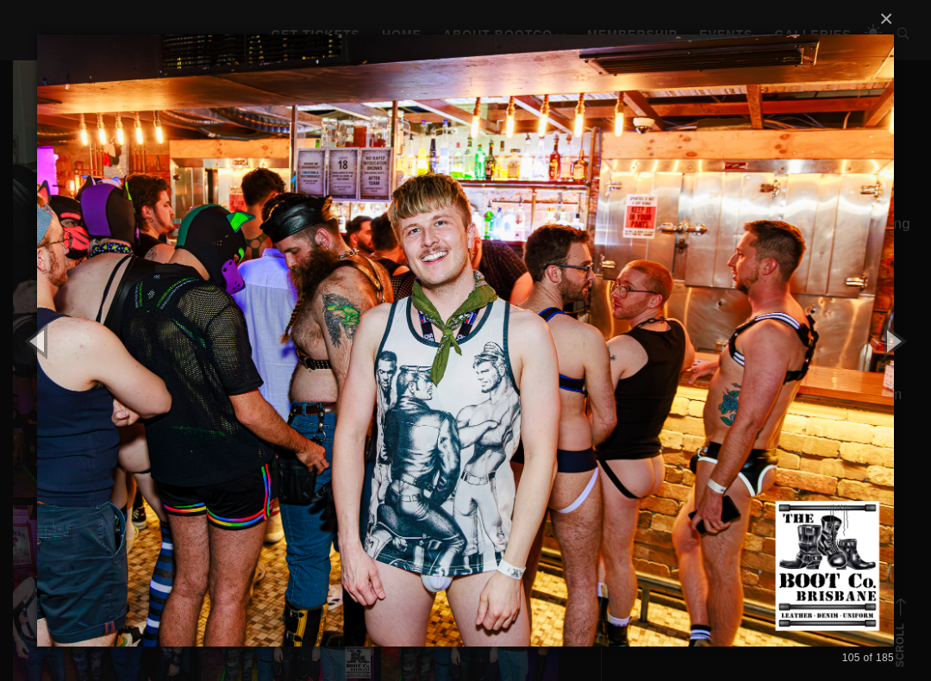
click at [905, 350] on button "button" at bounding box center [893, 340] width 78 height 95
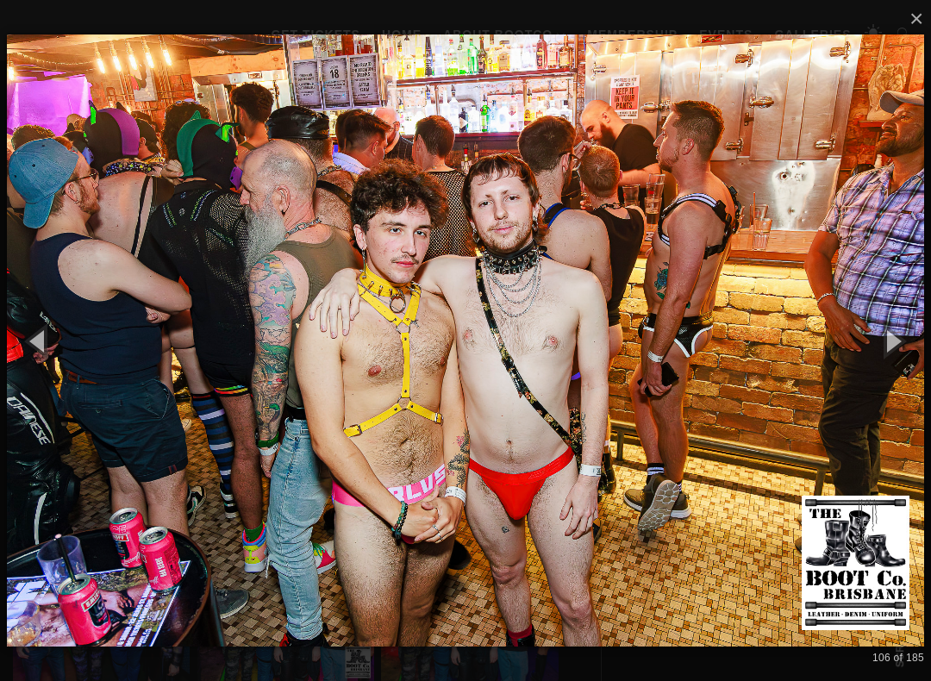
click at [918, 364] on button "button" at bounding box center [893, 340] width 78 height 95
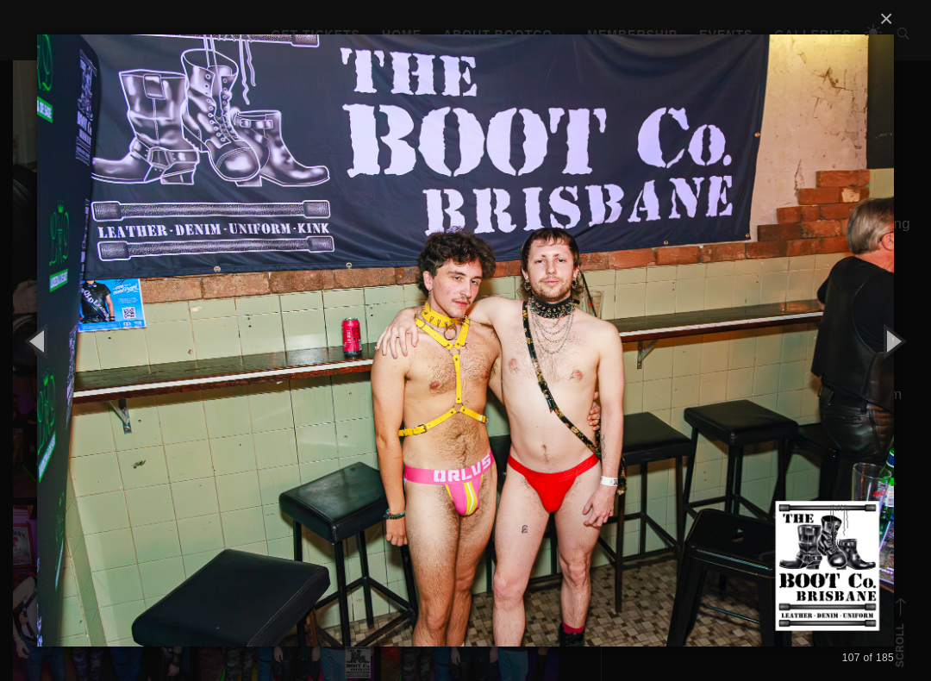
click at [902, 357] on button "button" at bounding box center [893, 340] width 78 height 95
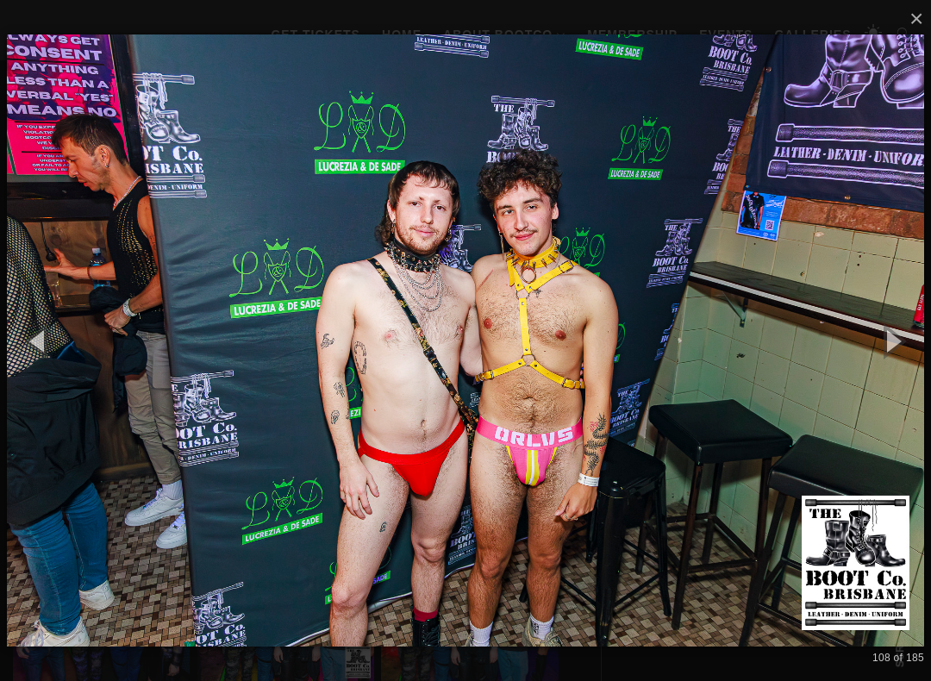
click at [903, 348] on button "button" at bounding box center [893, 340] width 78 height 95
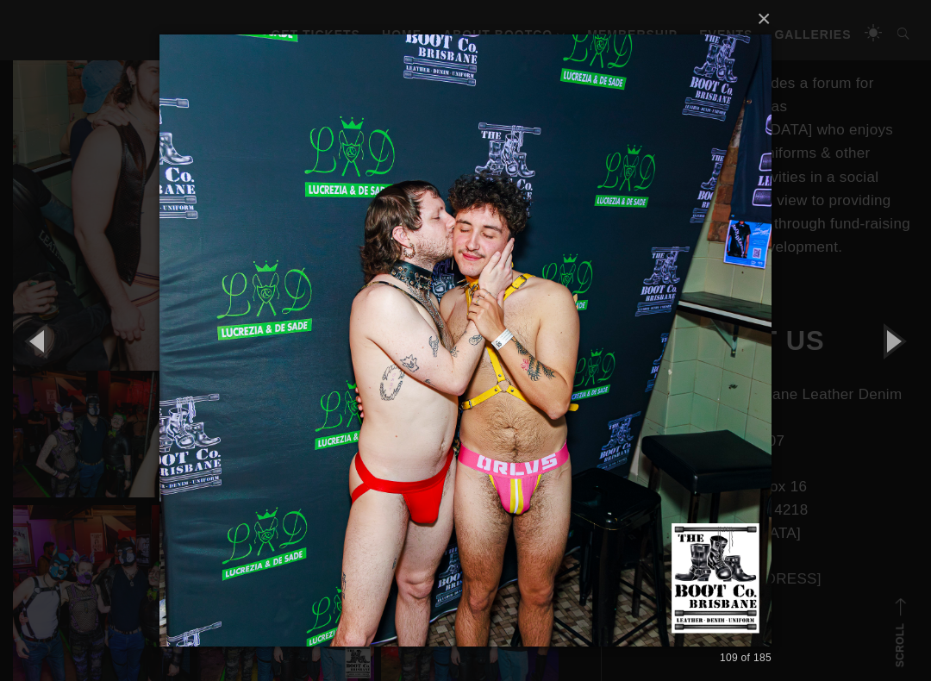
click at [898, 345] on button "button" at bounding box center [893, 340] width 78 height 95
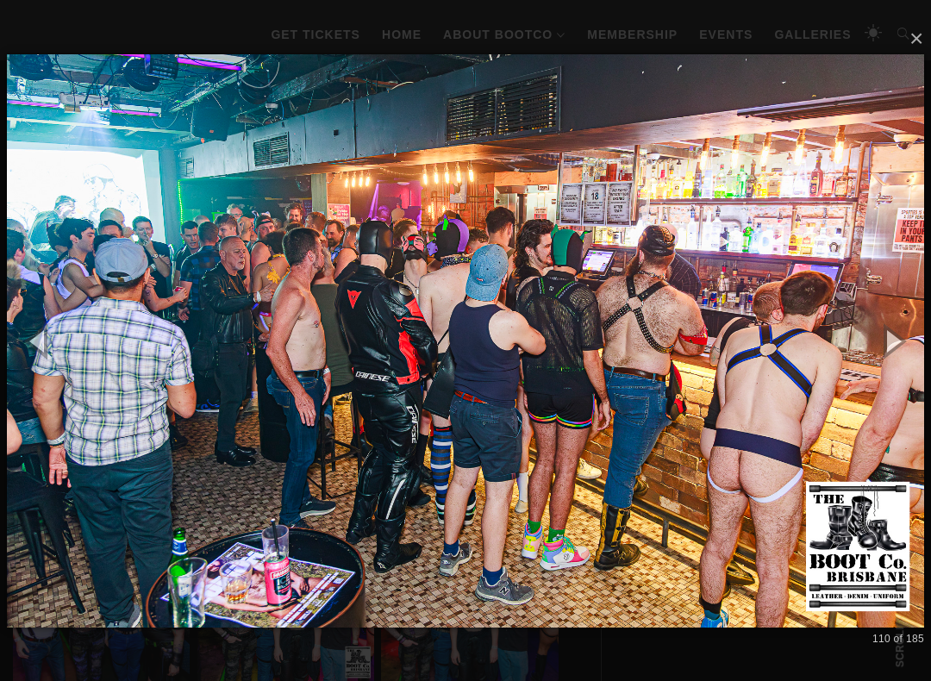
click at [902, 342] on button "button" at bounding box center [893, 340] width 78 height 95
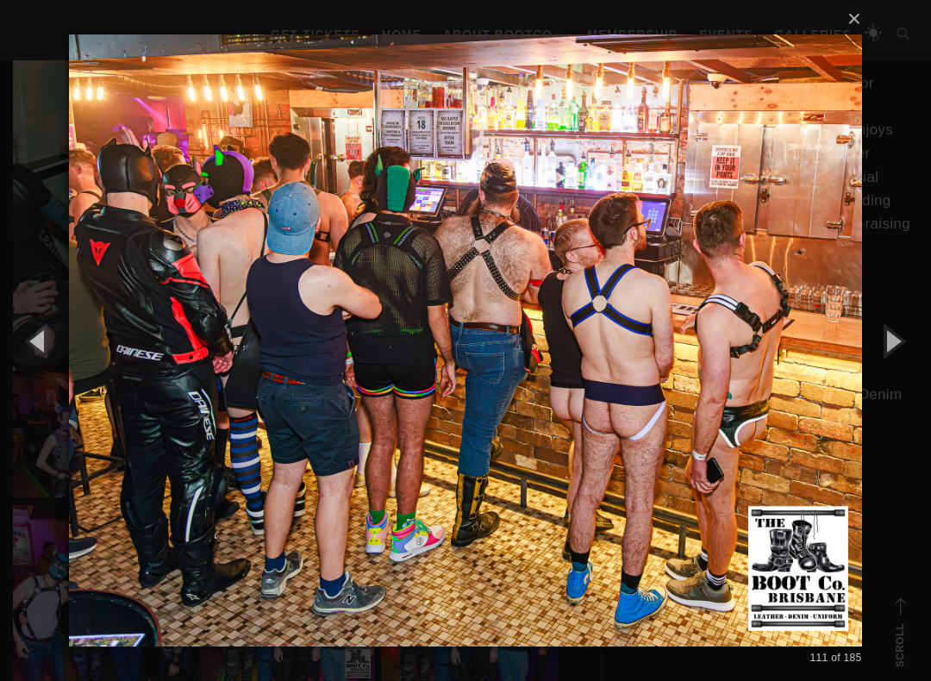
click at [899, 343] on button "button" at bounding box center [893, 340] width 78 height 95
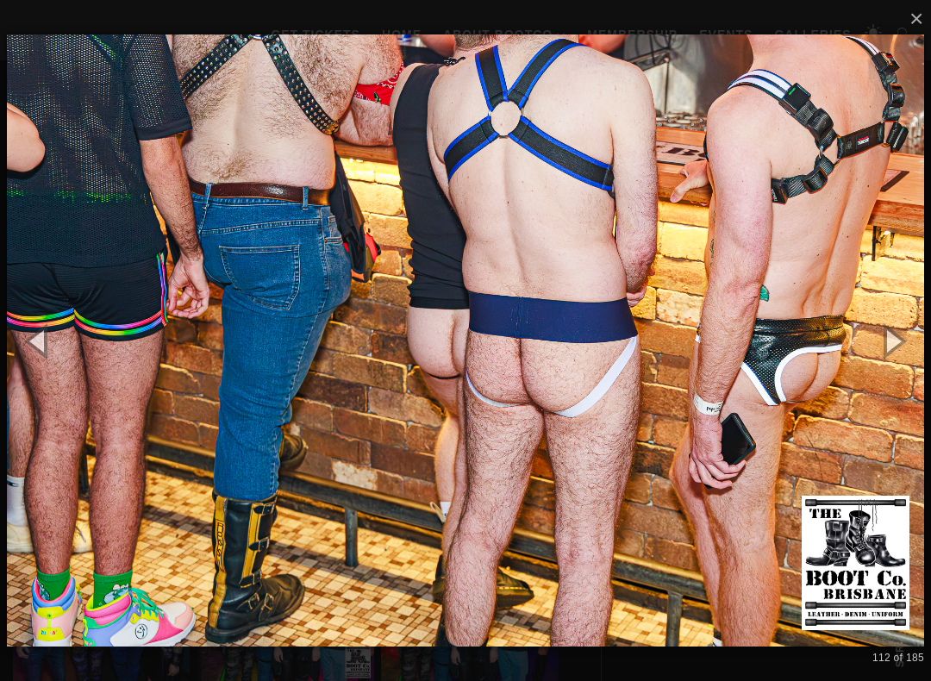
click at [901, 340] on button "button" at bounding box center [893, 340] width 78 height 95
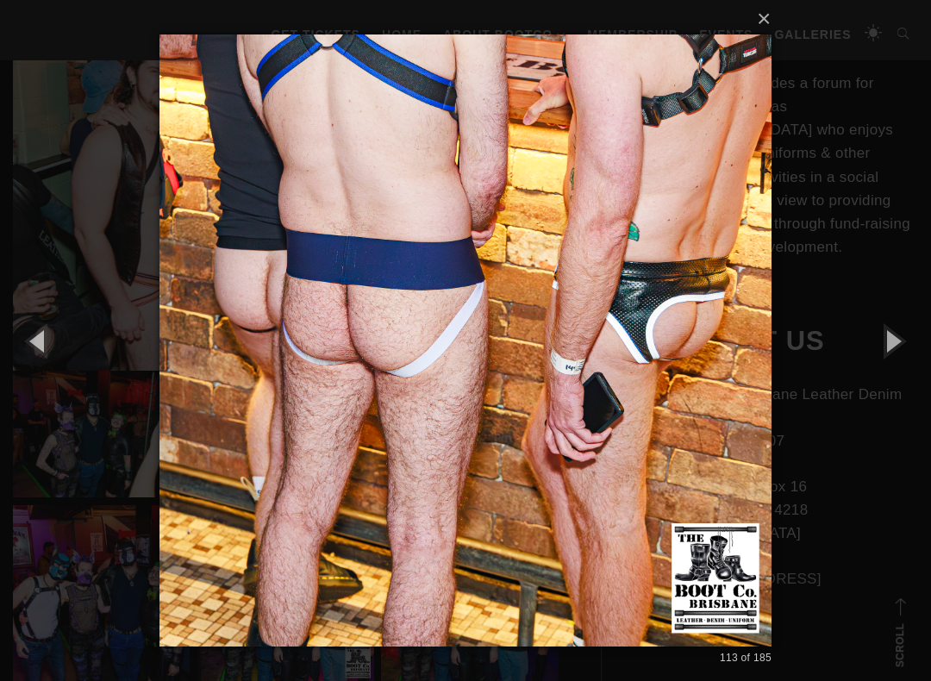
click at [905, 342] on button "button" at bounding box center [893, 340] width 78 height 95
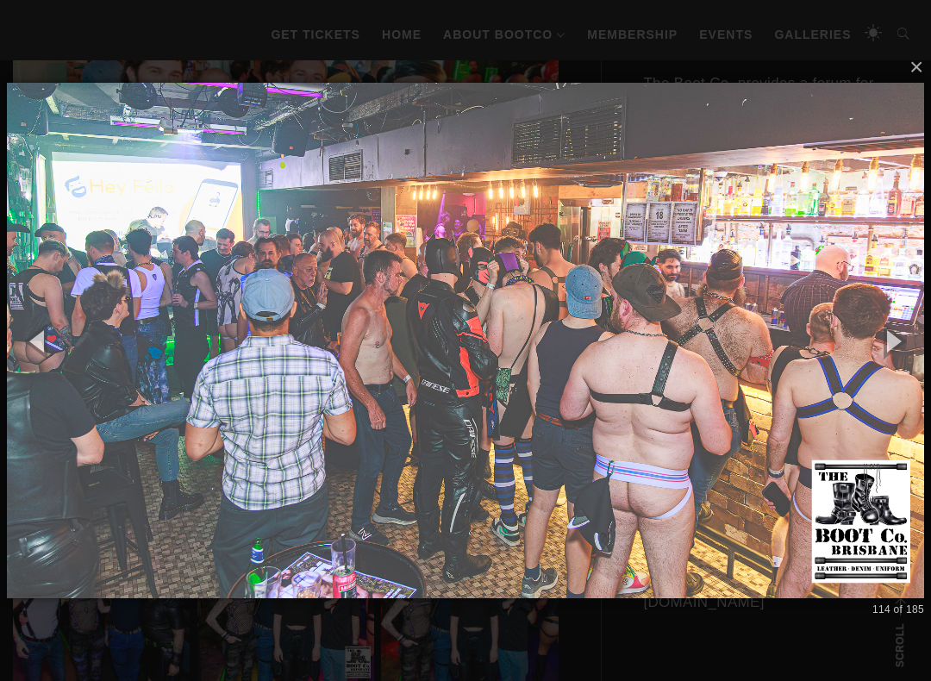
click at [906, 338] on button "button" at bounding box center [893, 340] width 78 height 95
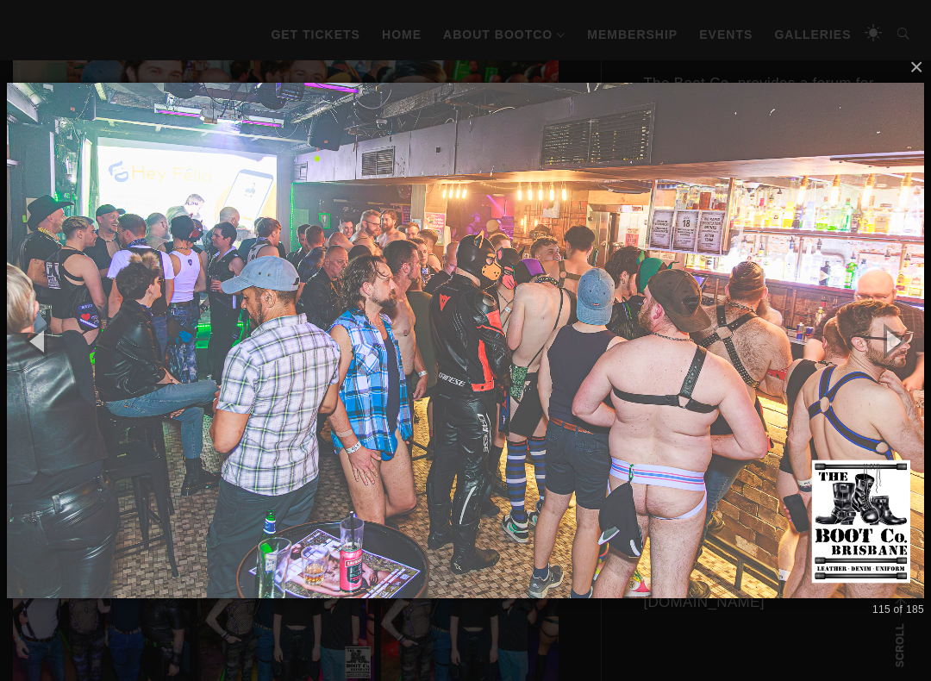
click at [825, 573] on img at bounding box center [466, 341] width 918 height 586
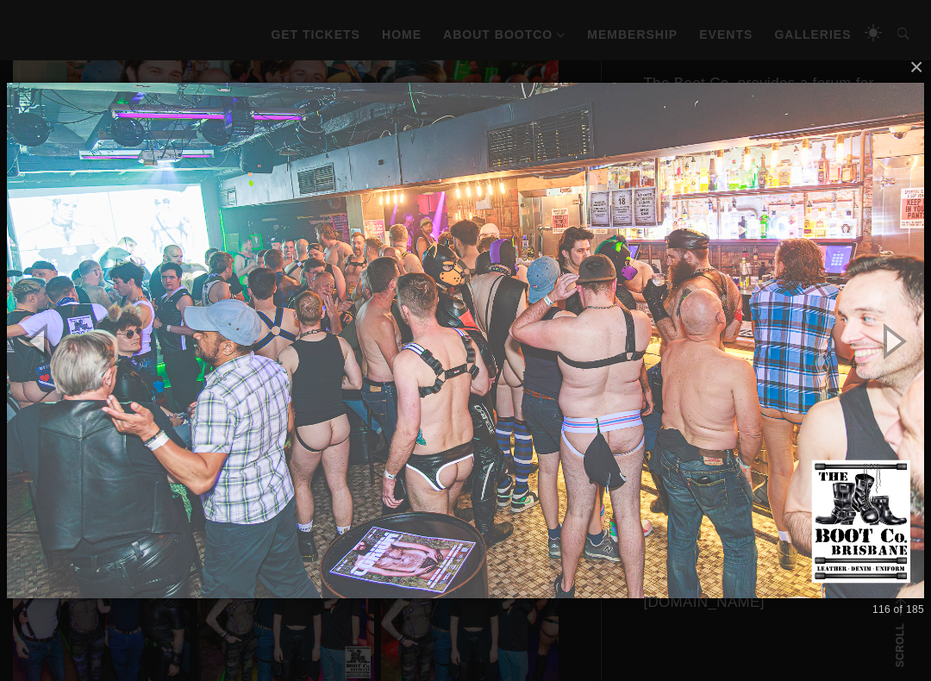
click at [898, 337] on button "button" at bounding box center [893, 340] width 78 height 95
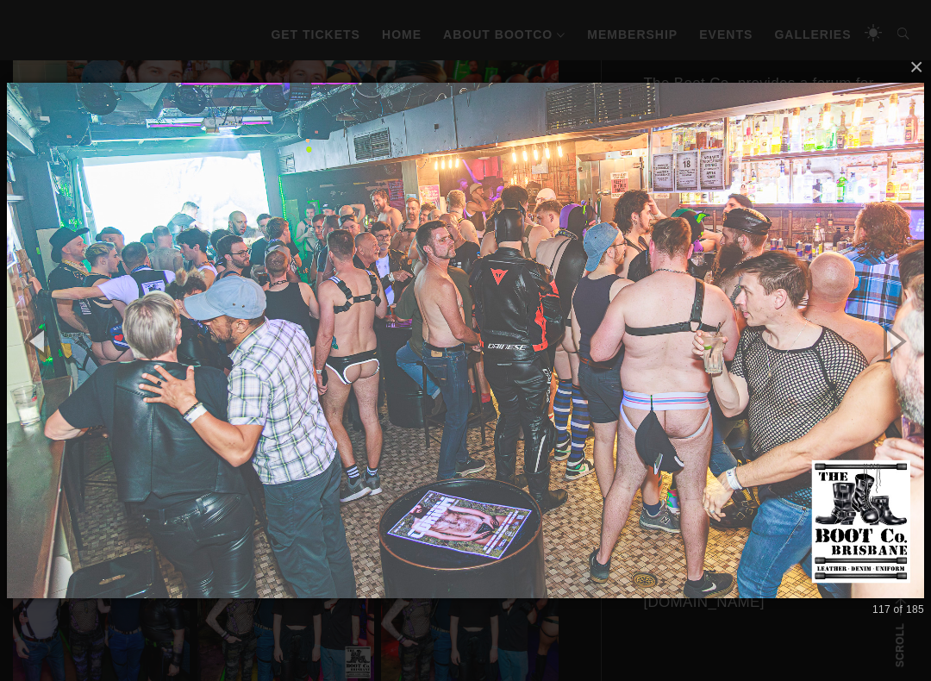
click at [906, 328] on button "button" at bounding box center [893, 340] width 78 height 95
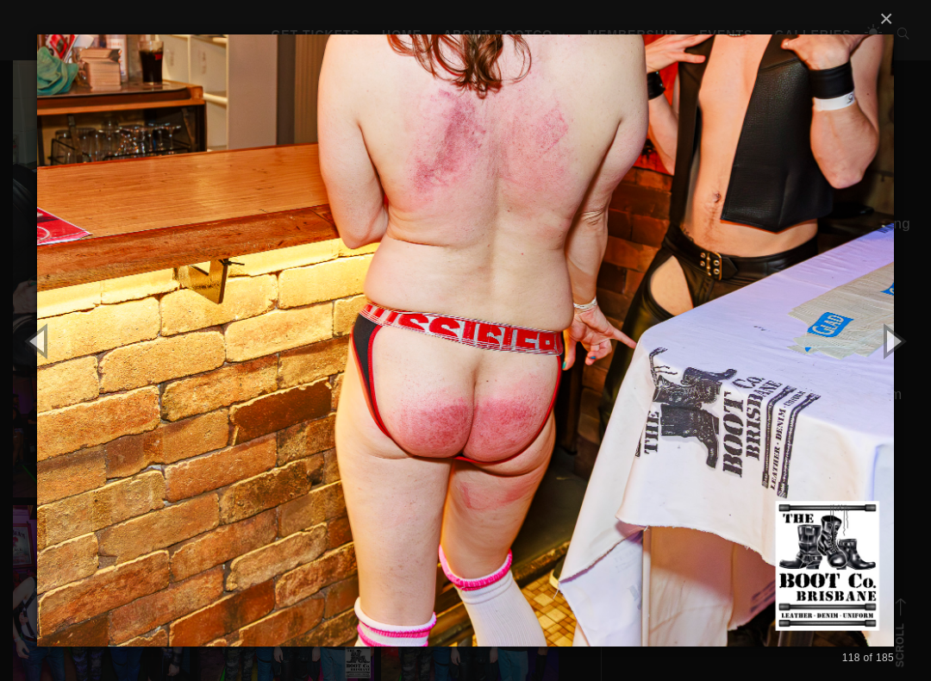
click at [905, 329] on button "button" at bounding box center [893, 340] width 78 height 95
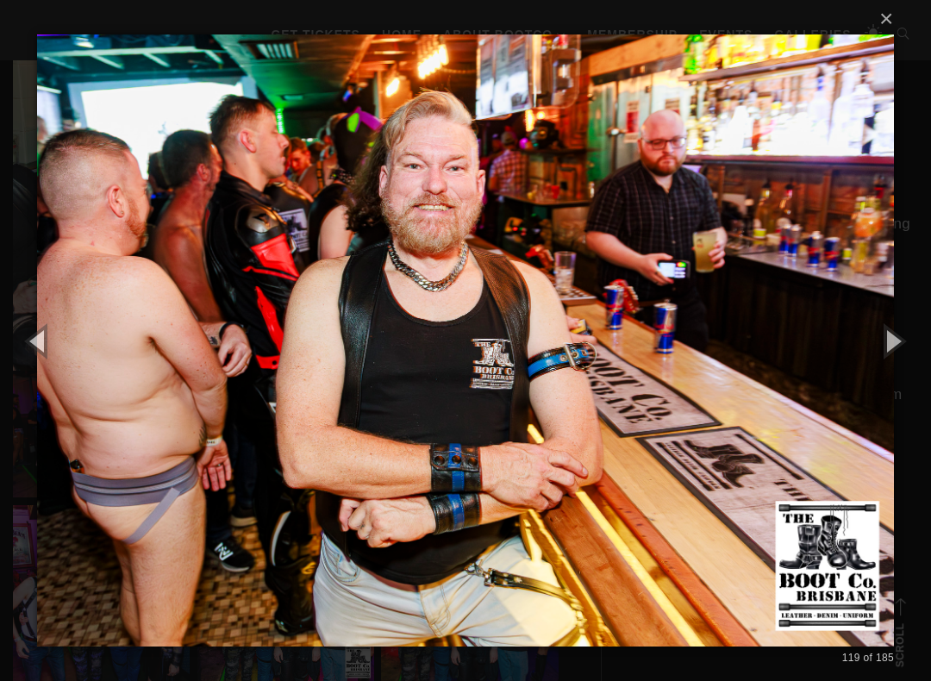
click at [906, 329] on button "button" at bounding box center [893, 340] width 78 height 95
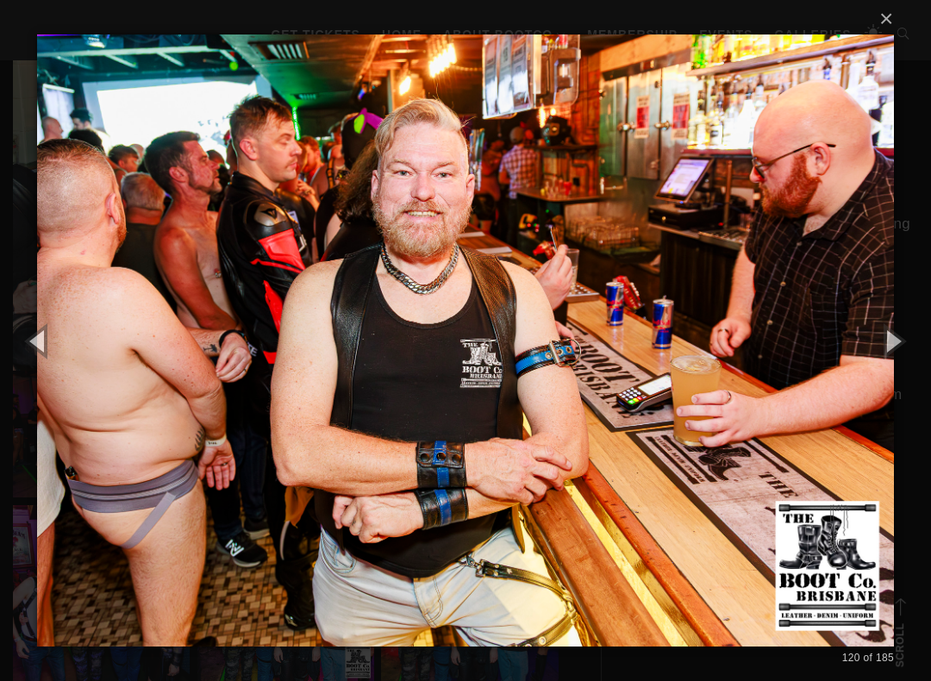
click at [904, 330] on button "button" at bounding box center [893, 340] width 78 height 95
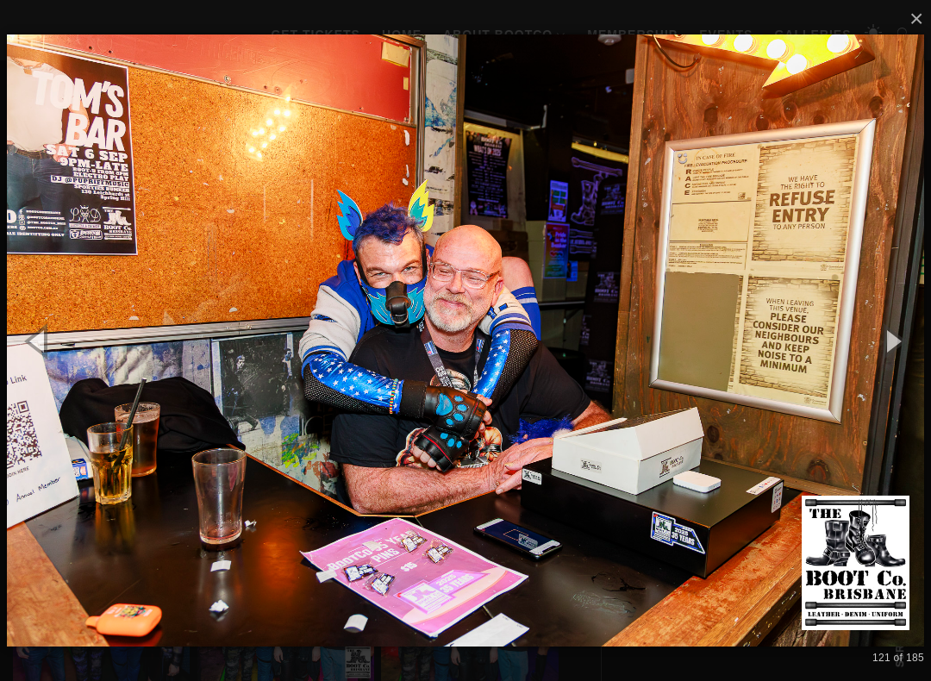
click at [906, 333] on button "button" at bounding box center [893, 340] width 78 height 95
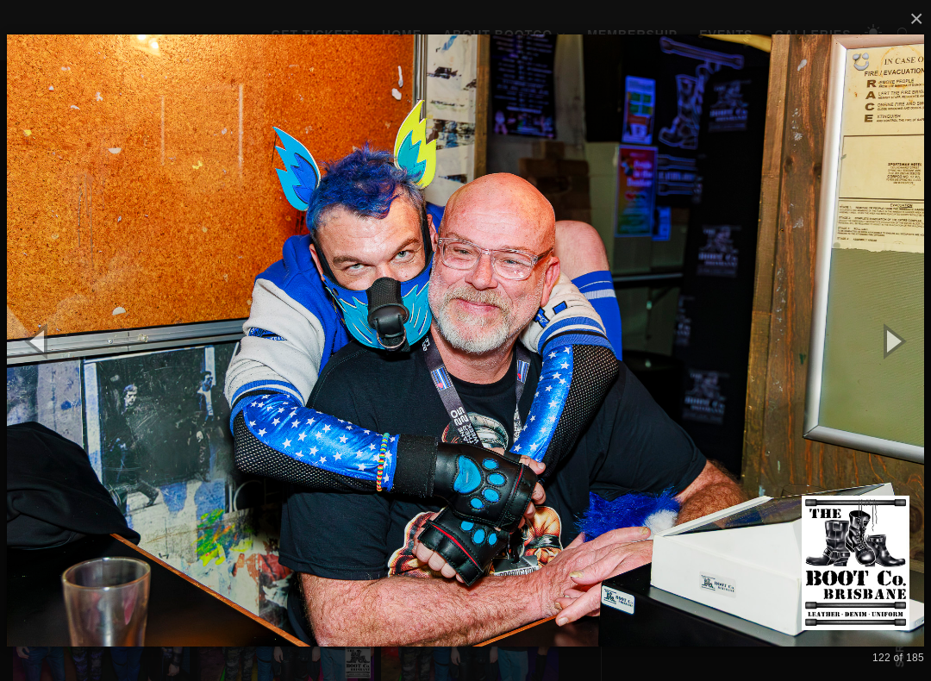
click at [903, 333] on button "button" at bounding box center [893, 340] width 78 height 95
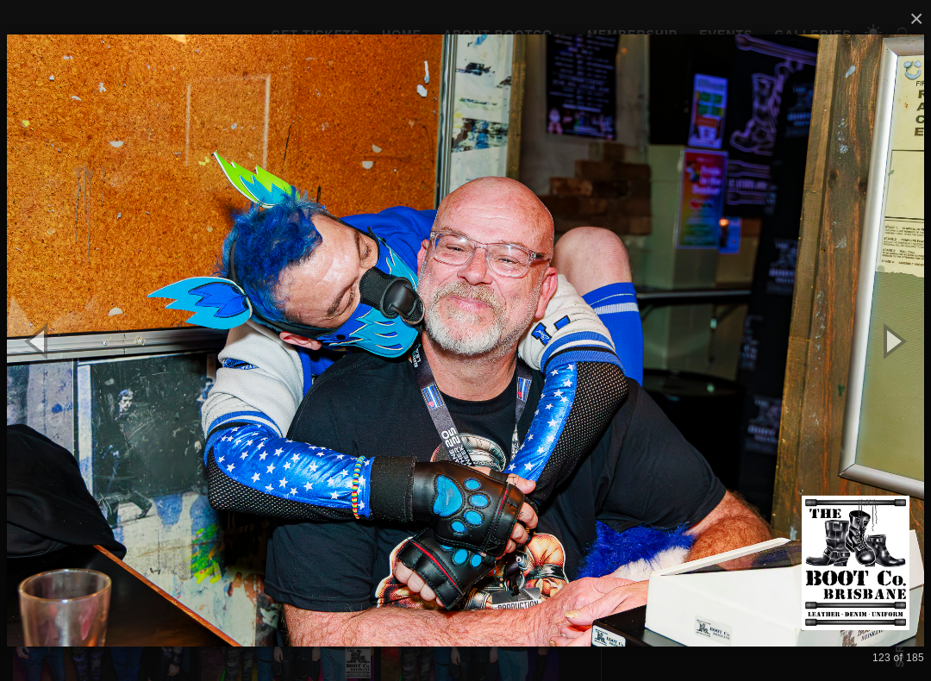
click at [903, 335] on button "button" at bounding box center [893, 340] width 78 height 95
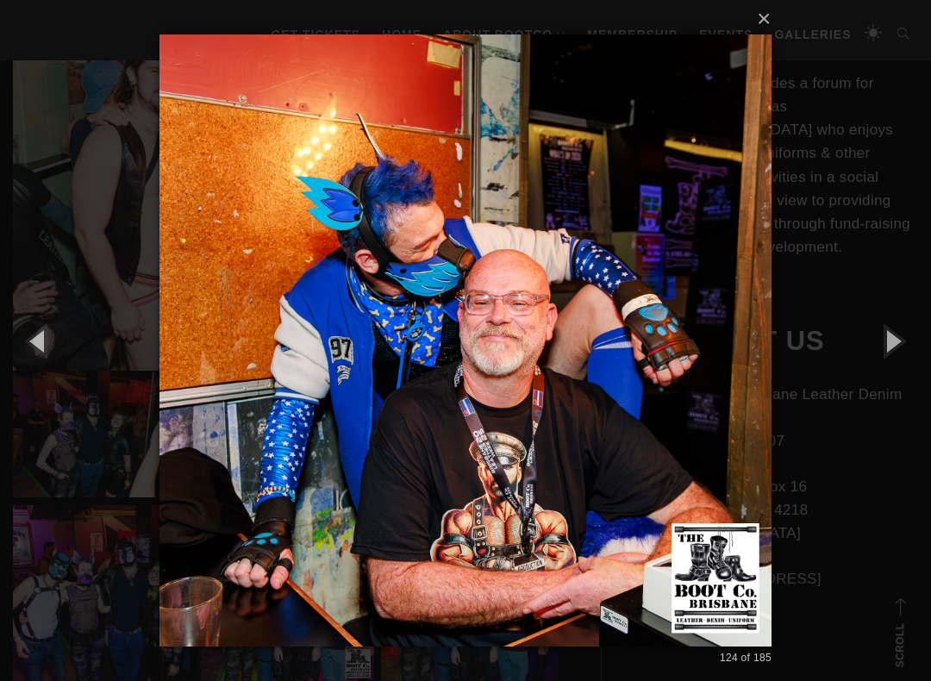
click at [902, 335] on button "button" at bounding box center [893, 340] width 78 height 95
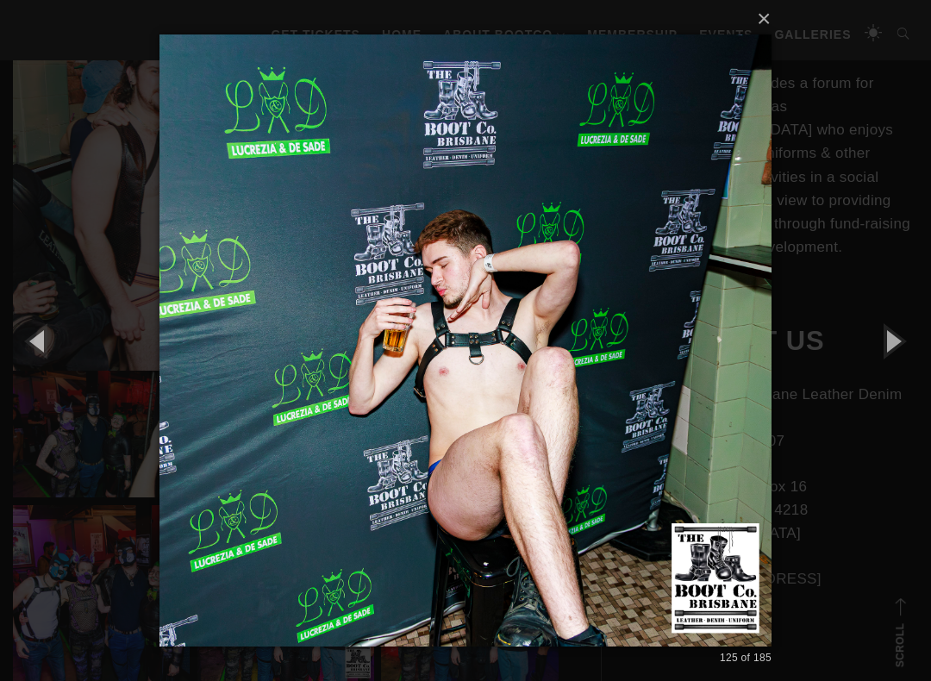
click at [900, 335] on button "button" at bounding box center [893, 340] width 78 height 95
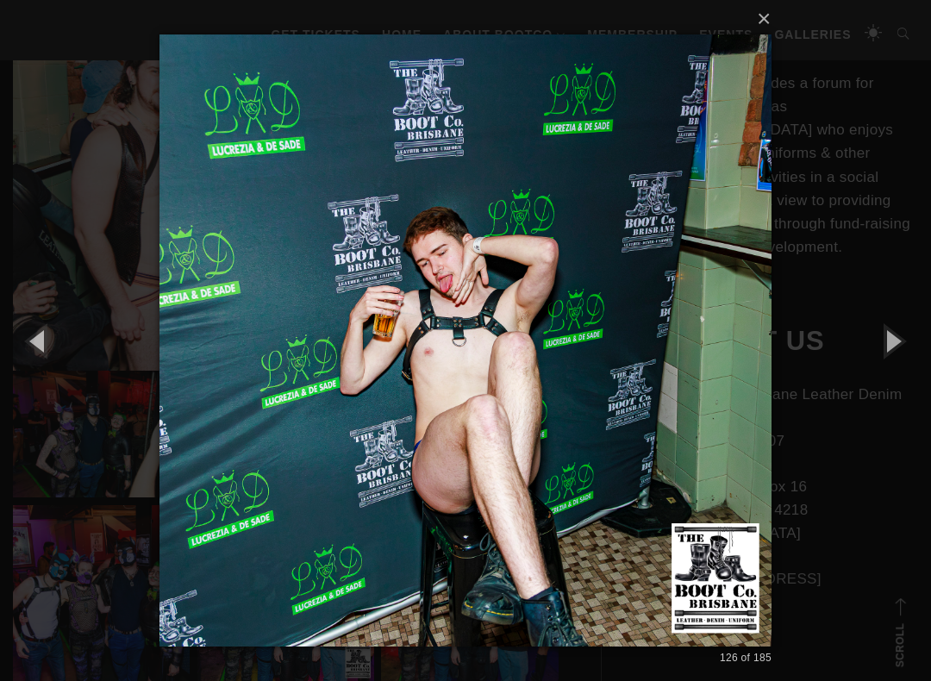
click at [902, 336] on button "button" at bounding box center [893, 340] width 78 height 95
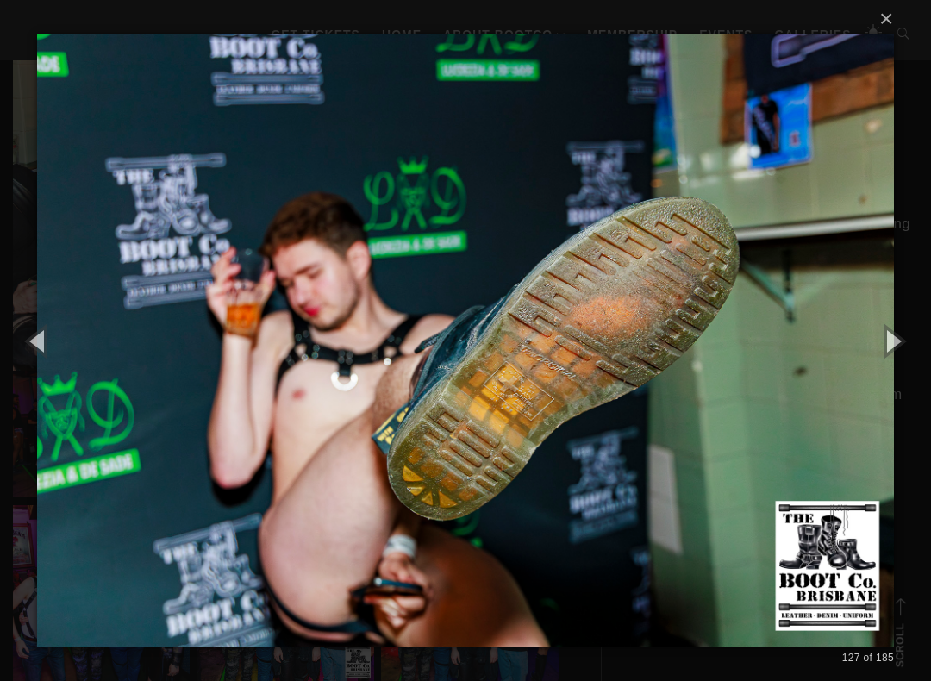
click at [903, 337] on button "button" at bounding box center [893, 340] width 78 height 95
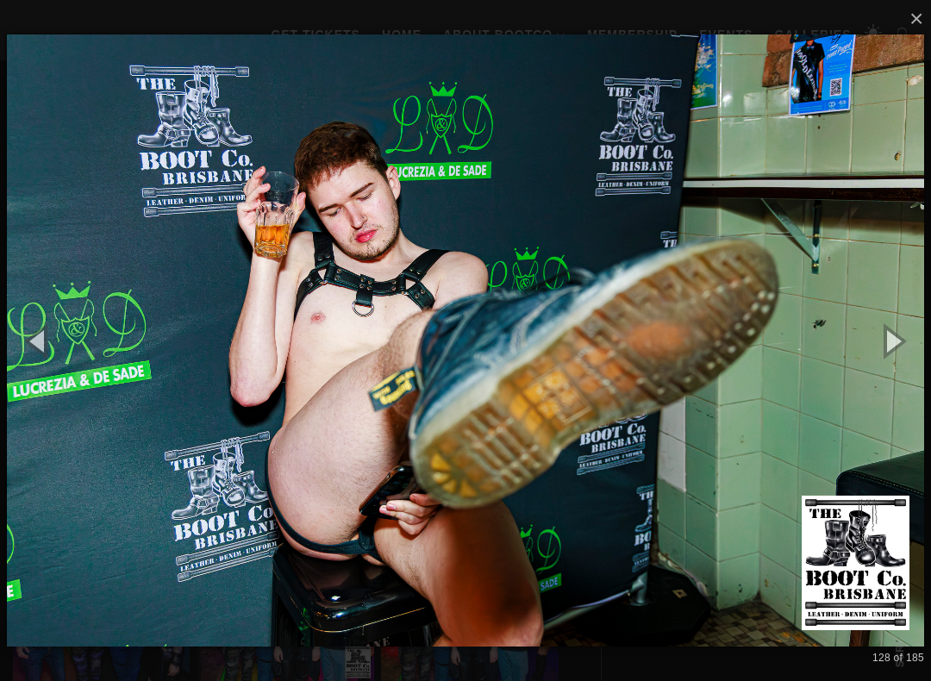
click at [904, 337] on button "button" at bounding box center [893, 340] width 78 height 95
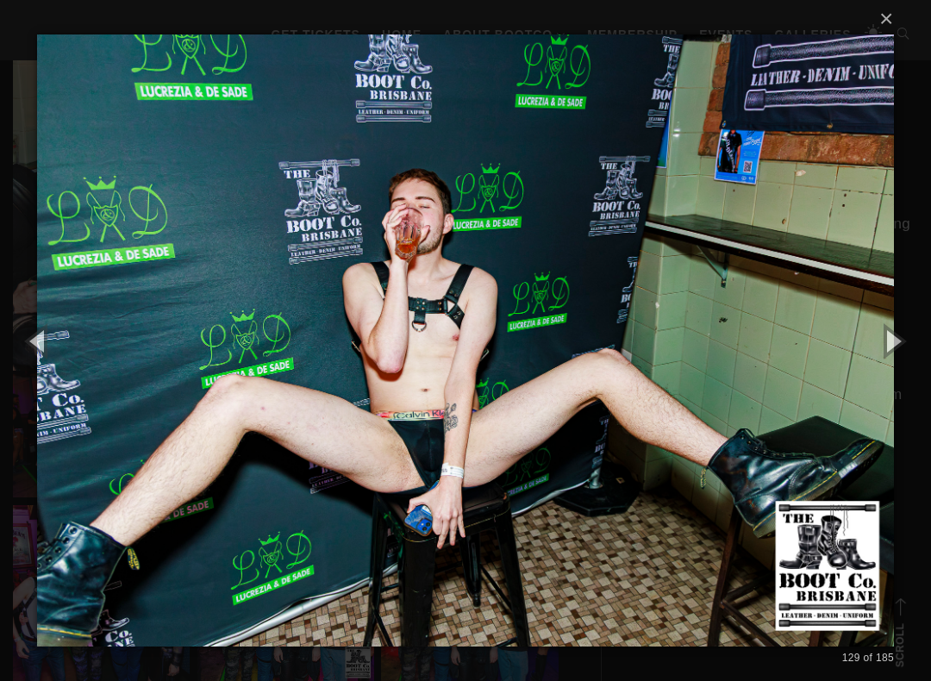
click at [900, 339] on button "button" at bounding box center [893, 340] width 78 height 95
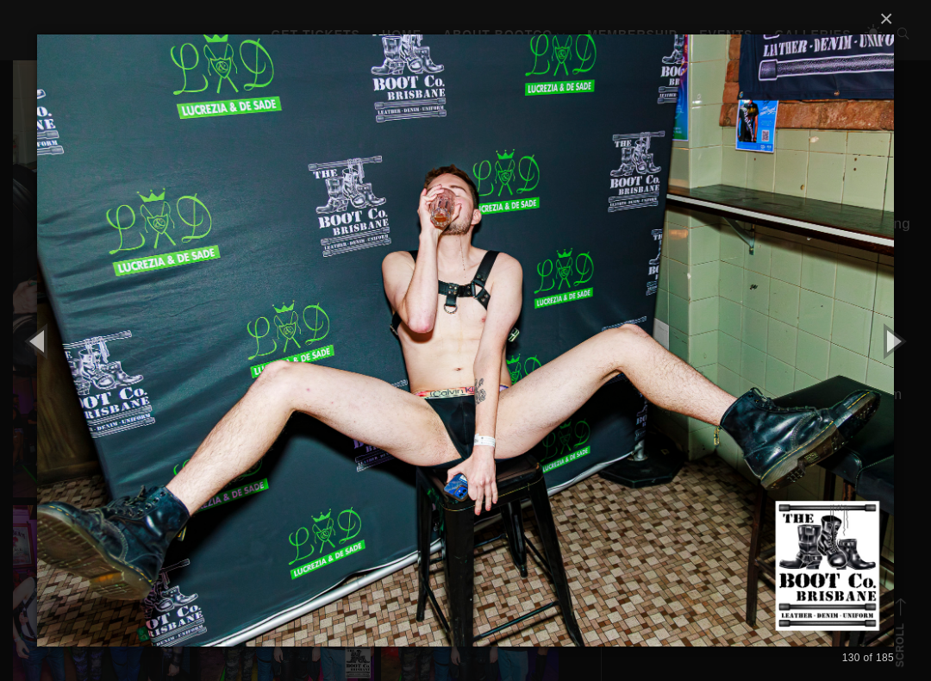
click at [898, 337] on button "button" at bounding box center [893, 340] width 78 height 95
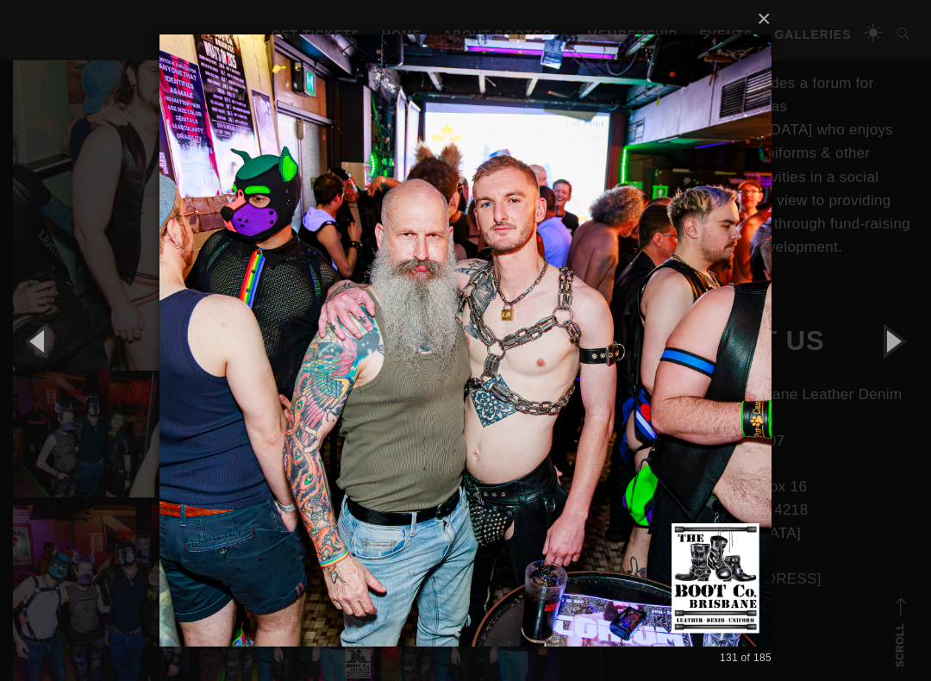
click at [902, 343] on button "button" at bounding box center [893, 340] width 78 height 95
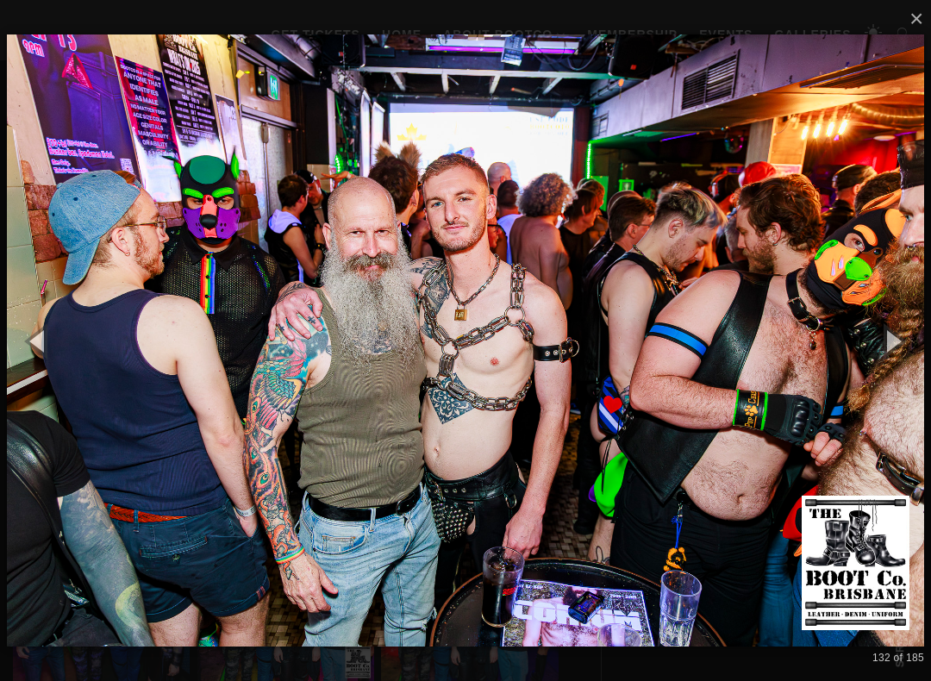
click at [898, 341] on button "button" at bounding box center [893, 340] width 78 height 95
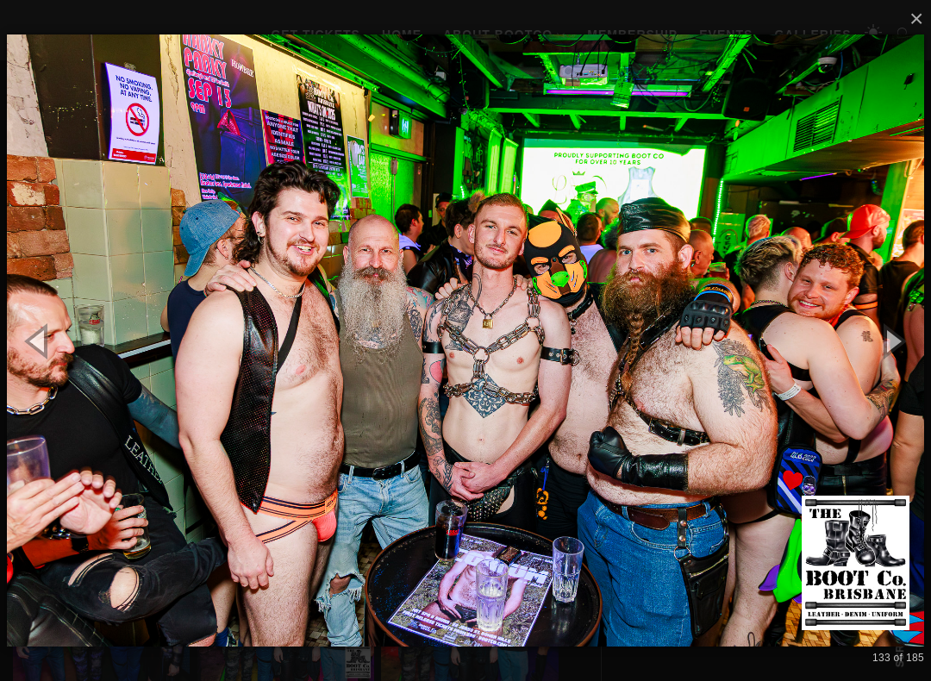
click at [901, 336] on button "button" at bounding box center [893, 340] width 78 height 95
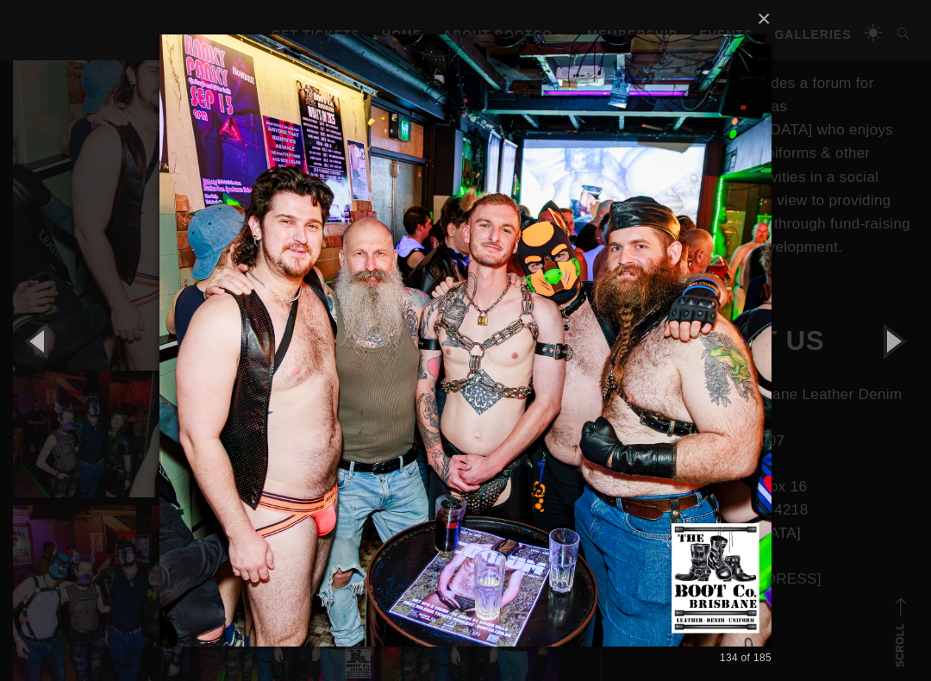
click at [897, 341] on button "button" at bounding box center [893, 340] width 78 height 95
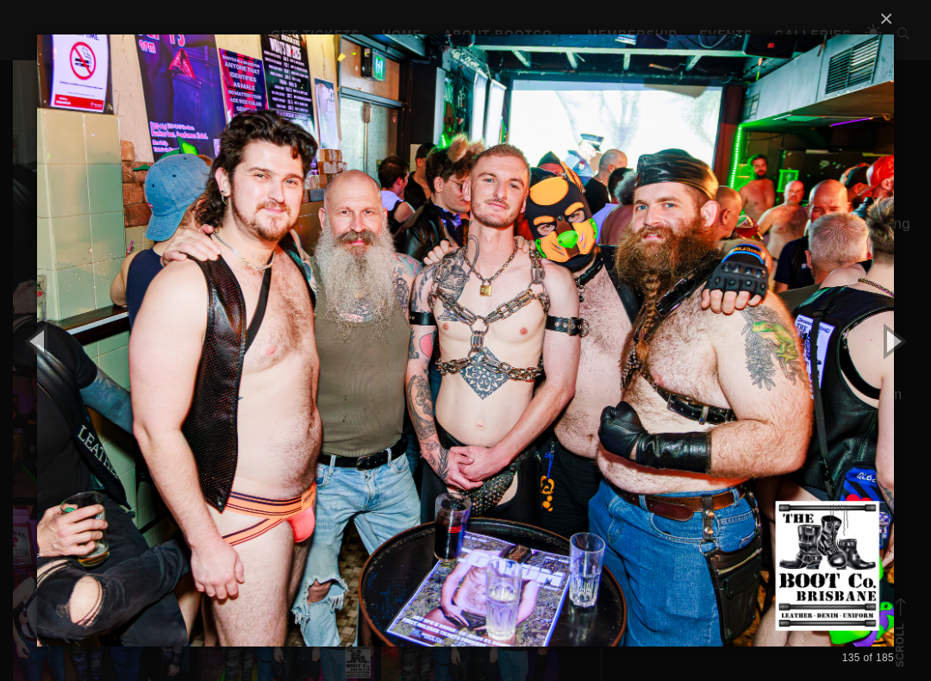
click at [897, 347] on button "button" at bounding box center [893, 340] width 78 height 95
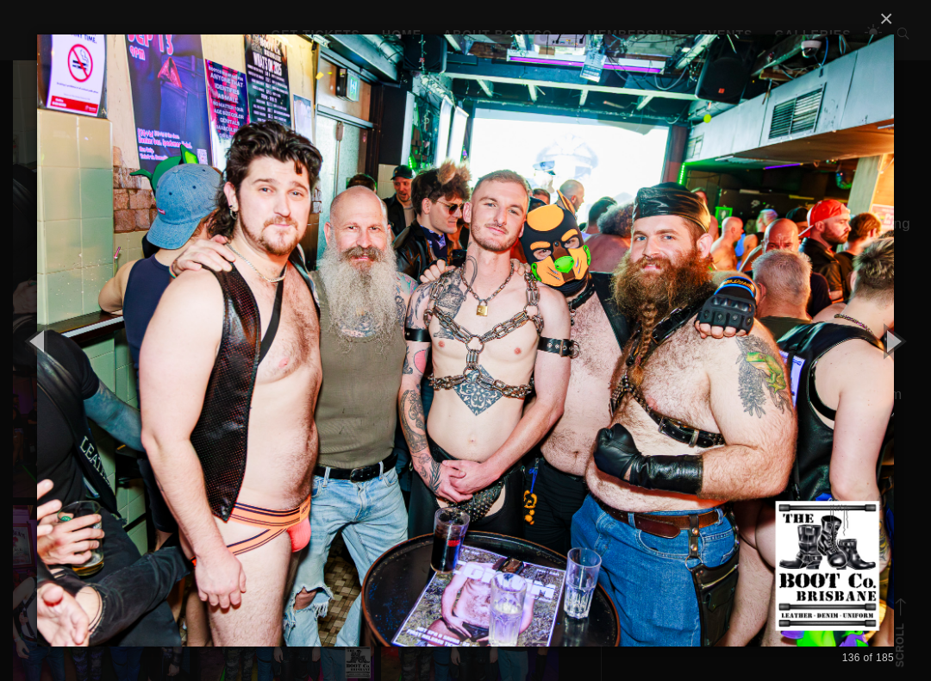
click at [899, 342] on button "button" at bounding box center [893, 340] width 78 height 95
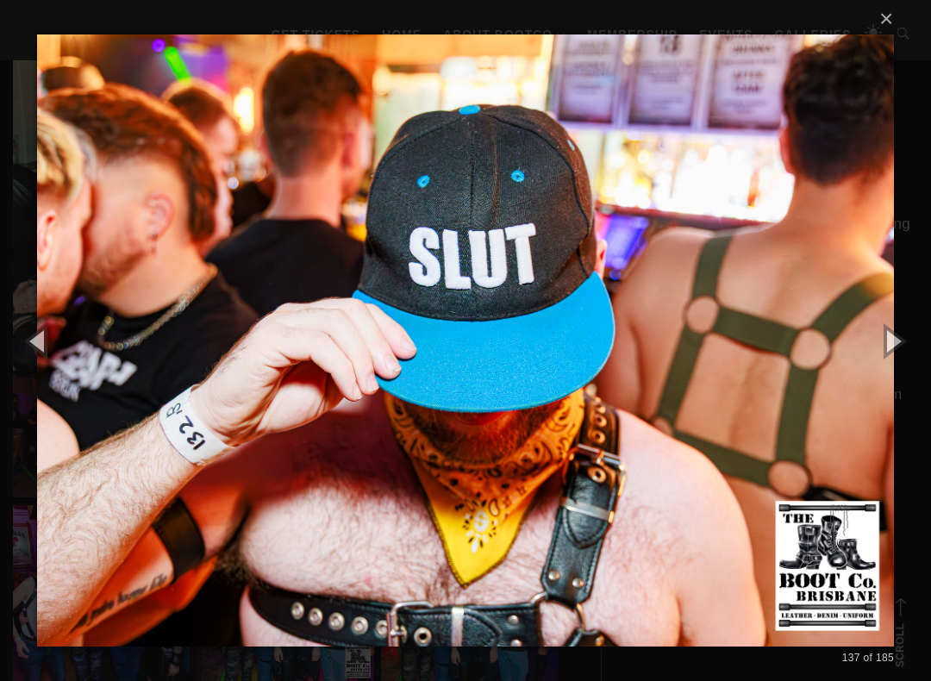
click at [898, 342] on button "button" at bounding box center [893, 340] width 78 height 95
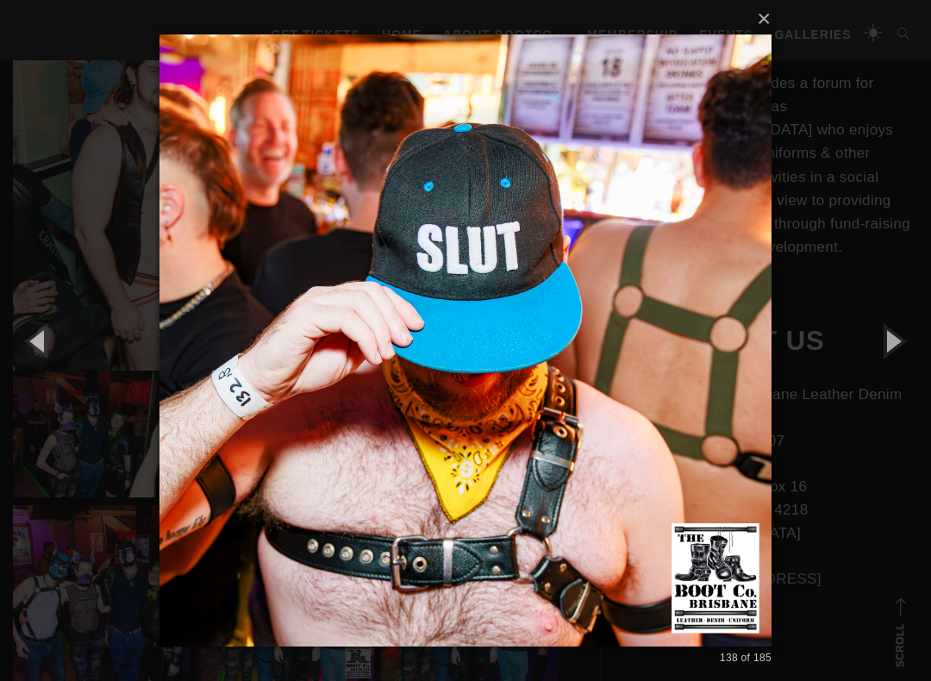
click at [897, 344] on button "button" at bounding box center [893, 340] width 78 height 95
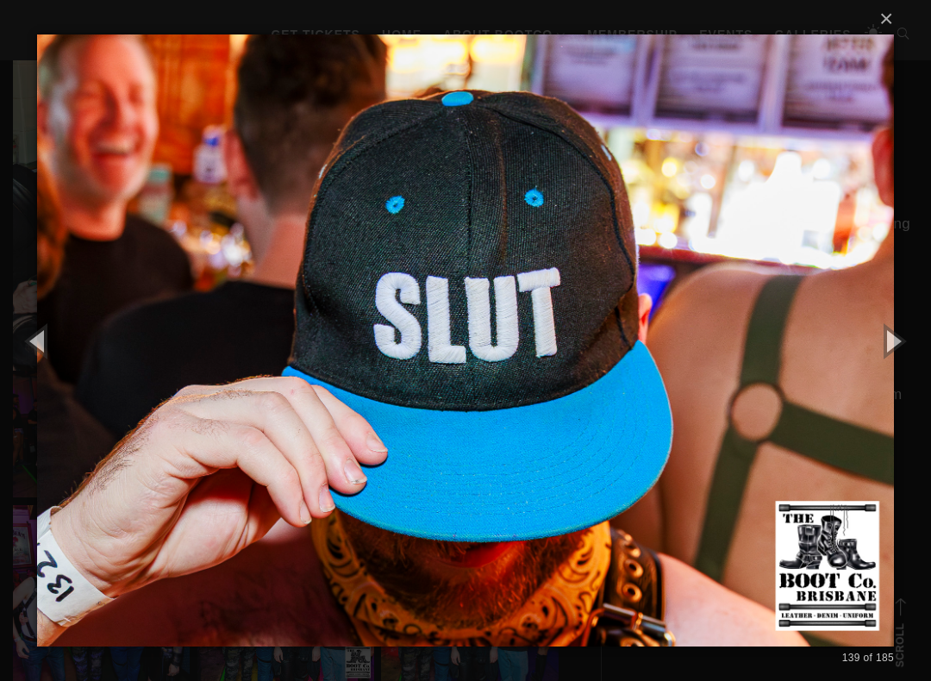
click at [896, 343] on button "button" at bounding box center [893, 340] width 78 height 95
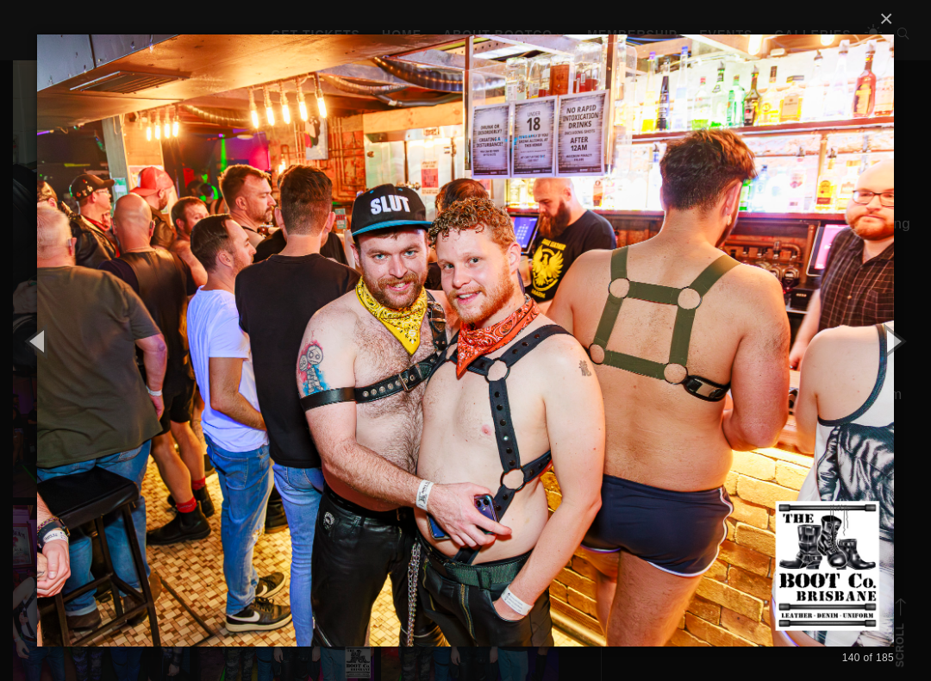
click at [898, 346] on button "button" at bounding box center [893, 340] width 78 height 95
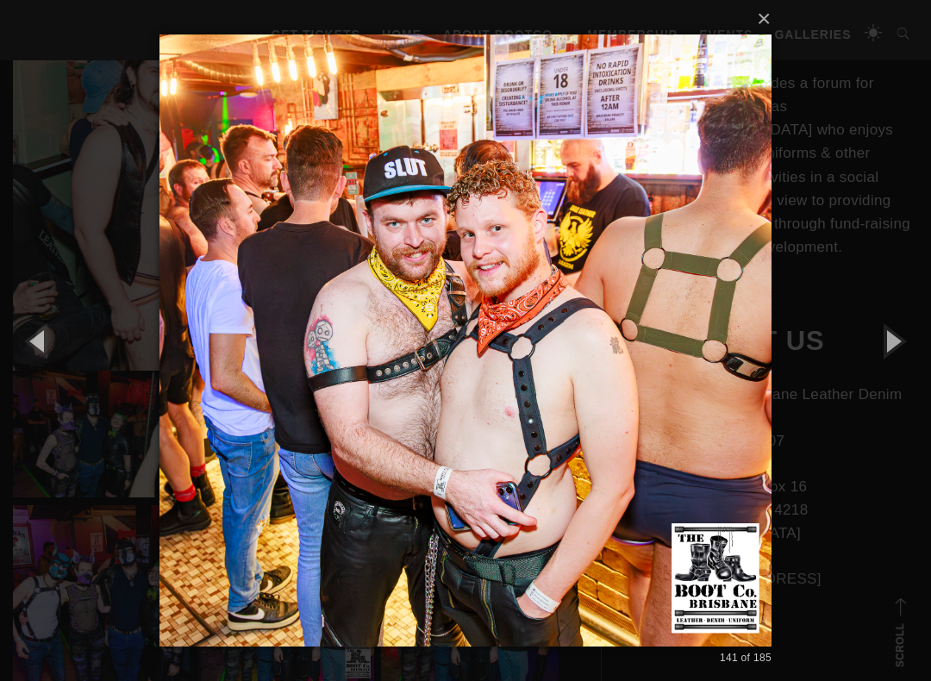
click at [896, 347] on button "button" at bounding box center [893, 340] width 78 height 95
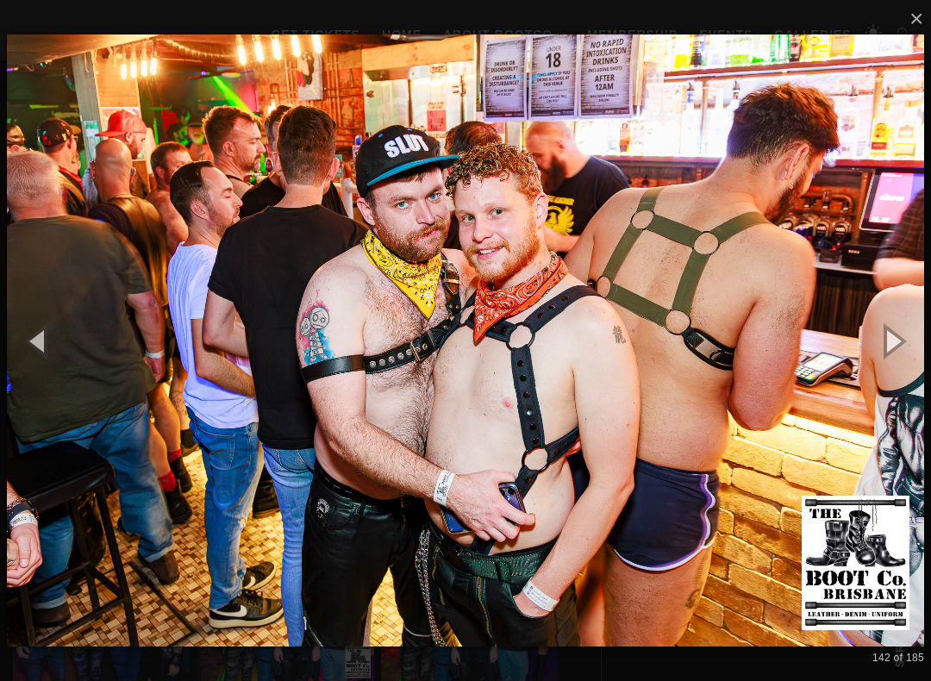
click at [900, 344] on button "button" at bounding box center [893, 340] width 78 height 95
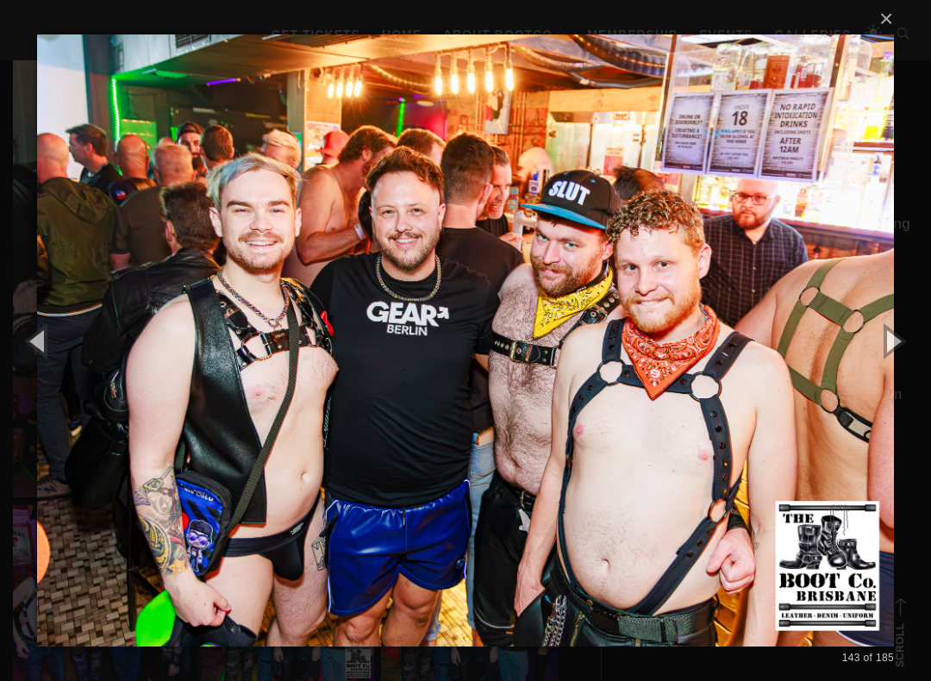
click at [905, 344] on button "button" at bounding box center [893, 340] width 78 height 95
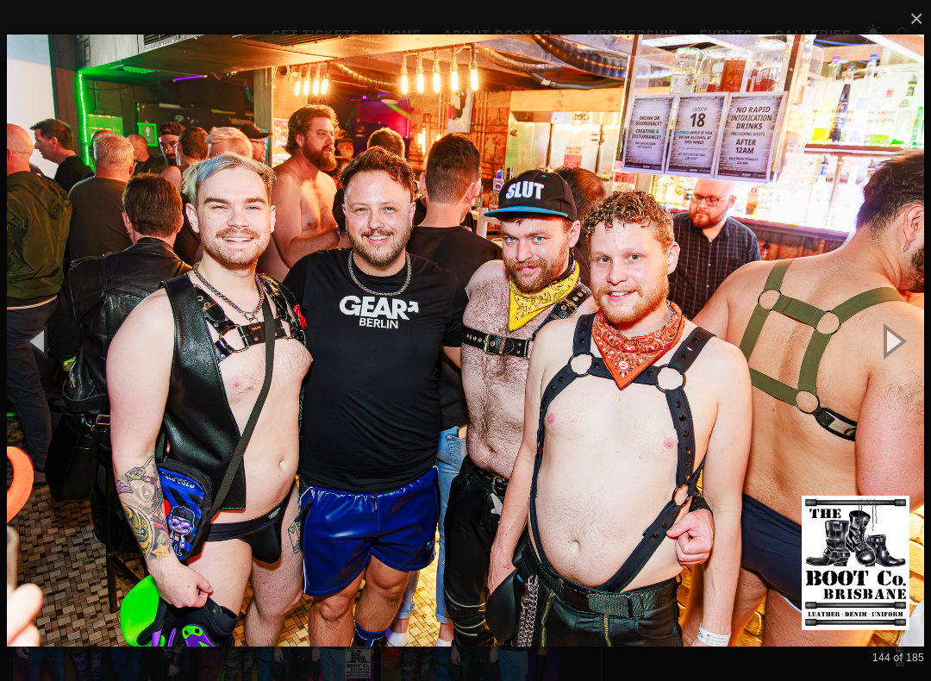
click at [902, 341] on button "button" at bounding box center [893, 340] width 78 height 95
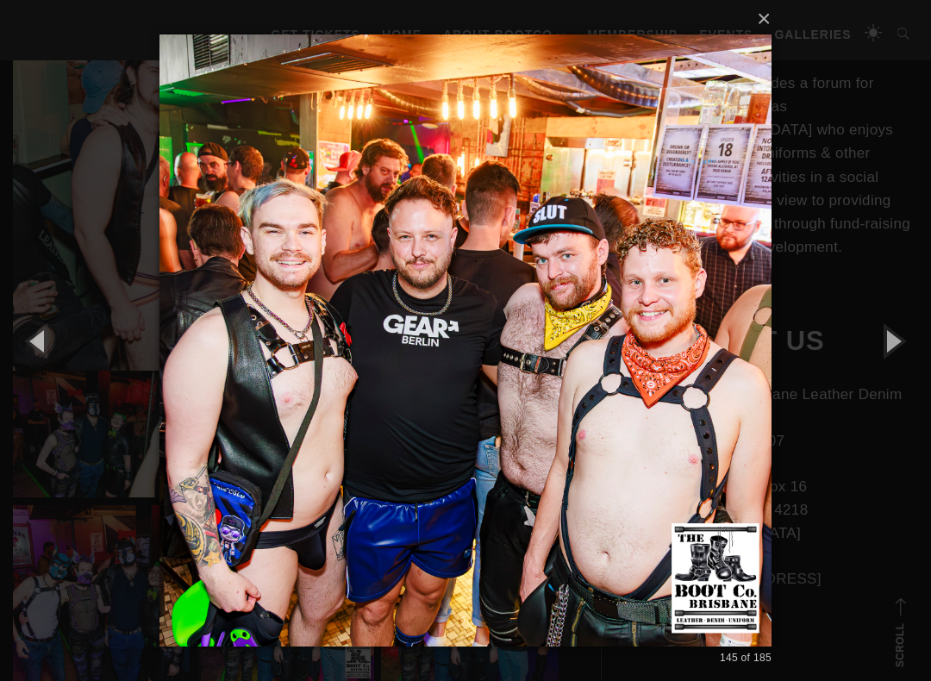
click at [896, 343] on button "button" at bounding box center [893, 340] width 78 height 95
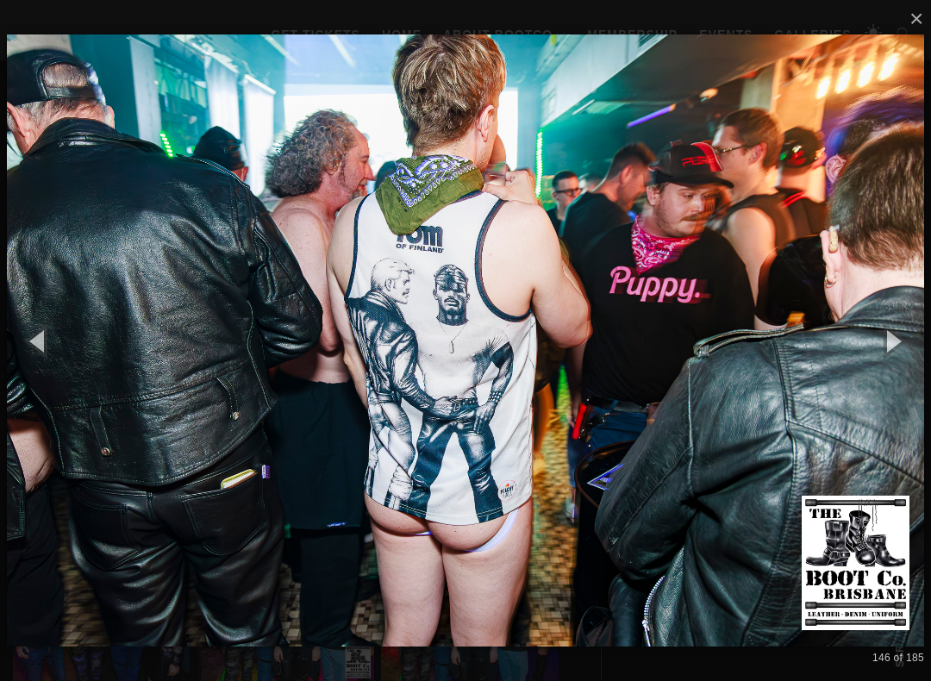
click at [903, 338] on button "button" at bounding box center [893, 340] width 78 height 95
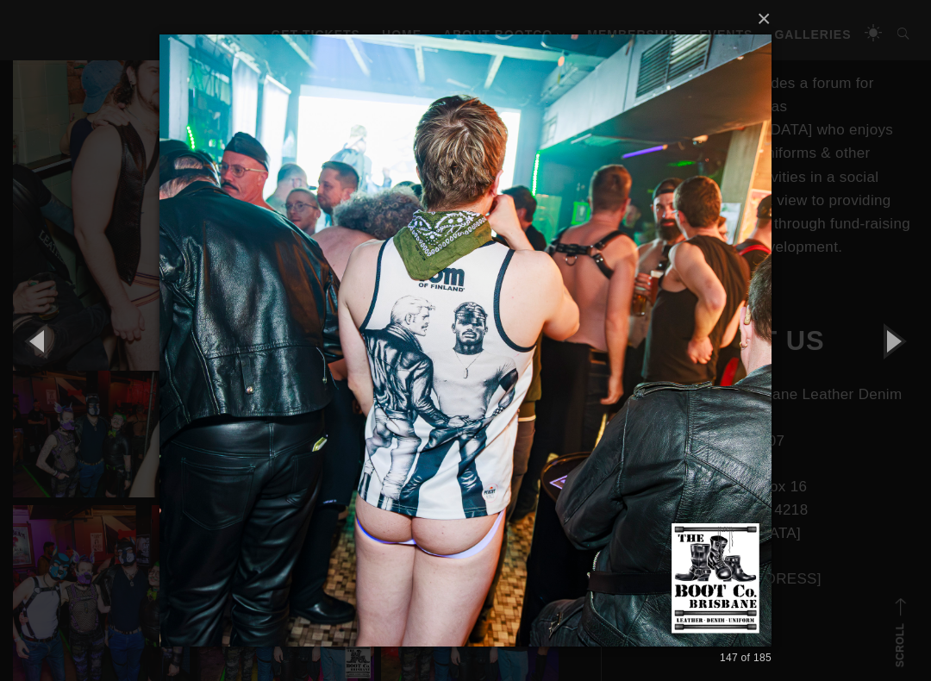
click at [902, 339] on button "button" at bounding box center [893, 340] width 78 height 95
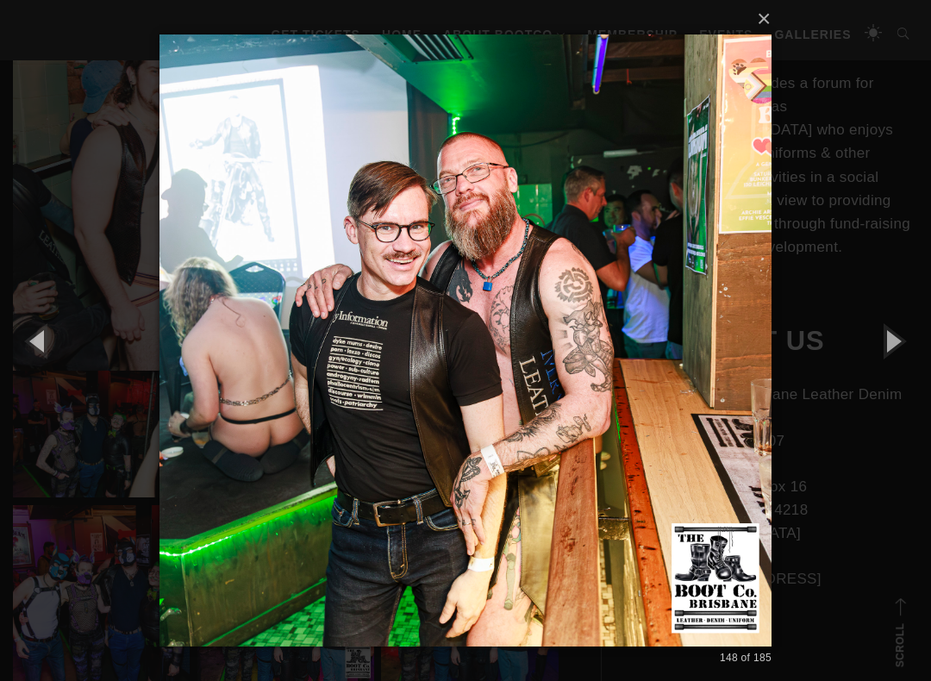
click at [913, 342] on button "button" at bounding box center [893, 340] width 78 height 95
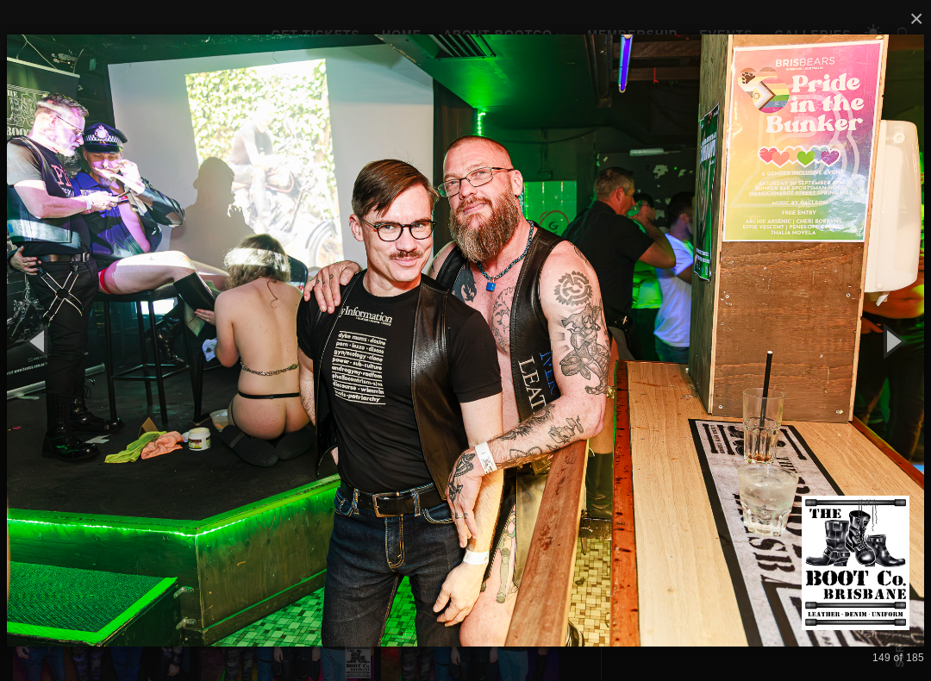
click at [909, 340] on button "button" at bounding box center [893, 340] width 78 height 95
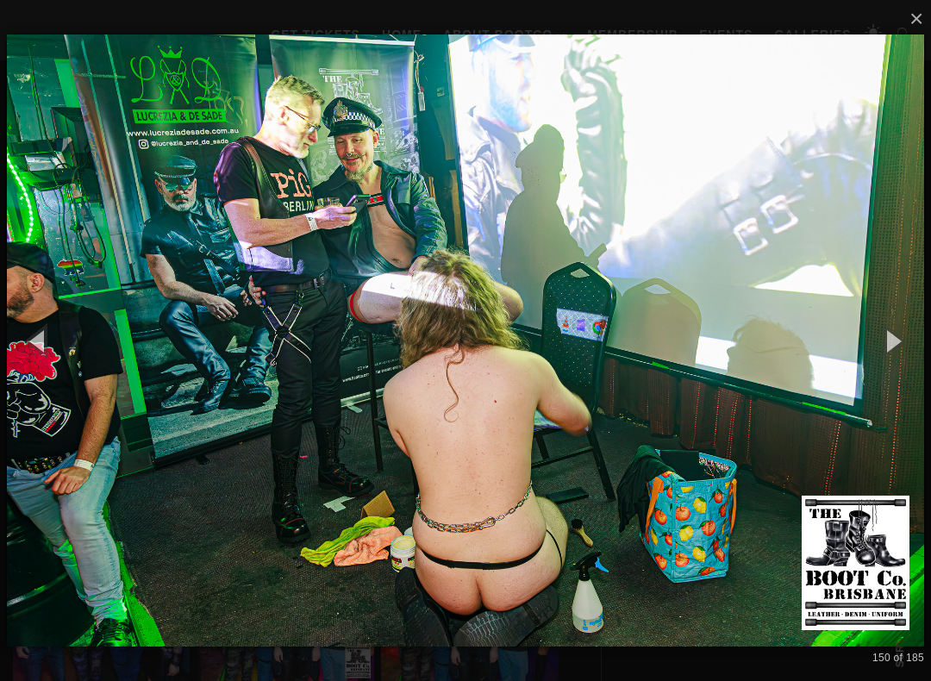
click at [905, 343] on button "button" at bounding box center [893, 340] width 78 height 95
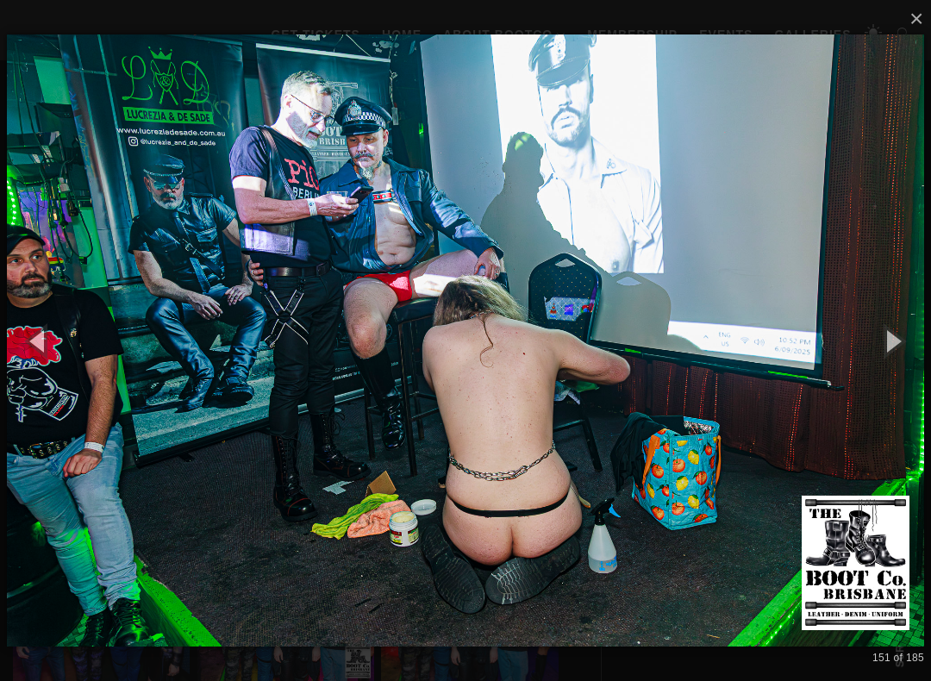
click at [904, 342] on button "button" at bounding box center [893, 340] width 78 height 95
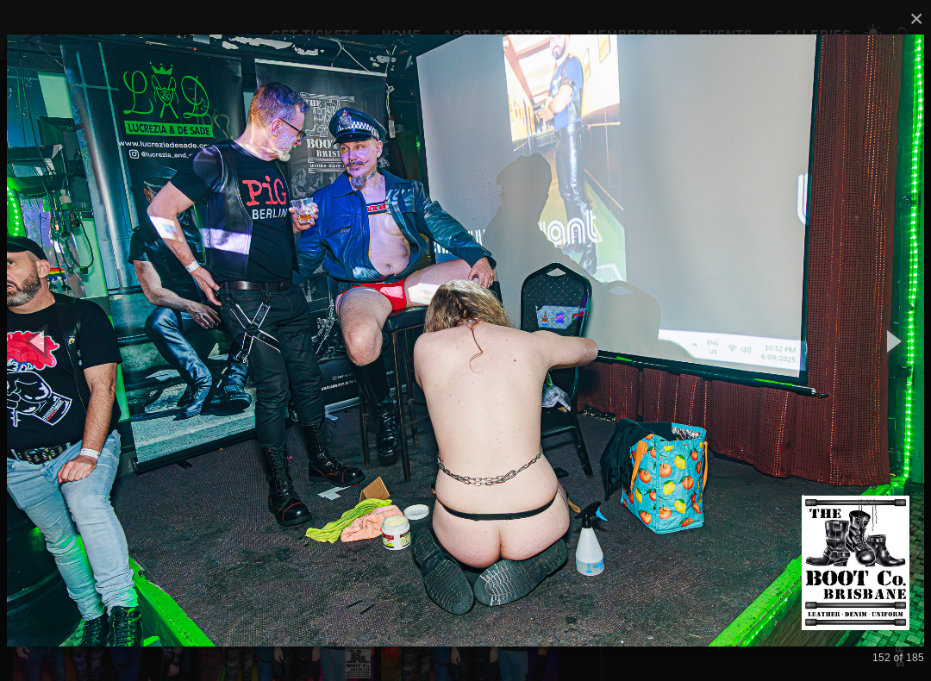
click at [900, 342] on button "button" at bounding box center [893, 340] width 78 height 95
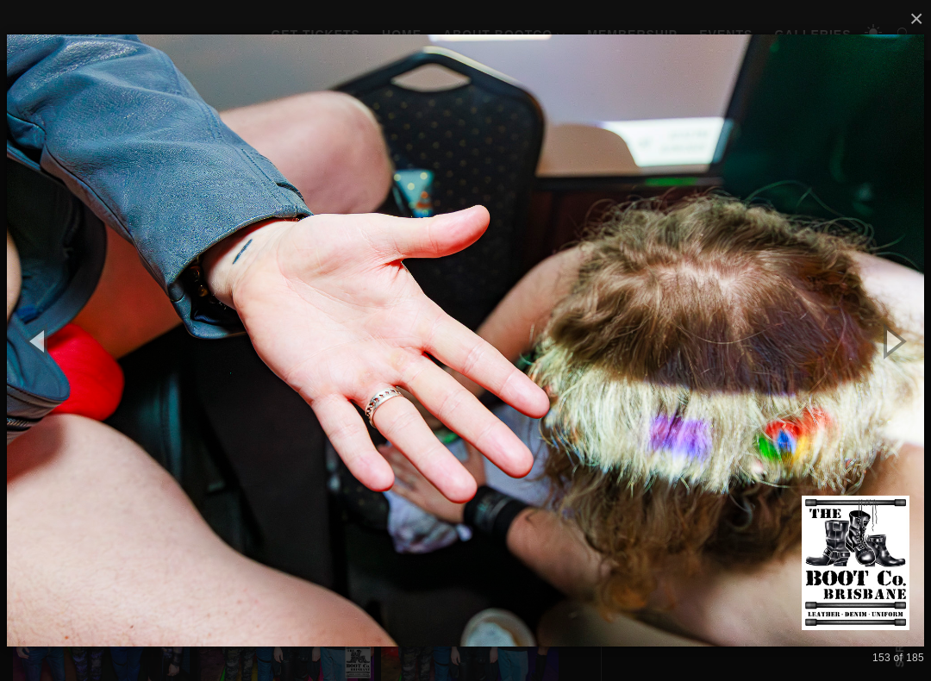
click at [907, 339] on button "button" at bounding box center [893, 340] width 78 height 95
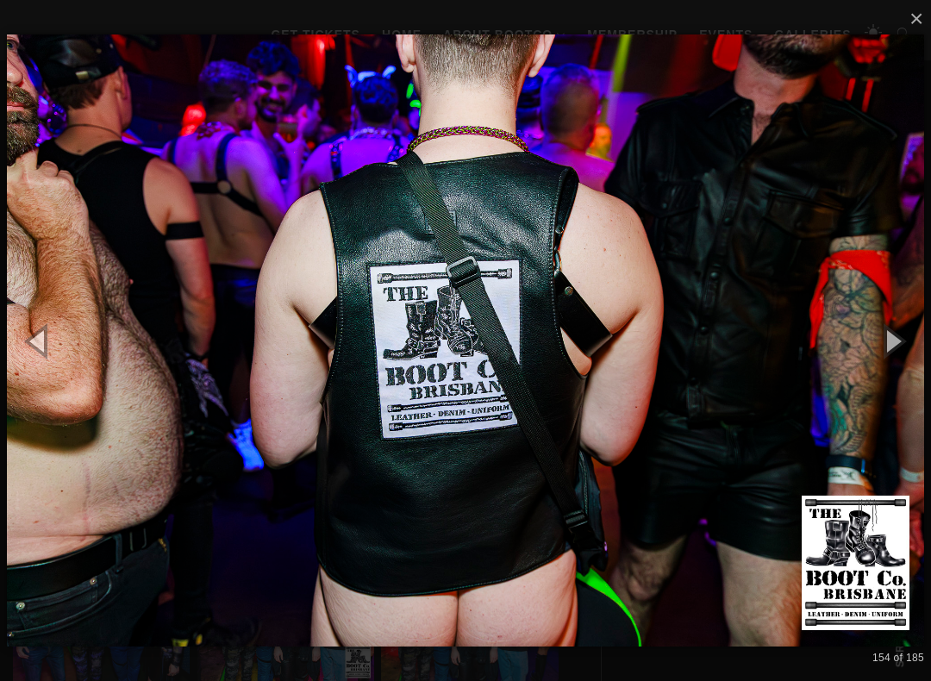
click at [912, 337] on button "button" at bounding box center [893, 340] width 78 height 95
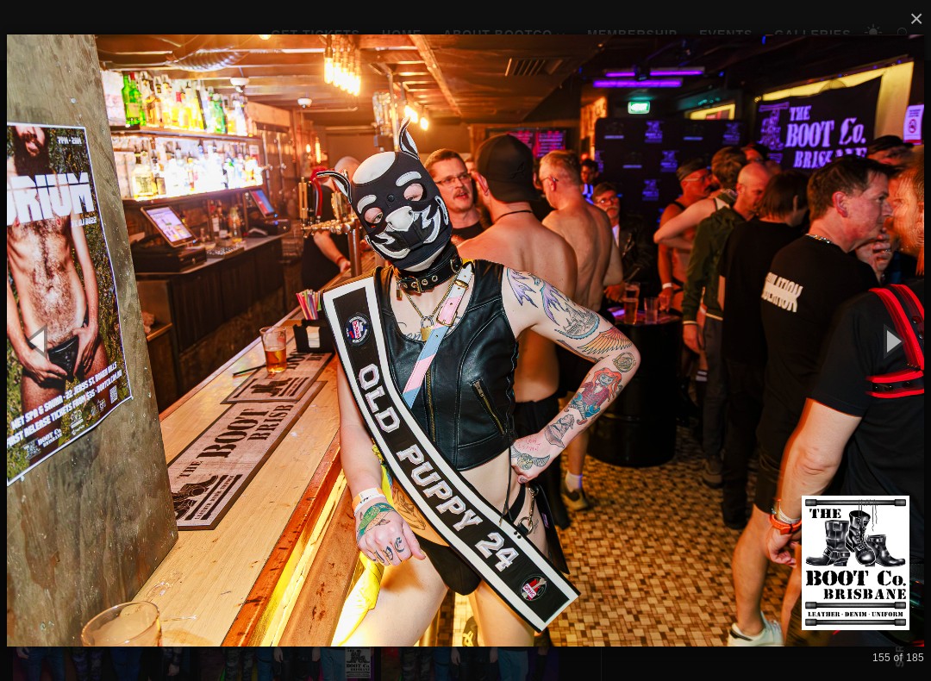
click at [906, 341] on button "button" at bounding box center [893, 340] width 78 height 95
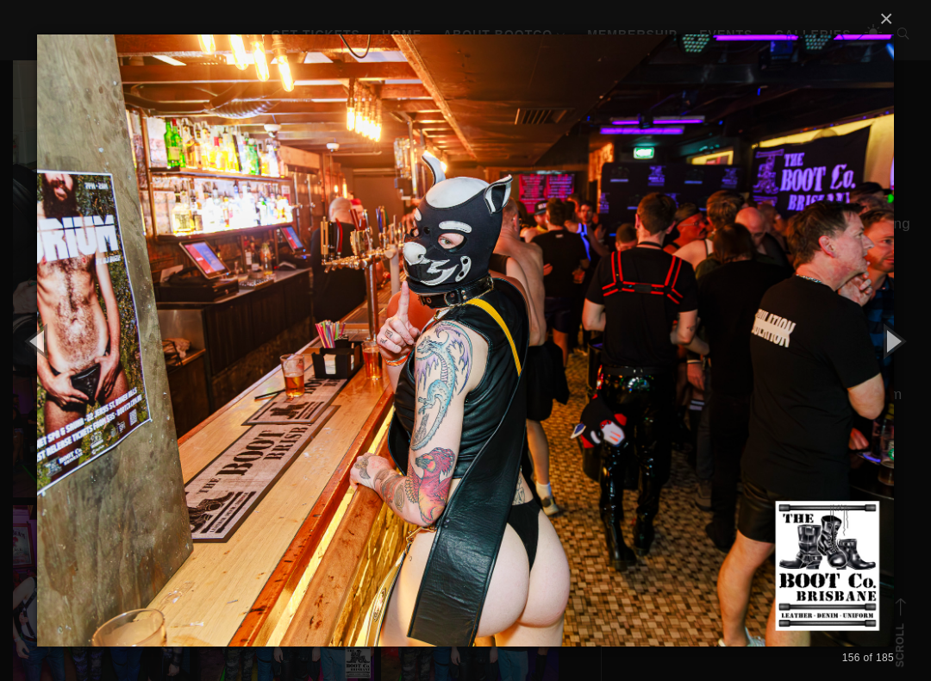
click at [903, 340] on button "button" at bounding box center [893, 340] width 78 height 95
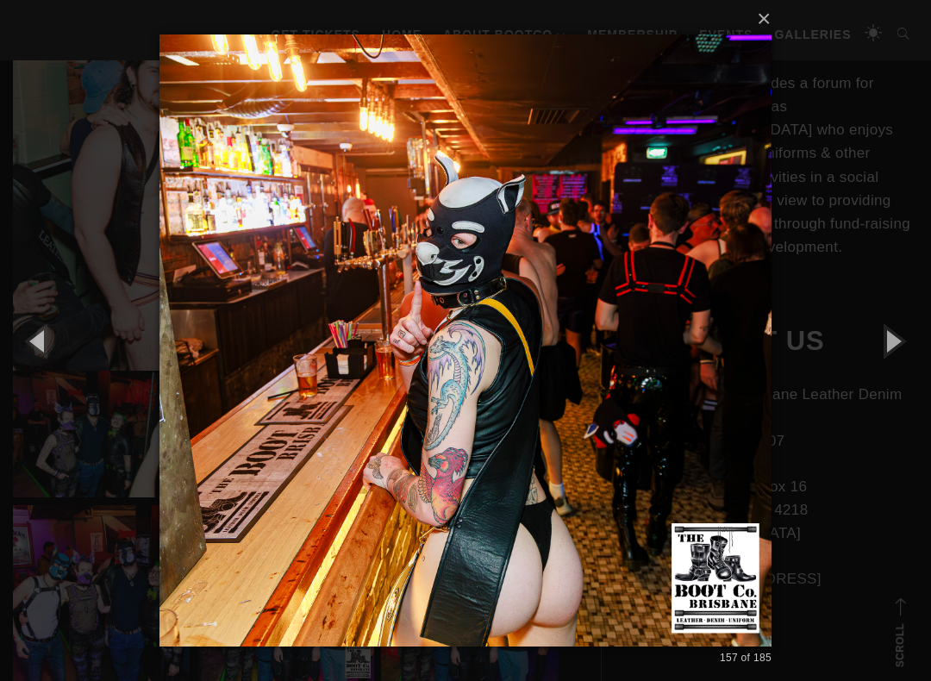
click at [903, 340] on button "button" at bounding box center [893, 340] width 78 height 95
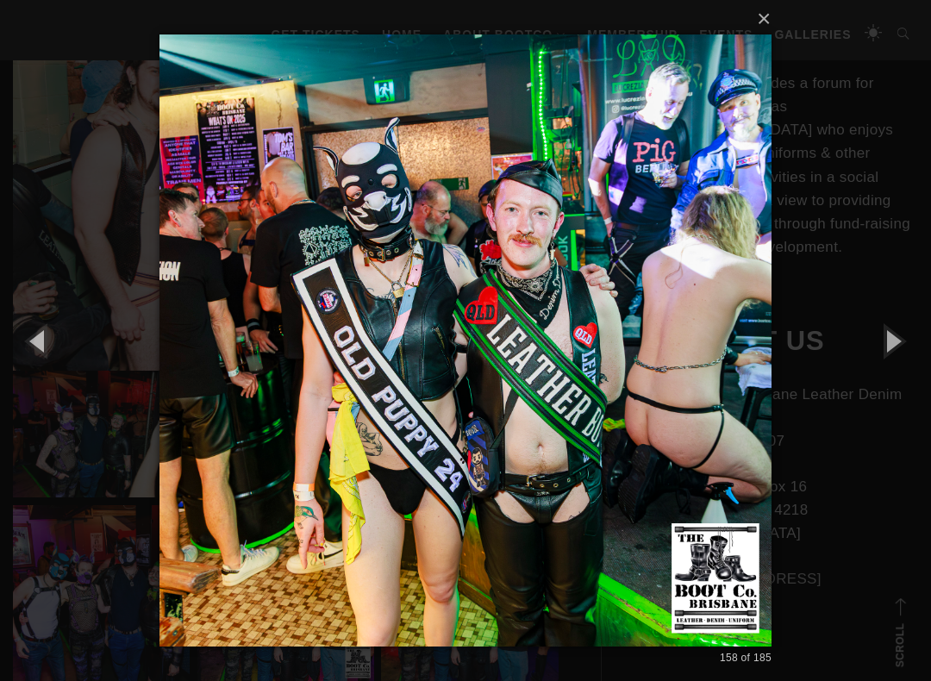
click at [907, 348] on button "button" at bounding box center [893, 340] width 78 height 95
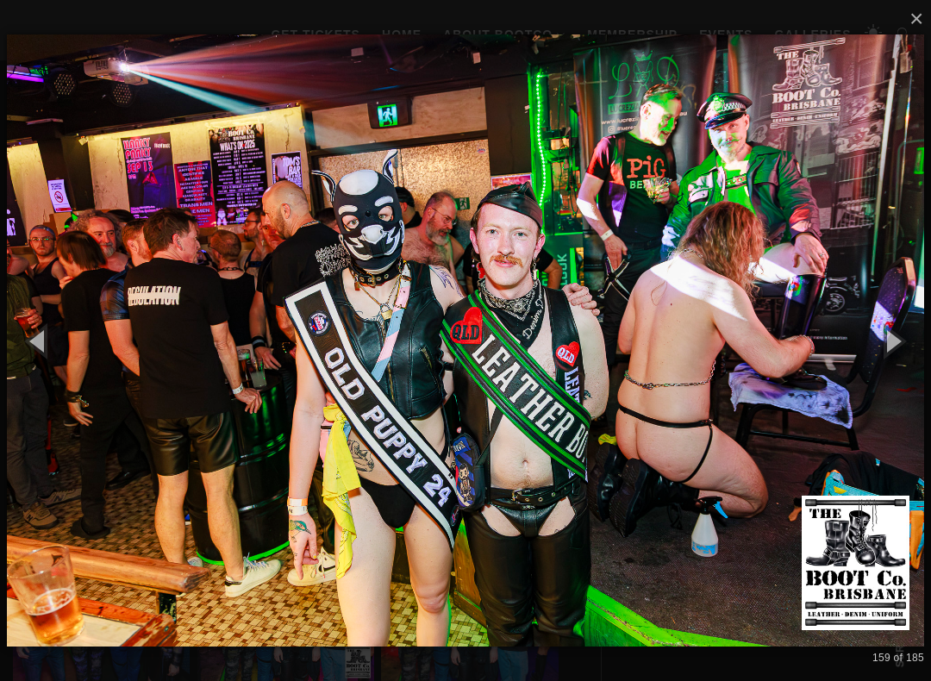
click at [906, 348] on button "button" at bounding box center [893, 340] width 78 height 95
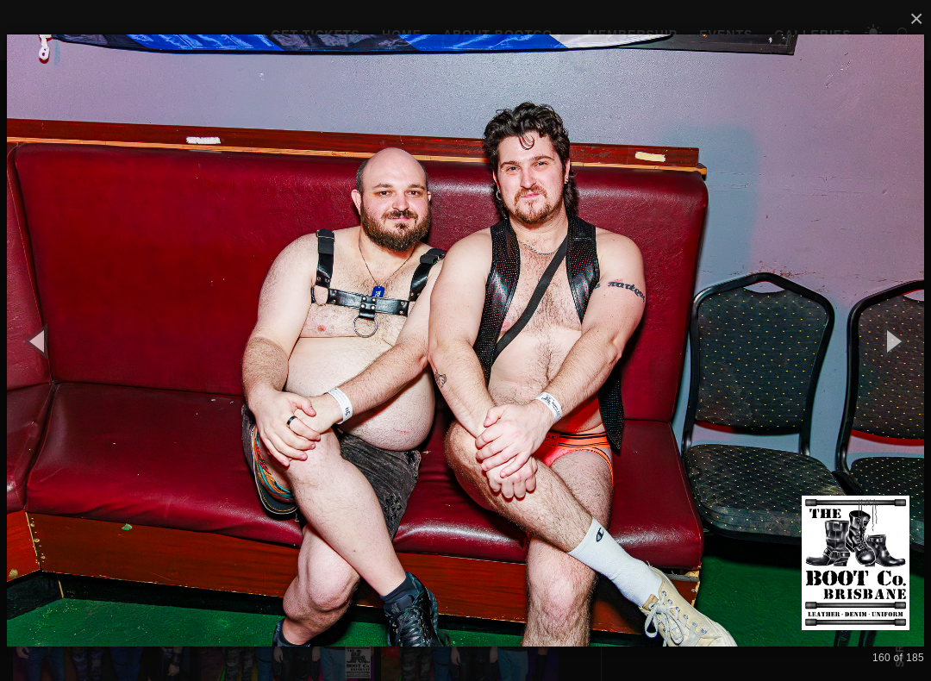
click at [904, 345] on button "button" at bounding box center [893, 340] width 78 height 95
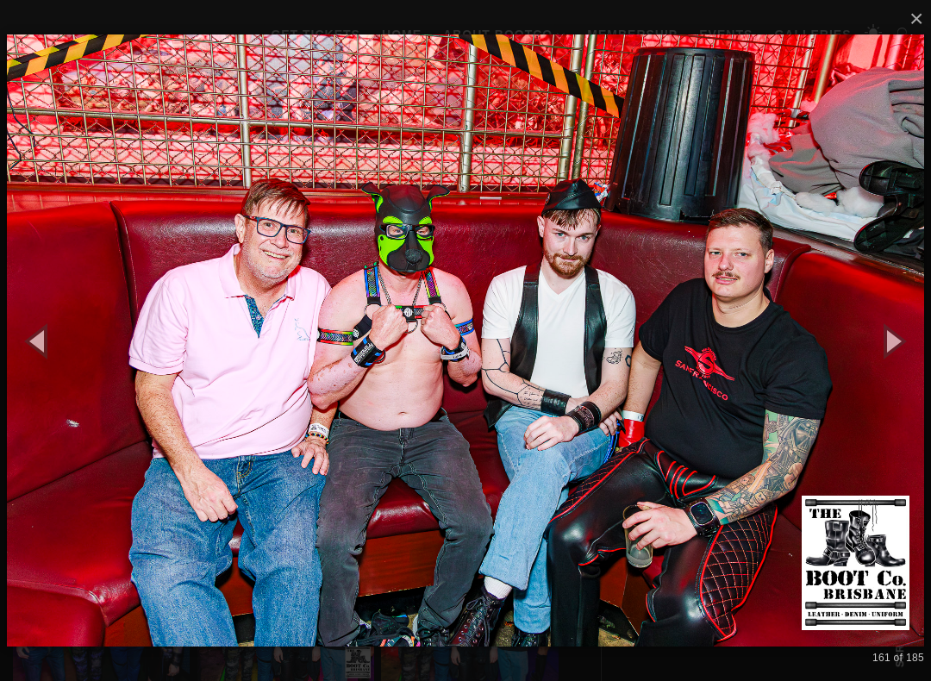
click at [906, 346] on button "button" at bounding box center [893, 340] width 78 height 95
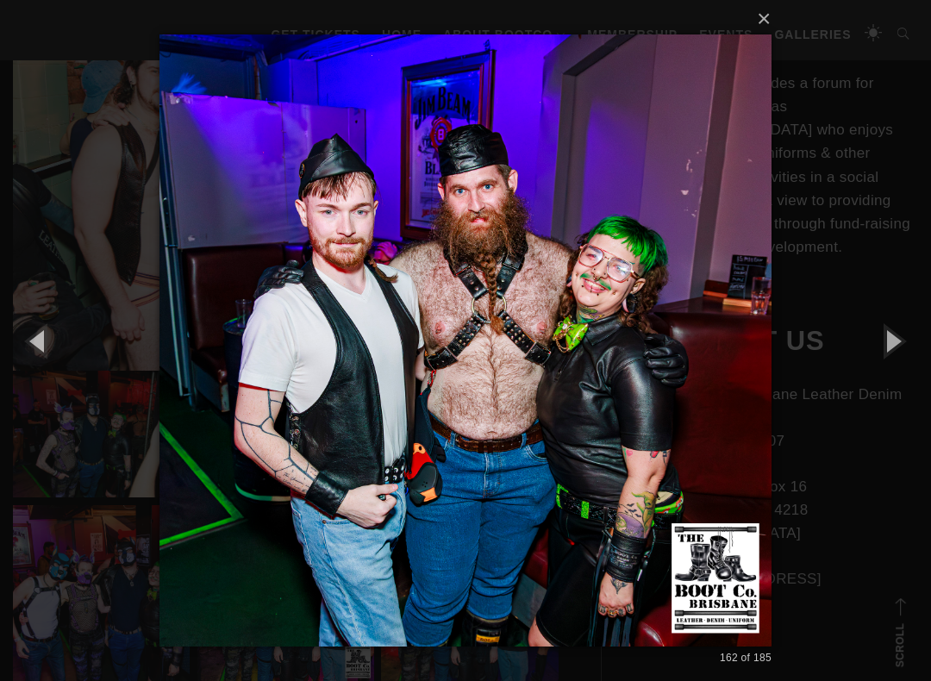
click at [908, 344] on button "button" at bounding box center [893, 340] width 78 height 95
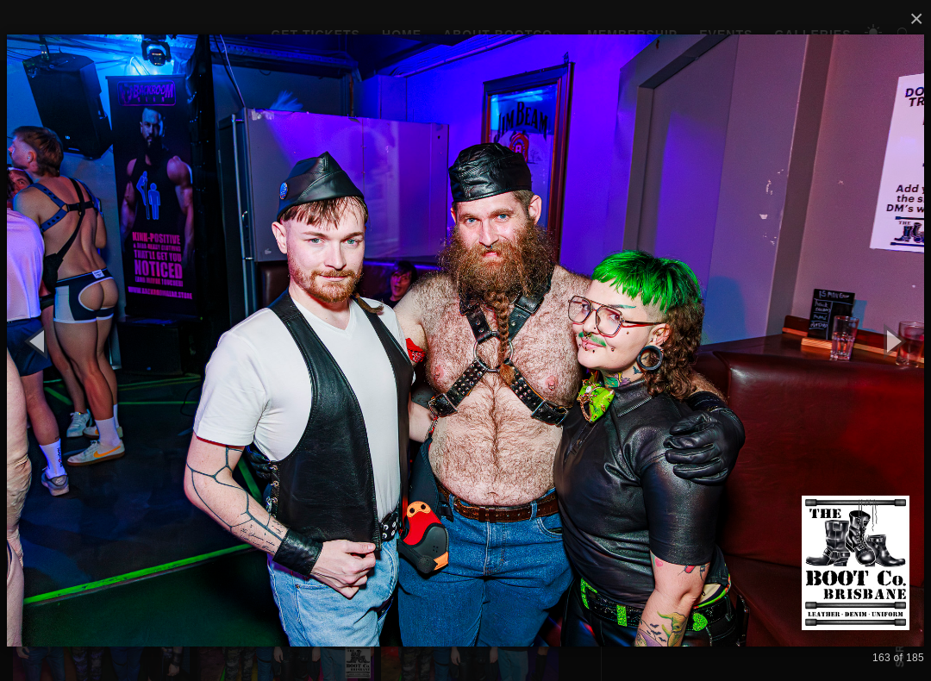
click at [904, 343] on button "button" at bounding box center [893, 340] width 78 height 95
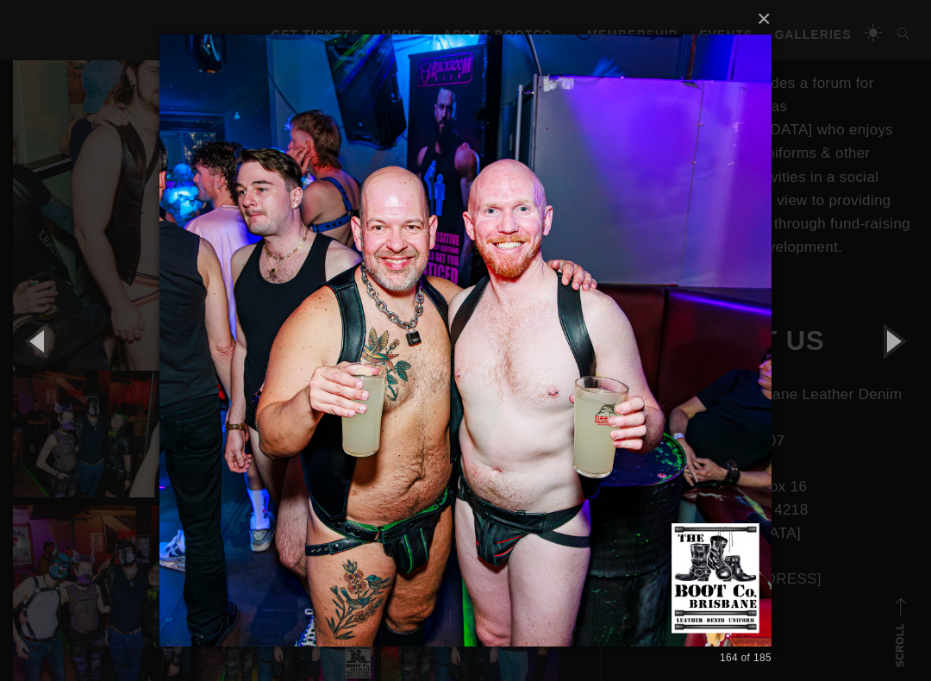
click at [908, 340] on button "button" at bounding box center [893, 340] width 78 height 95
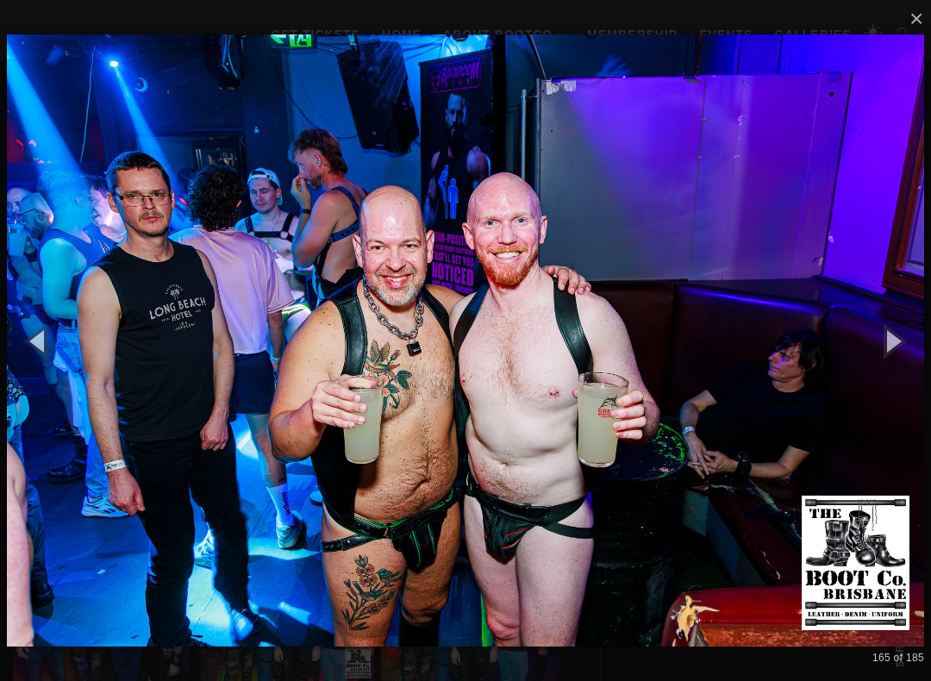
click at [913, 339] on button "button" at bounding box center [893, 340] width 78 height 95
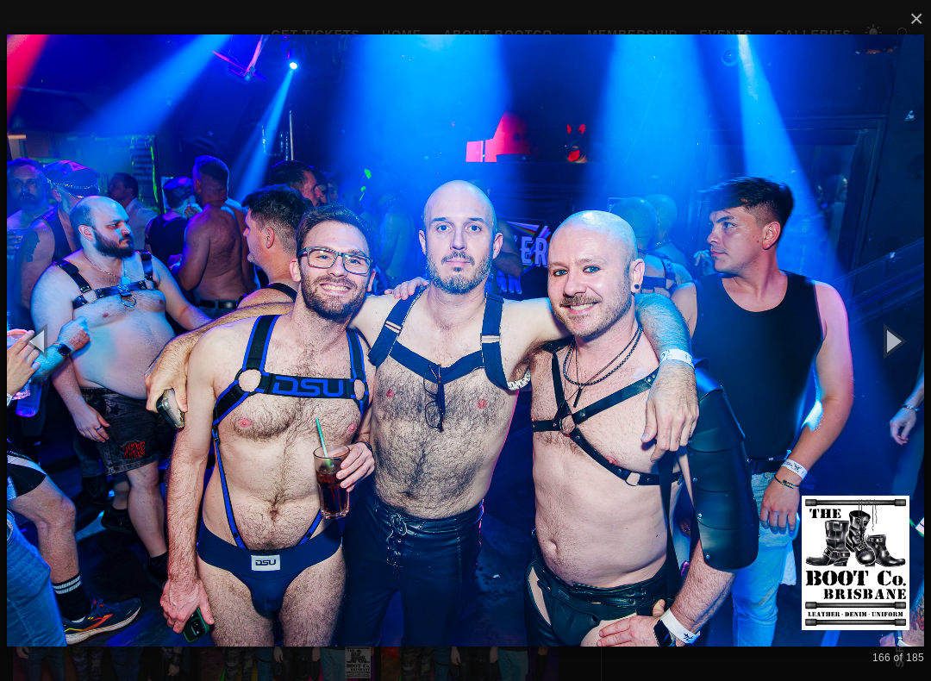
click at [900, 326] on button "button" at bounding box center [893, 340] width 78 height 95
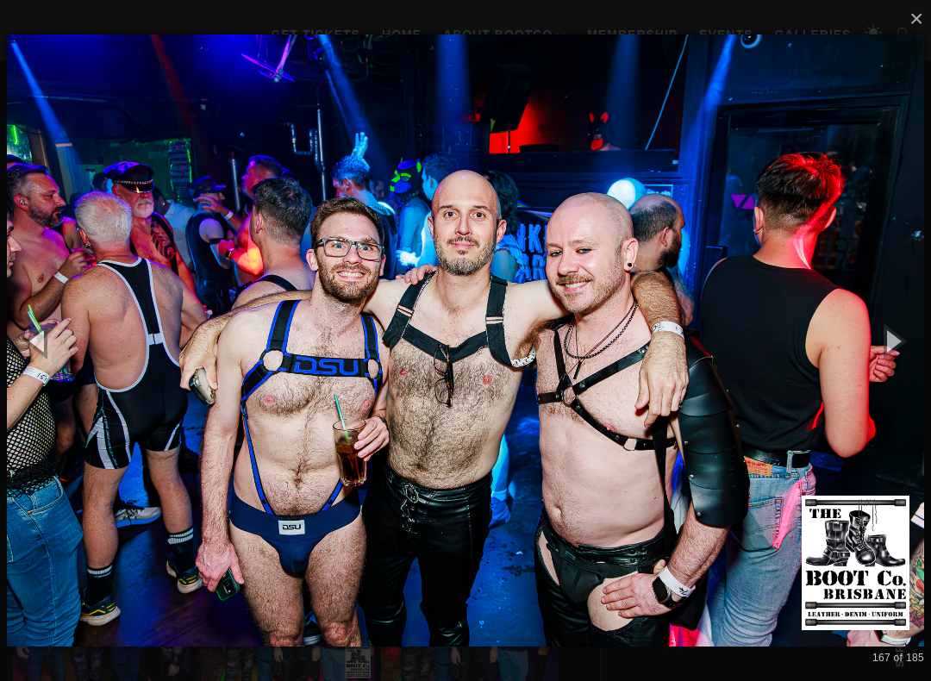
click at [896, 331] on button "button" at bounding box center [893, 340] width 78 height 95
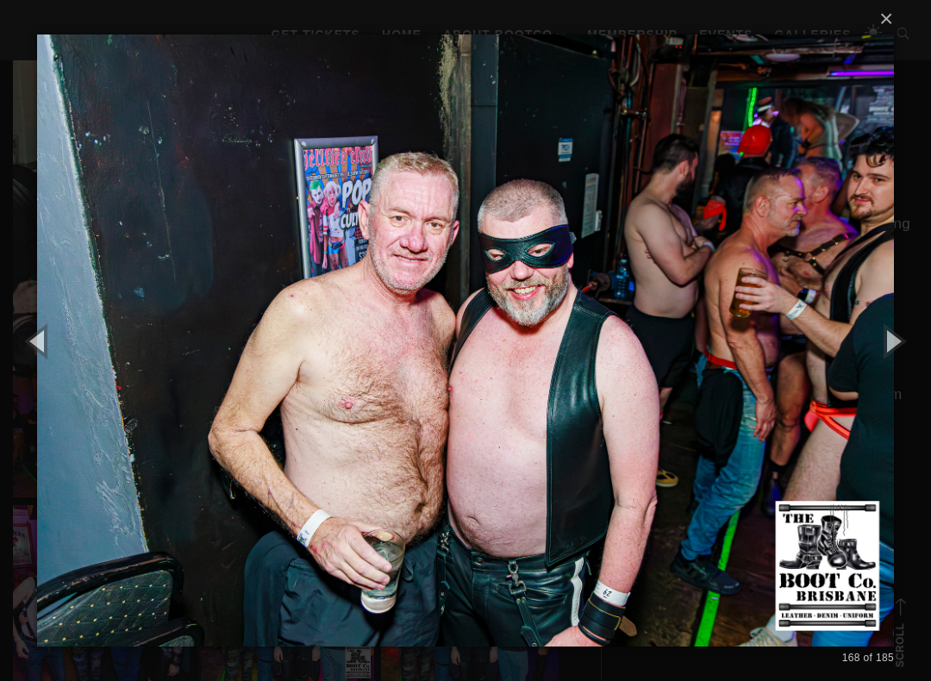
click at [900, 334] on button "button" at bounding box center [893, 340] width 78 height 95
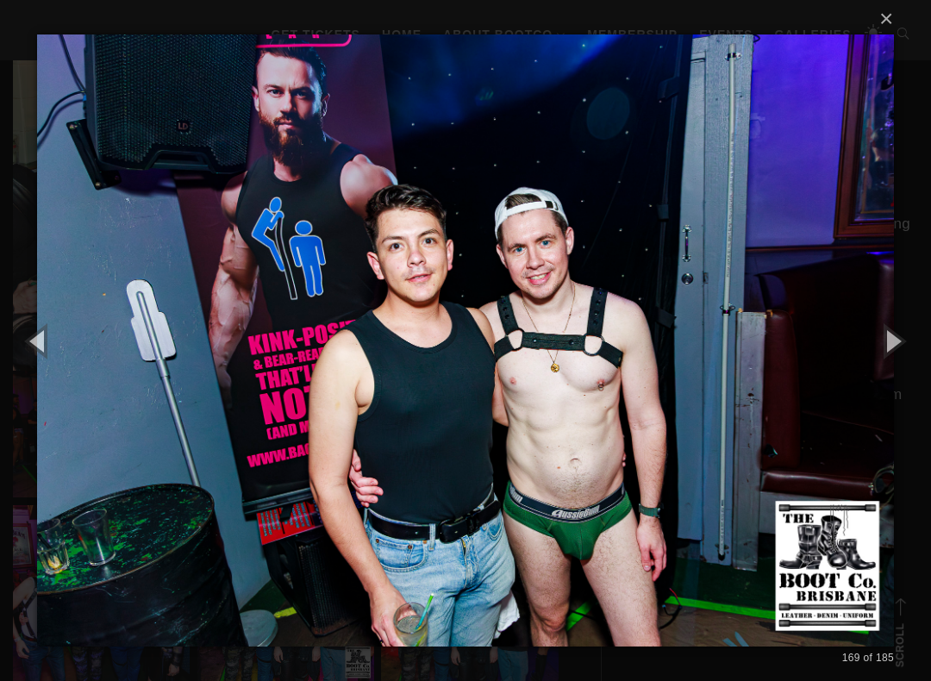
click at [901, 334] on button "button" at bounding box center [893, 340] width 78 height 95
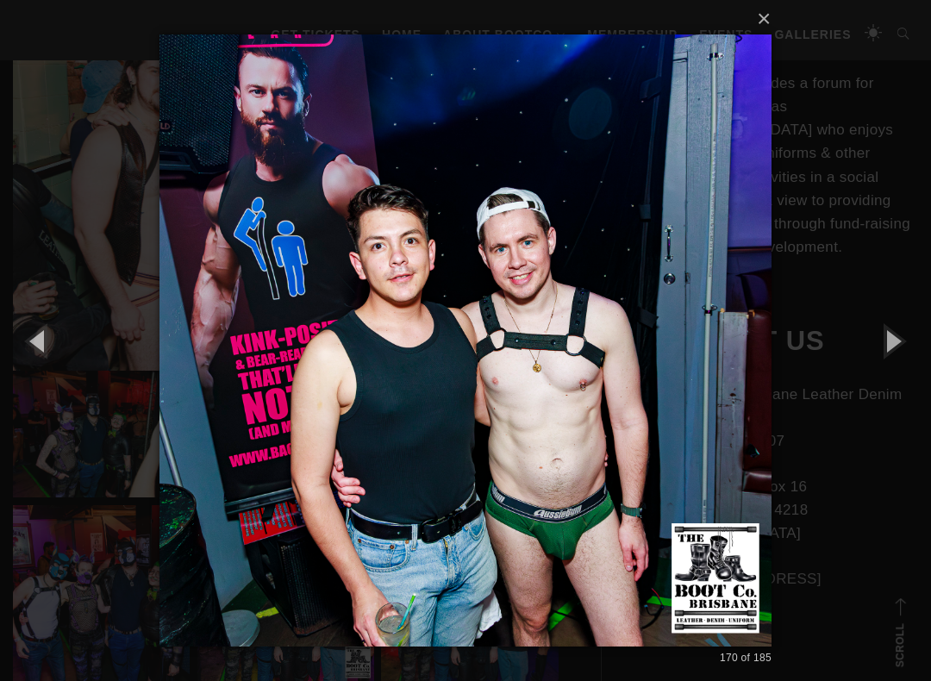
click at [901, 335] on button "button" at bounding box center [893, 340] width 78 height 95
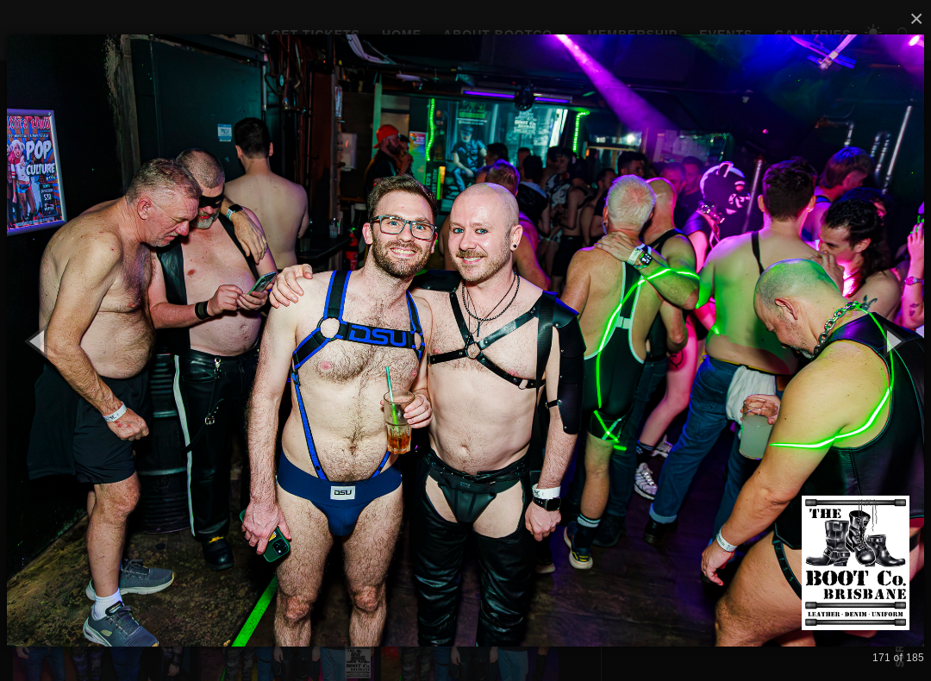
click at [899, 336] on button "button" at bounding box center [893, 340] width 78 height 95
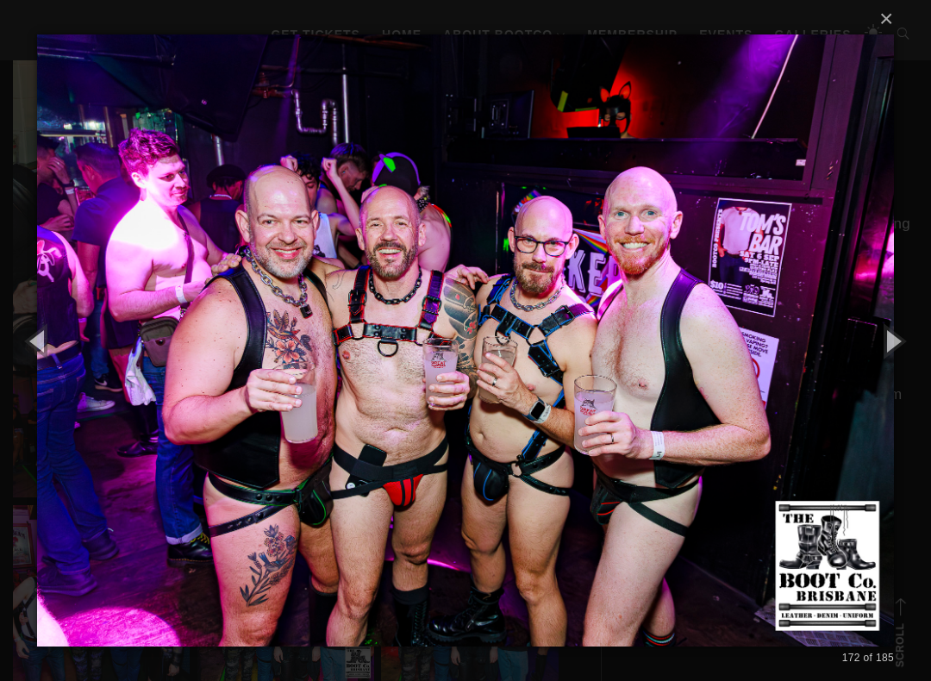
click at [898, 336] on button "button" at bounding box center [893, 340] width 78 height 95
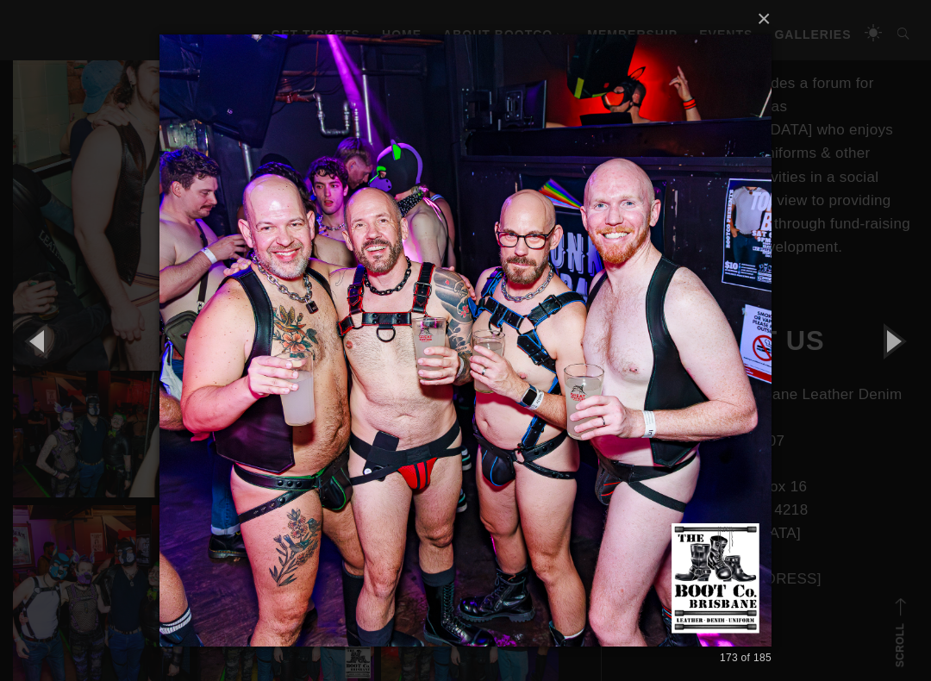
click at [897, 339] on button "button" at bounding box center [893, 340] width 78 height 95
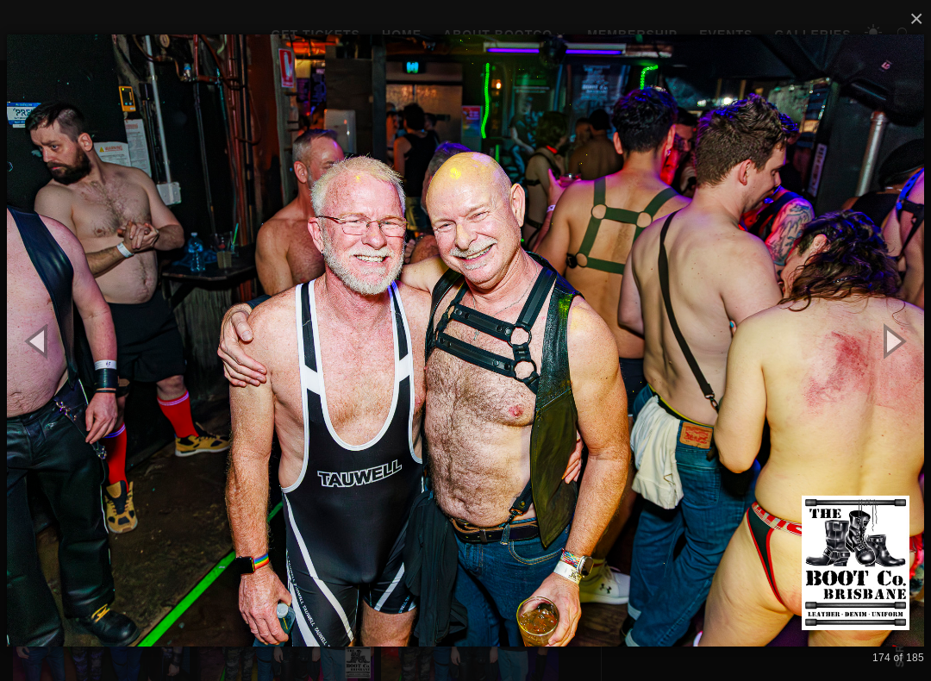
click at [900, 335] on button "button" at bounding box center [893, 340] width 78 height 95
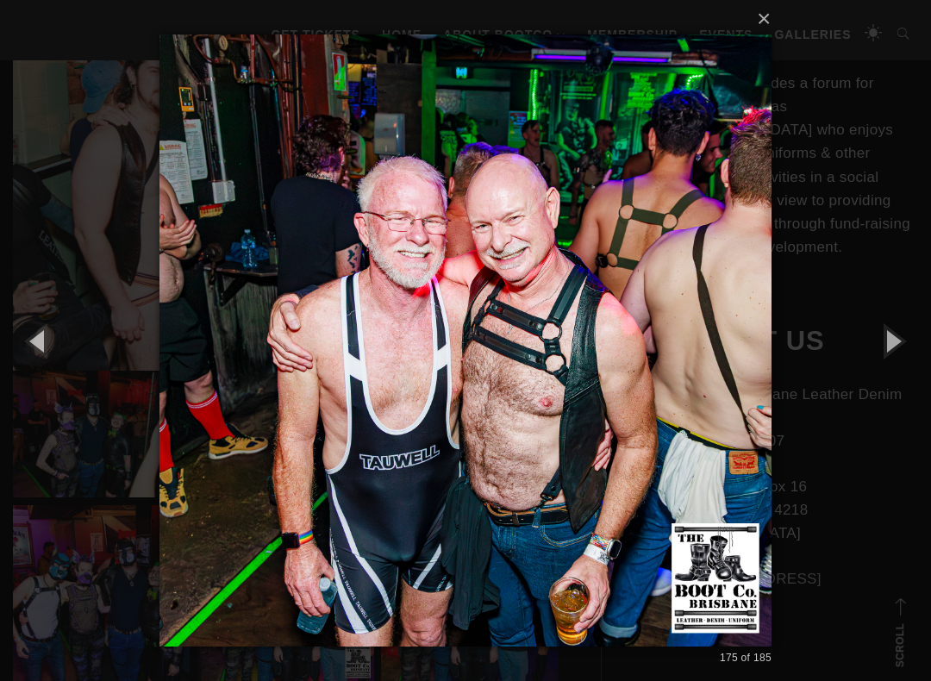
click at [900, 336] on button "button" at bounding box center [893, 340] width 78 height 95
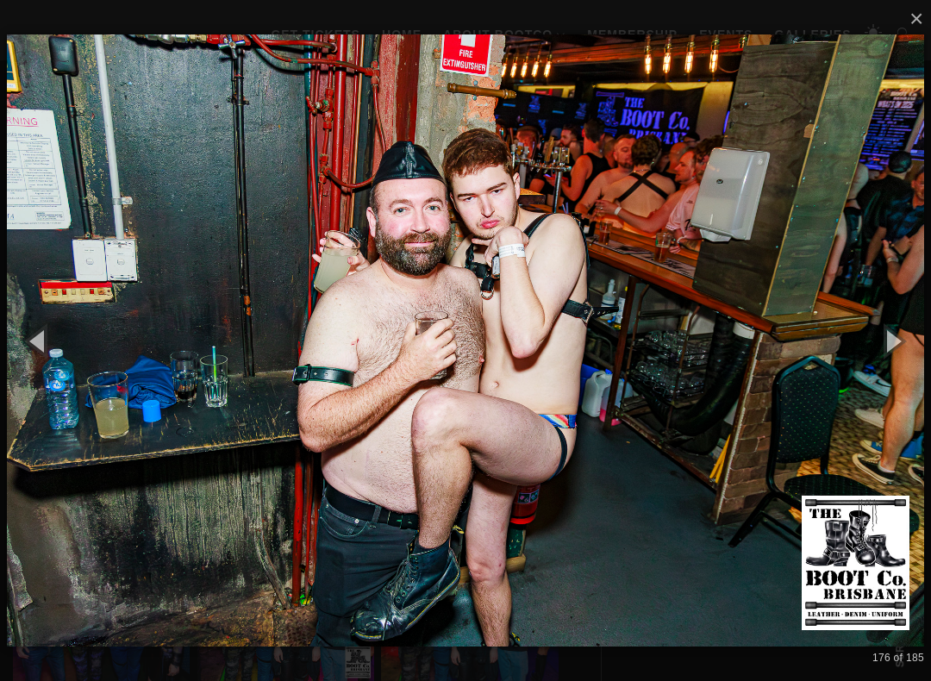
click at [904, 333] on button "button" at bounding box center [893, 340] width 78 height 95
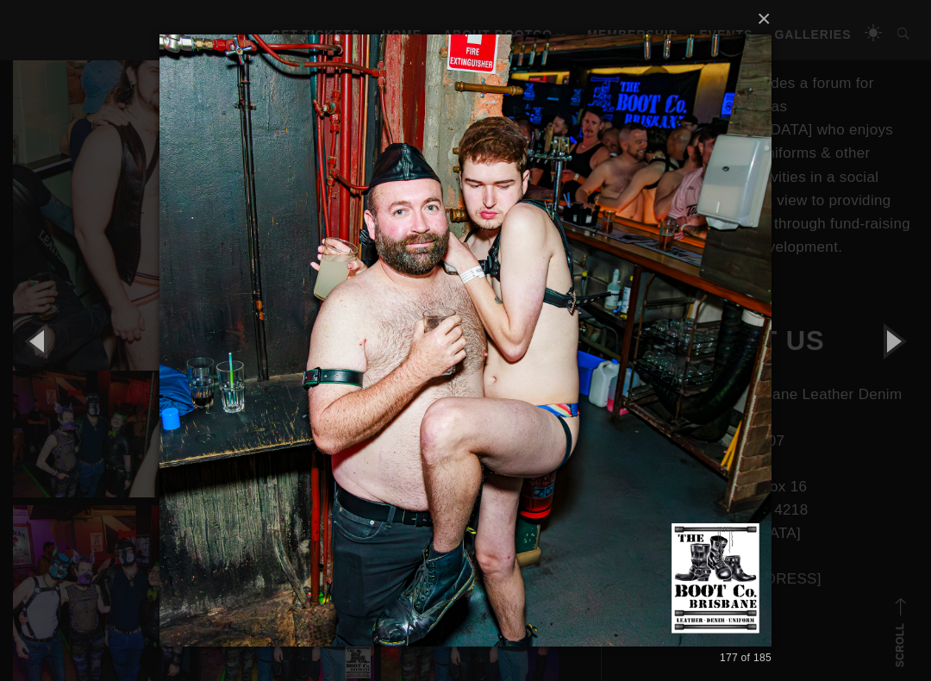
click at [901, 335] on button "button" at bounding box center [893, 340] width 78 height 95
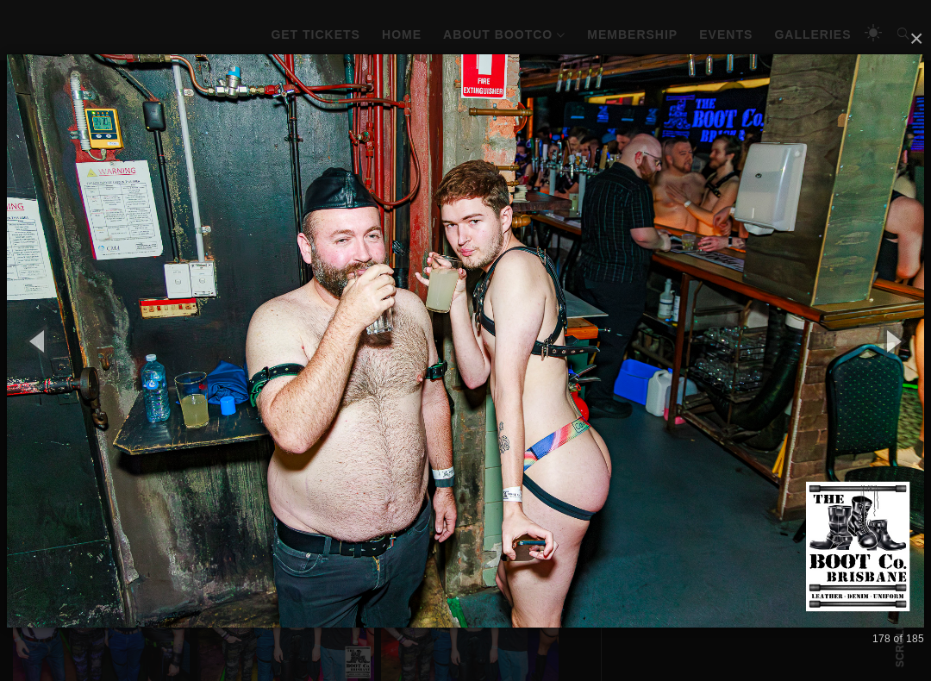
click at [903, 335] on button "button" at bounding box center [893, 340] width 78 height 95
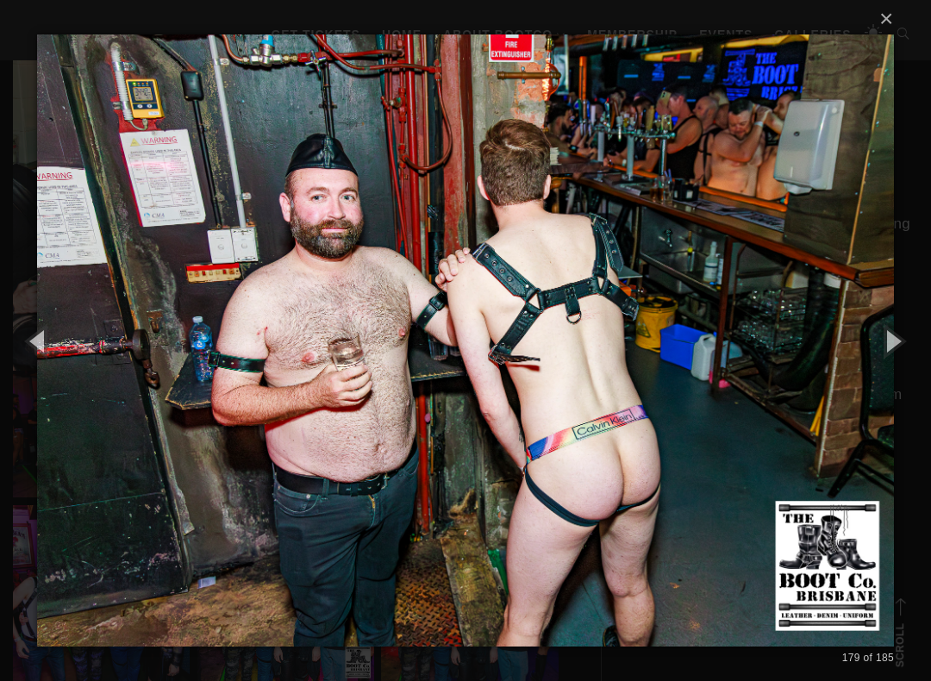
click at [902, 335] on button "button" at bounding box center [893, 340] width 78 height 95
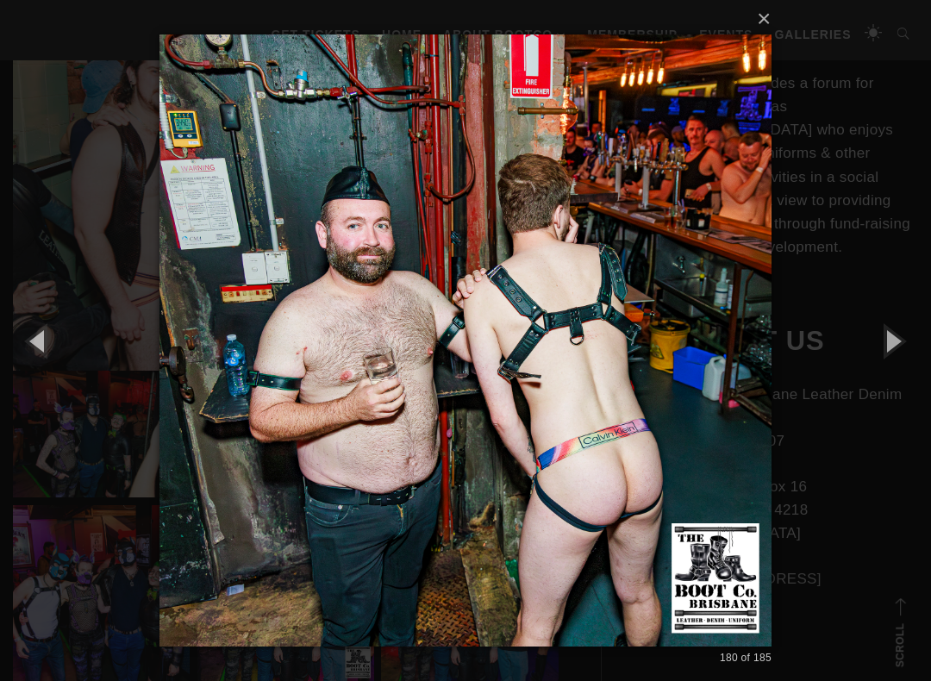
click at [900, 335] on button "button" at bounding box center [893, 340] width 78 height 95
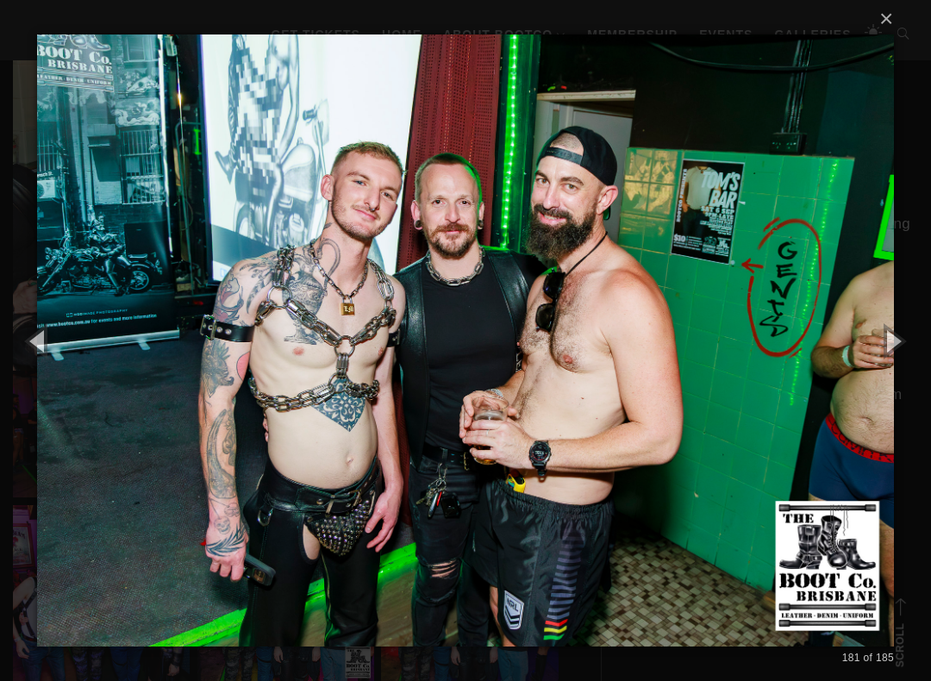
click at [904, 342] on button "button" at bounding box center [893, 340] width 78 height 95
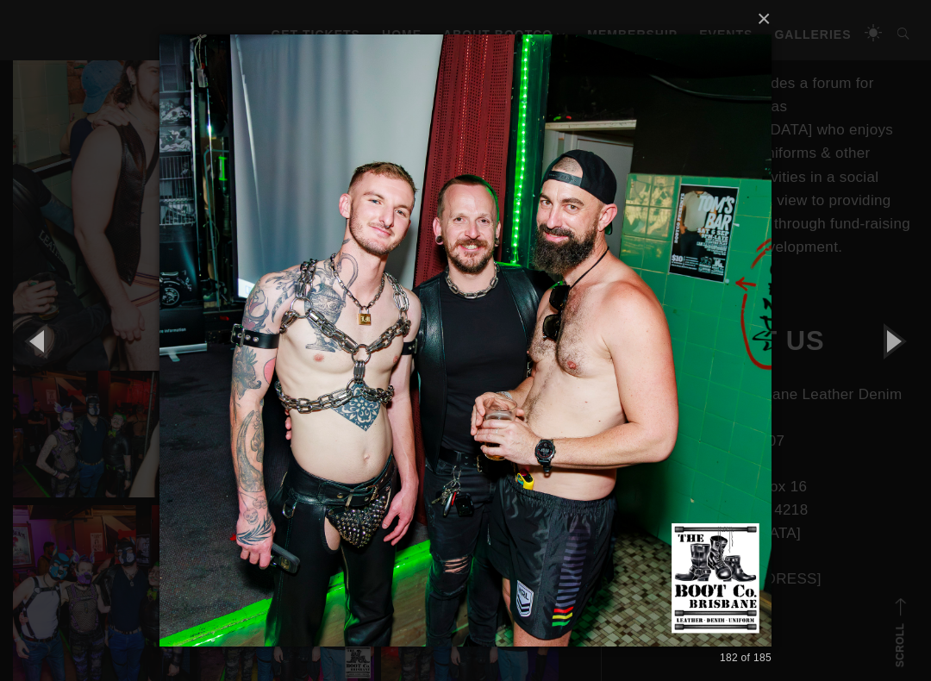
click at [902, 342] on button "button" at bounding box center [893, 340] width 78 height 95
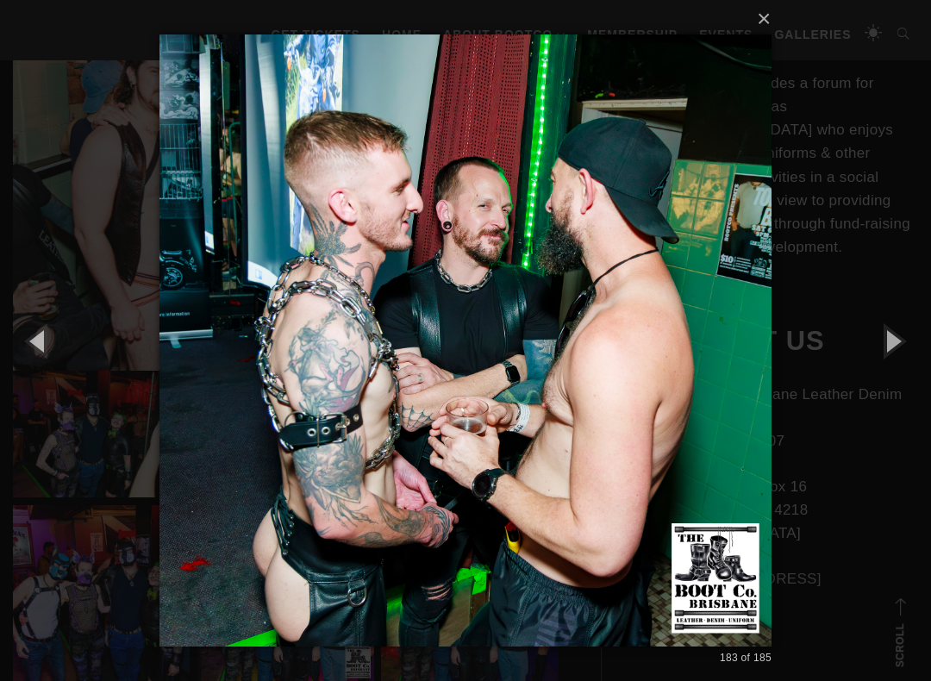
click at [900, 341] on button "button" at bounding box center [893, 340] width 78 height 95
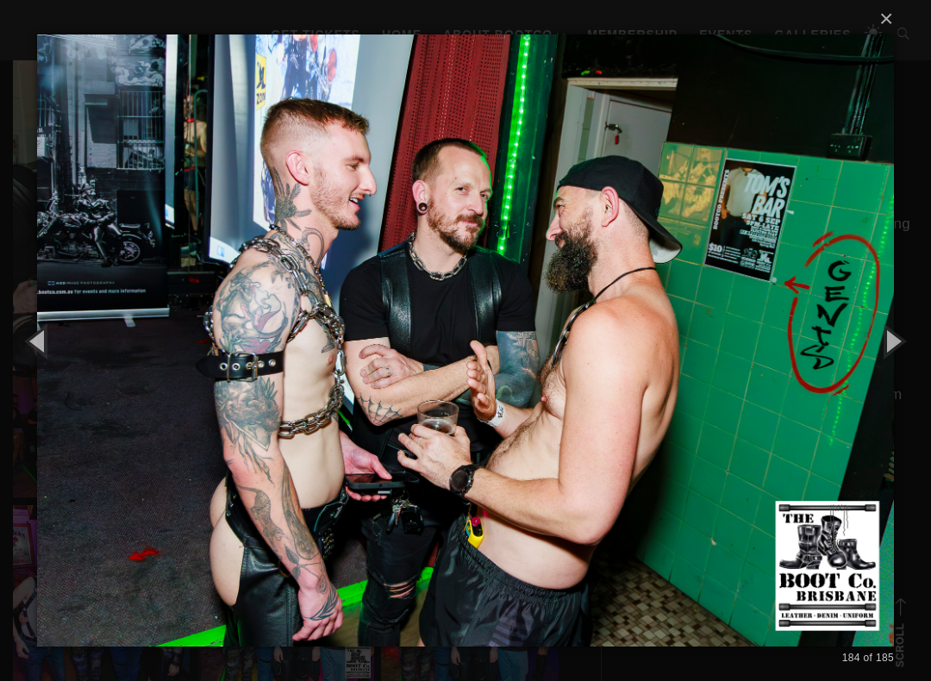
click at [903, 338] on button "button" at bounding box center [893, 340] width 78 height 95
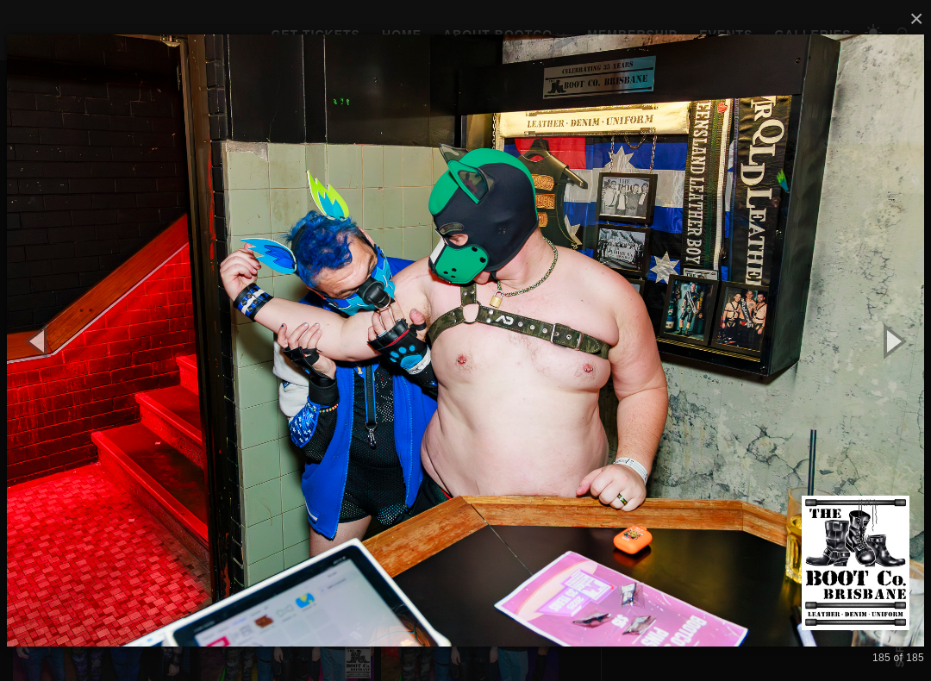
click at [902, 337] on button "button" at bounding box center [893, 340] width 78 height 95
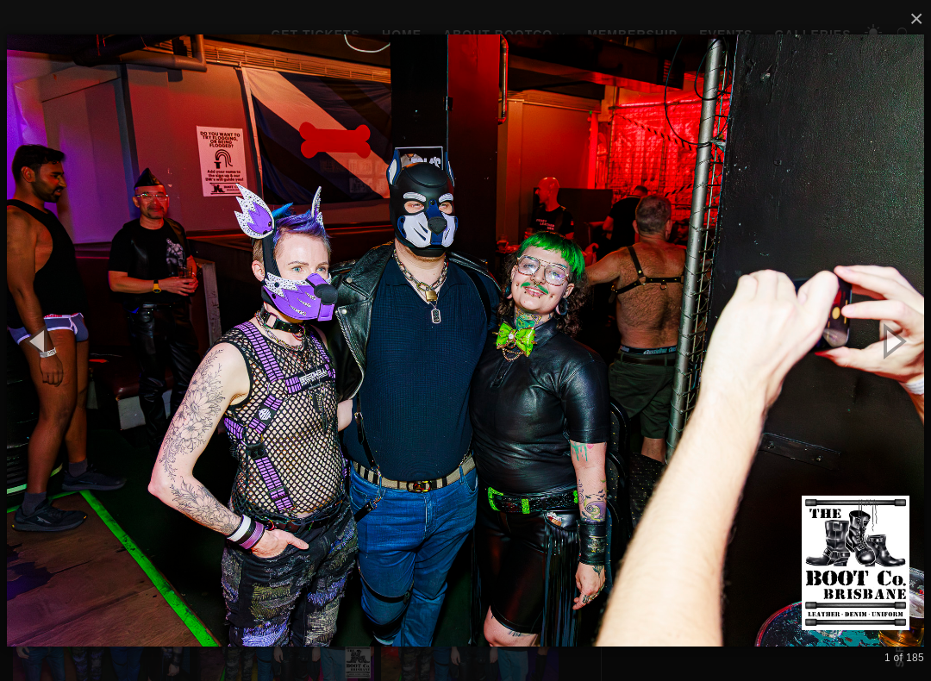
click at [900, 336] on button "button" at bounding box center [893, 340] width 78 height 95
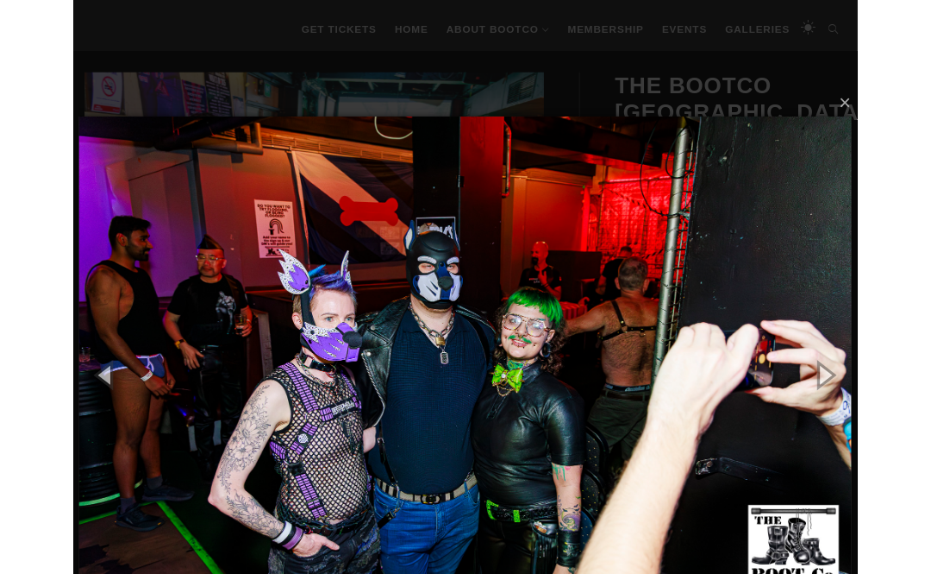
scroll to position [0, 0]
